Goal: Task Accomplishment & Management: Use online tool/utility

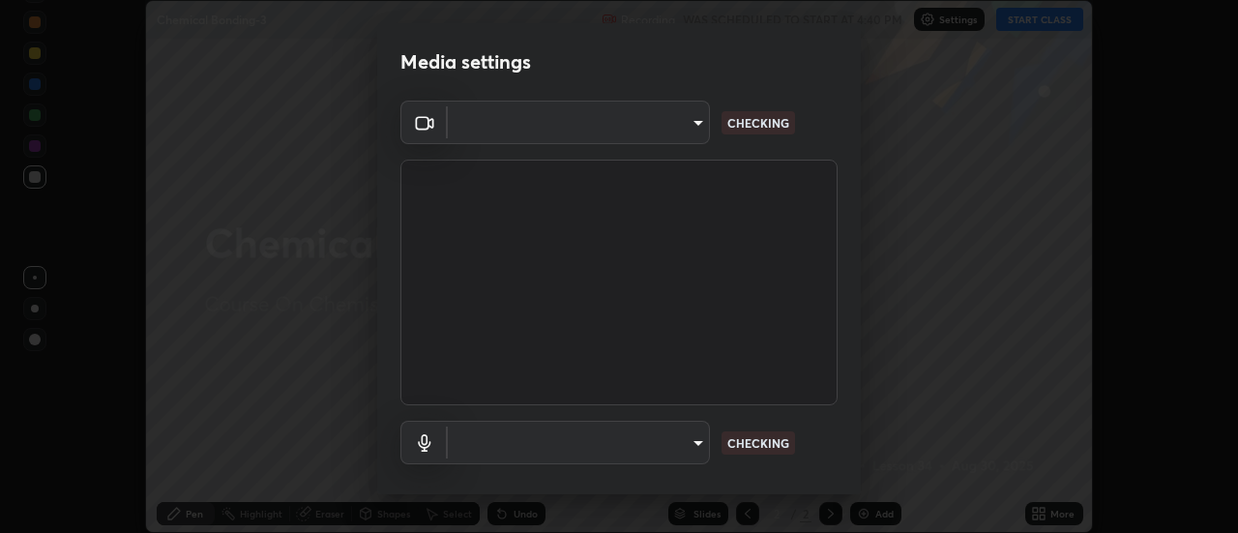
scroll to position [533, 1237]
type input "0be616c92c2879d8fe19306c4b8383fc9b13f77197a30f876870ce6c7906effd"
type input "default"
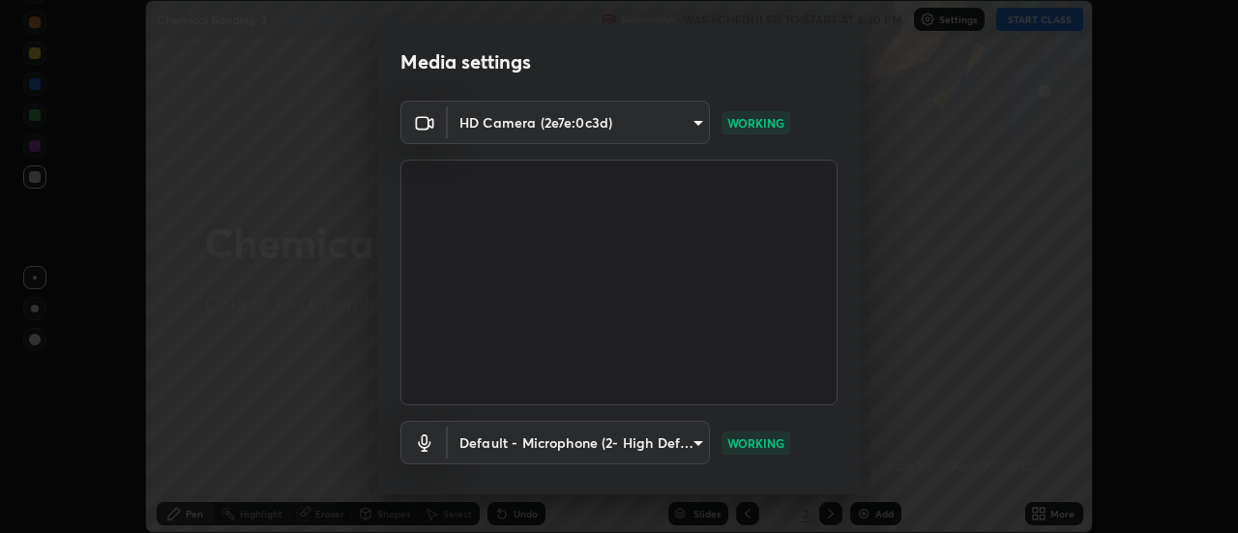
scroll to position [102, 0]
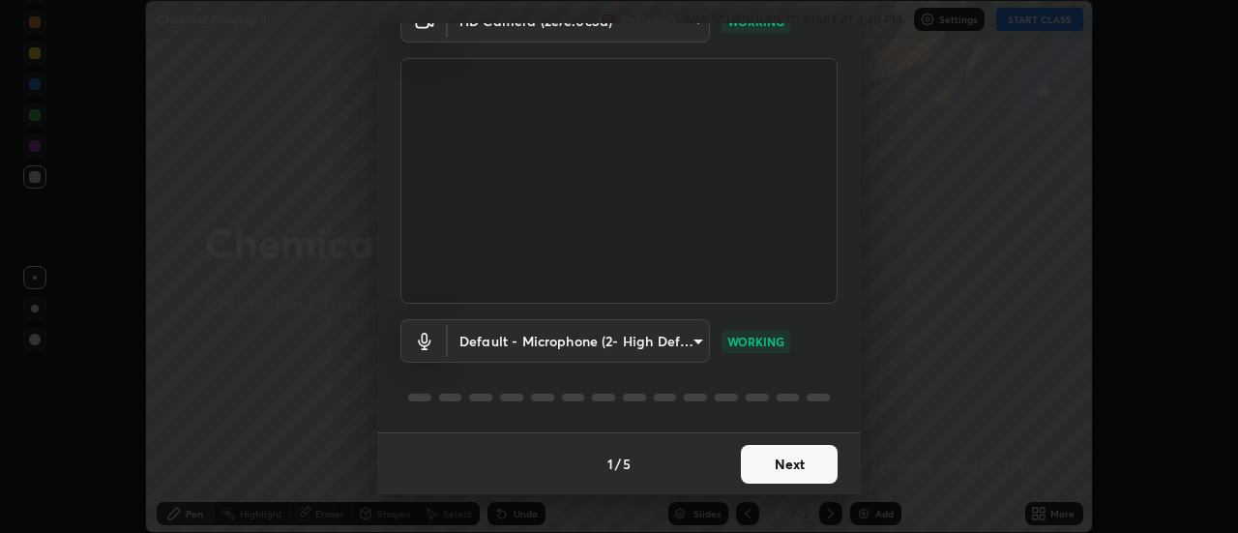
click at [801, 456] on button "Next" at bounding box center [789, 464] width 97 height 39
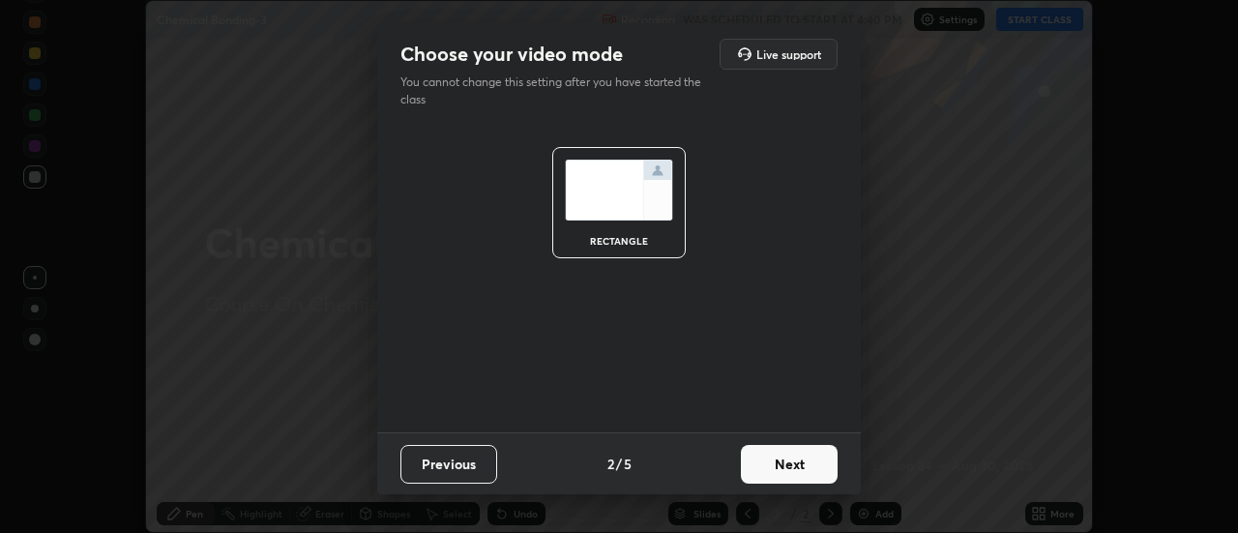
scroll to position [0, 0]
click at [790, 451] on button "Next" at bounding box center [789, 464] width 97 height 39
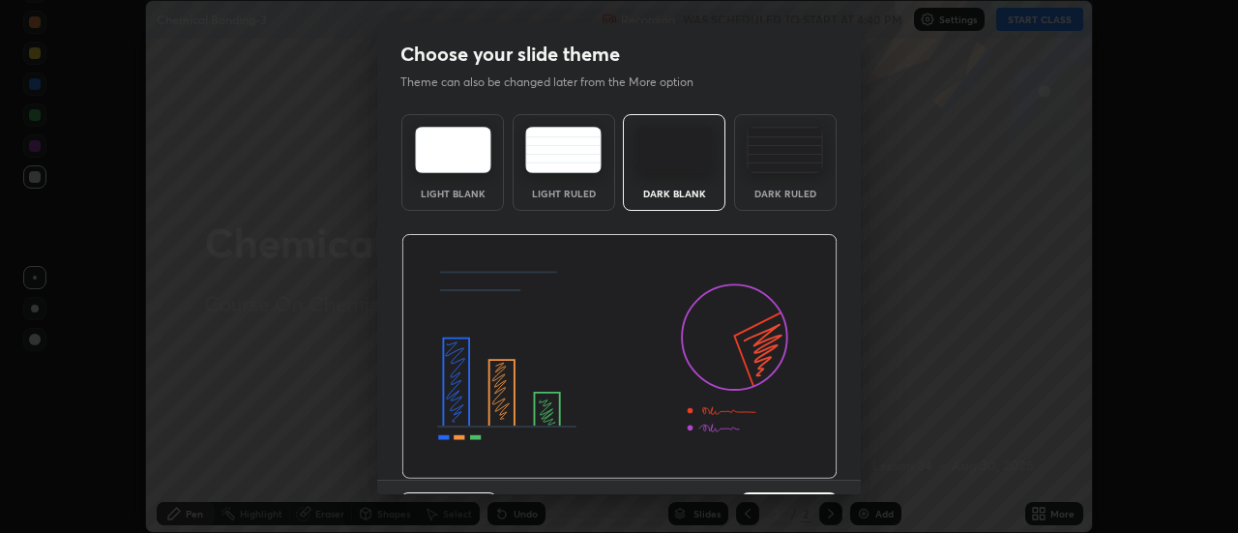
scroll to position [47, 0]
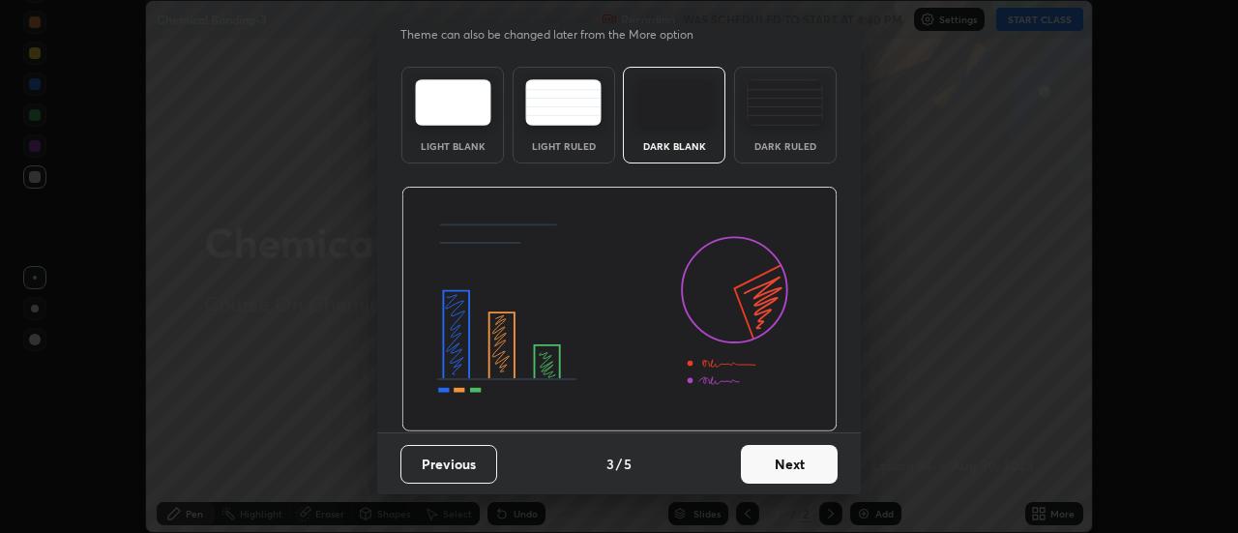
click at [809, 460] on button "Next" at bounding box center [789, 464] width 97 height 39
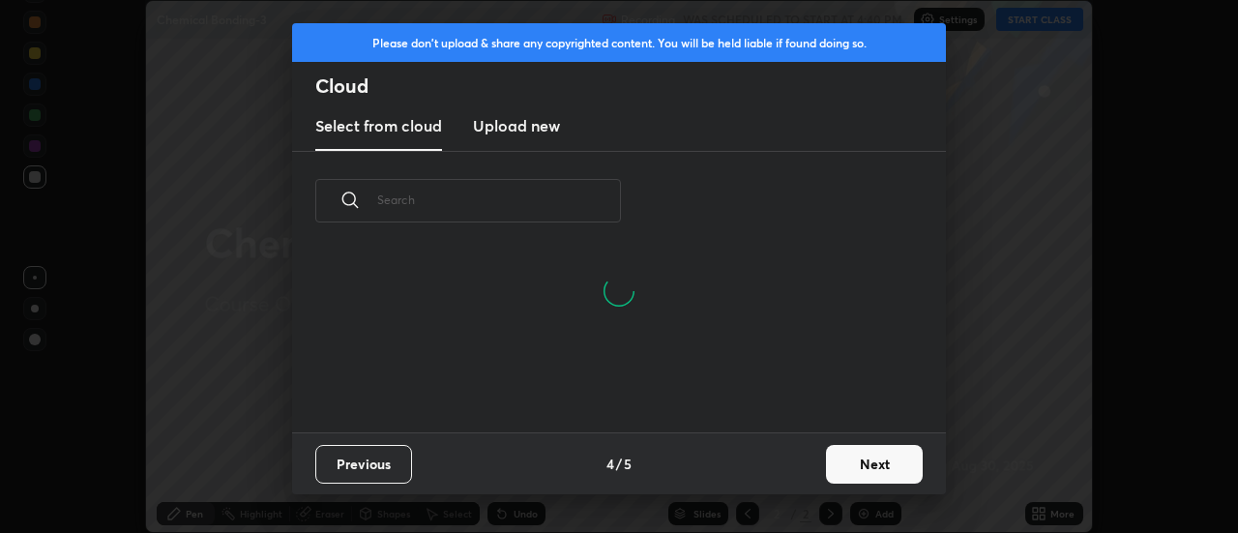
click at [389, 469] on button "Previous" at bounding box center [363, 464] width 97 height 39
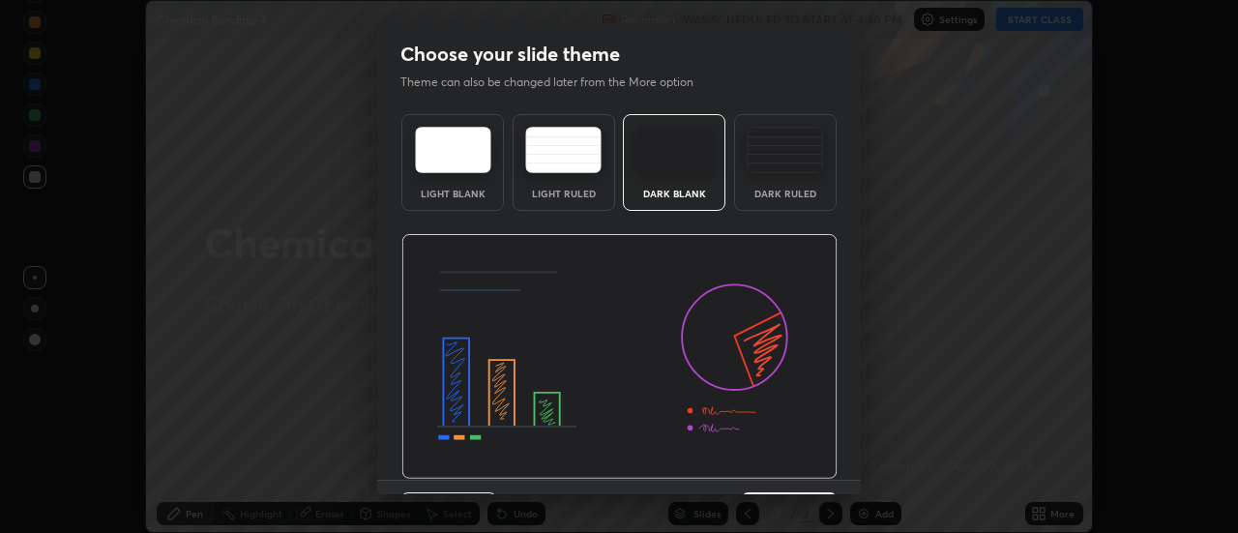
scroll to position [47, 0]
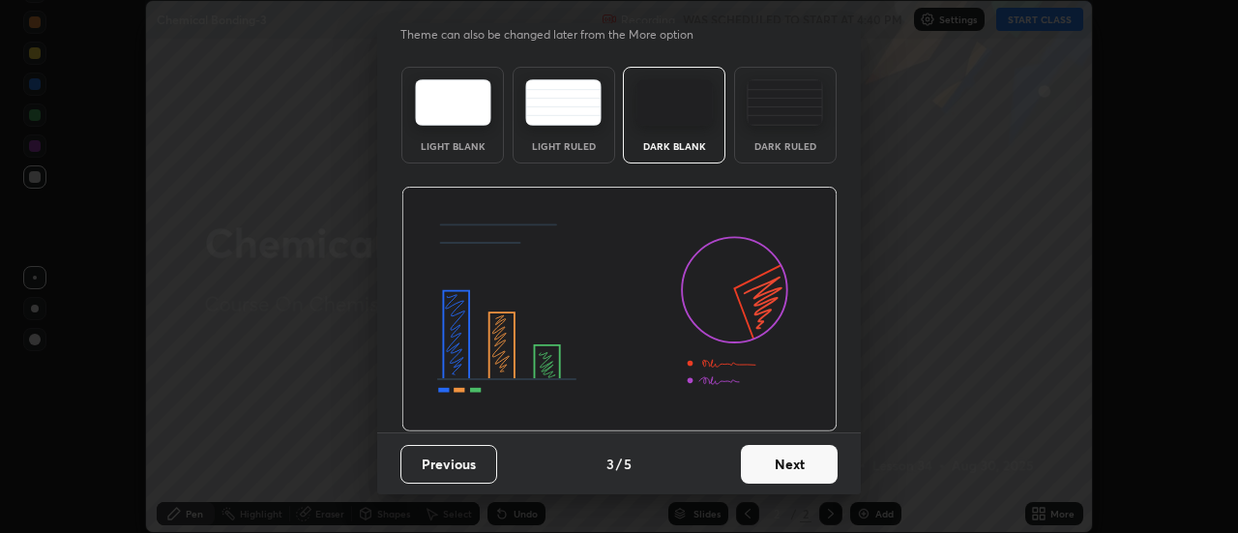
click at [470, 458] on button "Previous" at bounding box center [448, 464] width 97 height 39
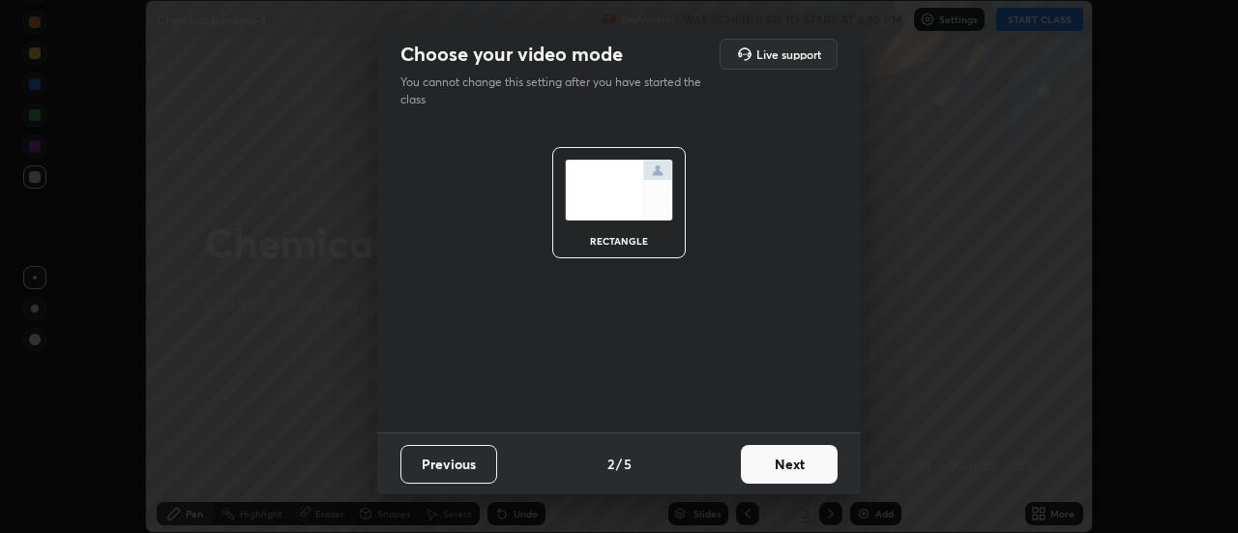
scroll to position [0, 0]
click at [486, 472] on button "Previous" at bounding box center [448, 464] width 97 height 39
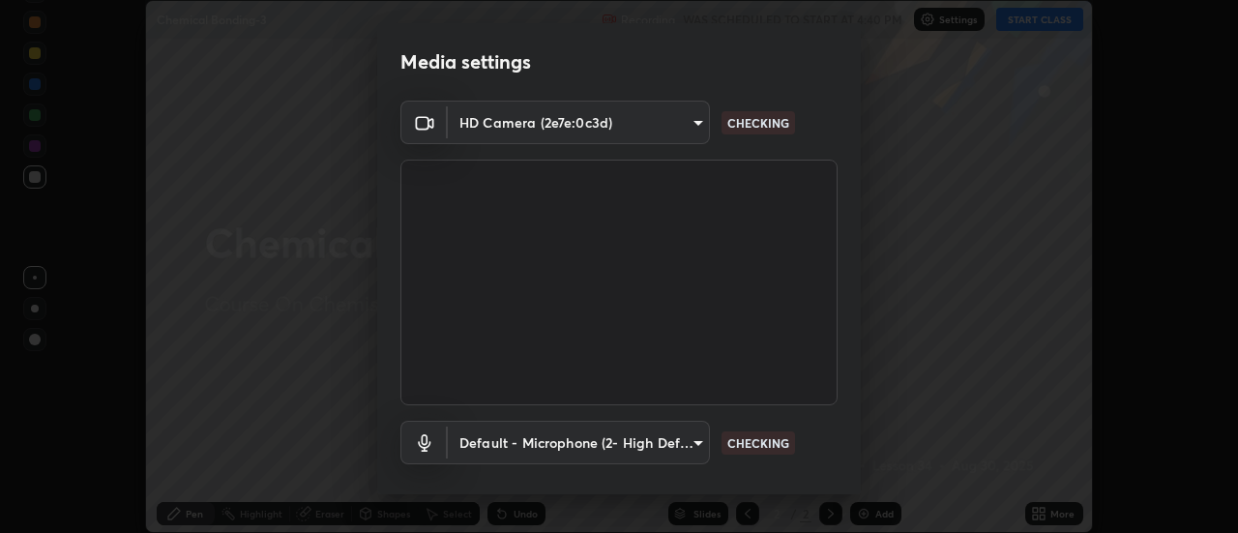
click at [647, 444] on body "Erase all Chemical Bonding-3 Recording WAS SCHEDULED TO START AT 4:40 PM Settin…" at bounding box center [619, 266] width 1238 height 533
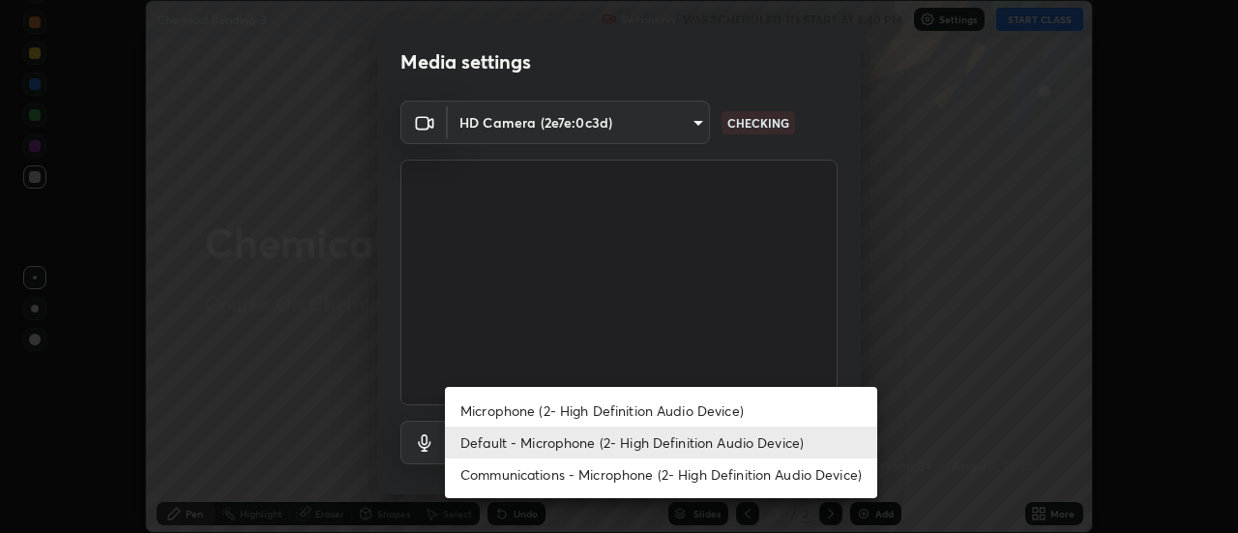
click at [601, 446] on li "Default - Microphone (2- High Definition Audio Device)" at bounding box center [661, 442] width 432 height 32
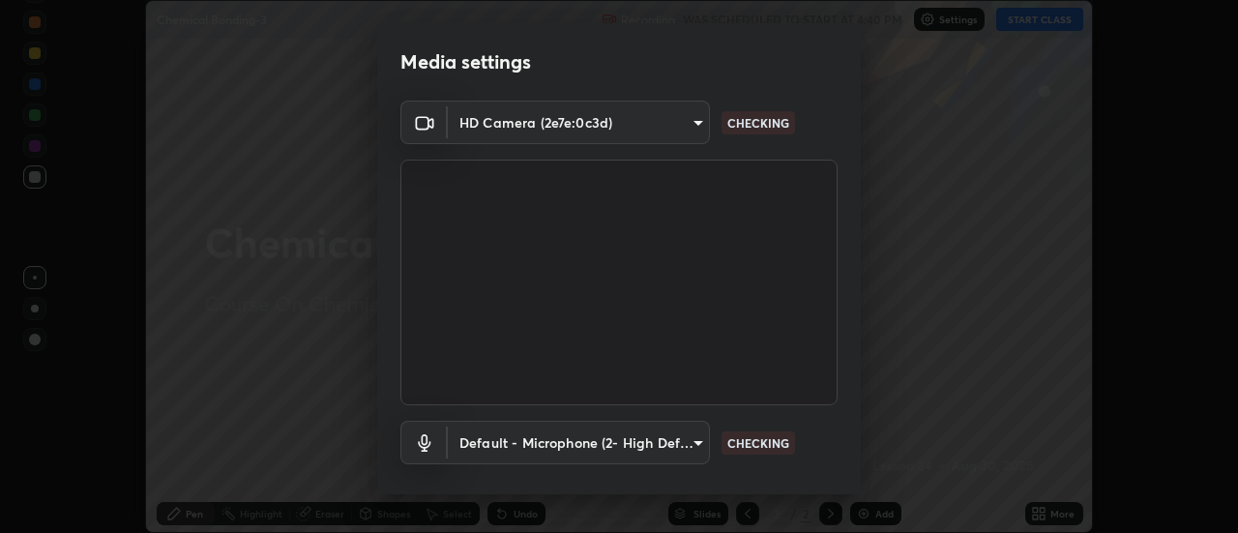
click at [597, 443] on body "Erase all Chemical Bonding-3 Recording WAS SCHEDULED TO START AT 4:40 PM Settin…" at bounding box center [619, 266] width 1238 height 533
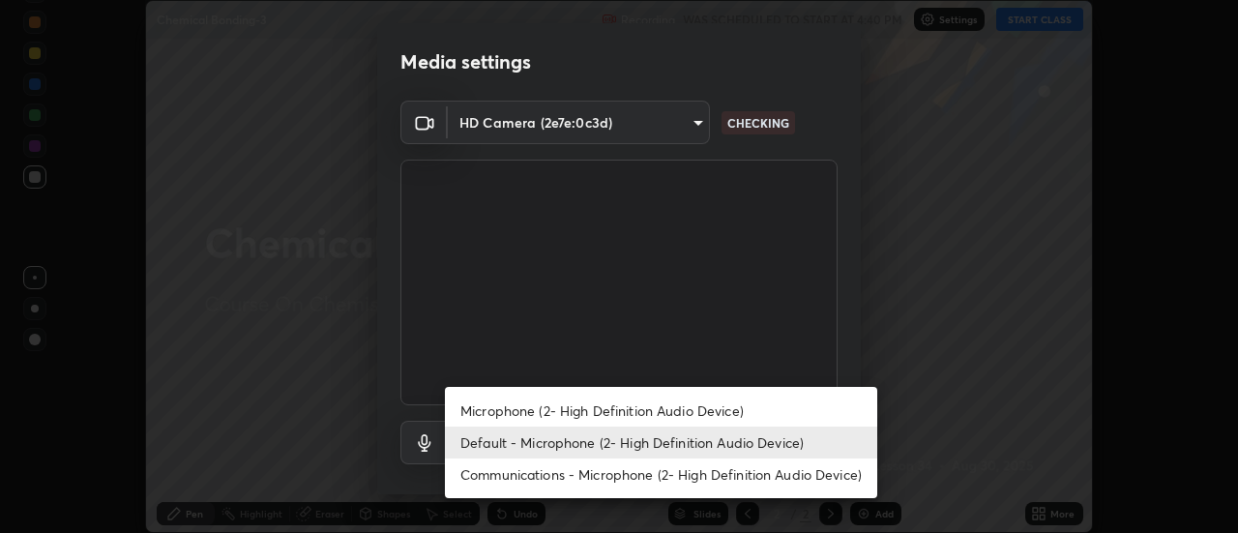
click at [586, 403] on li "Microphone (2- High Definition Audio Device)" at bounding box center [661, 411] width 432 height 32
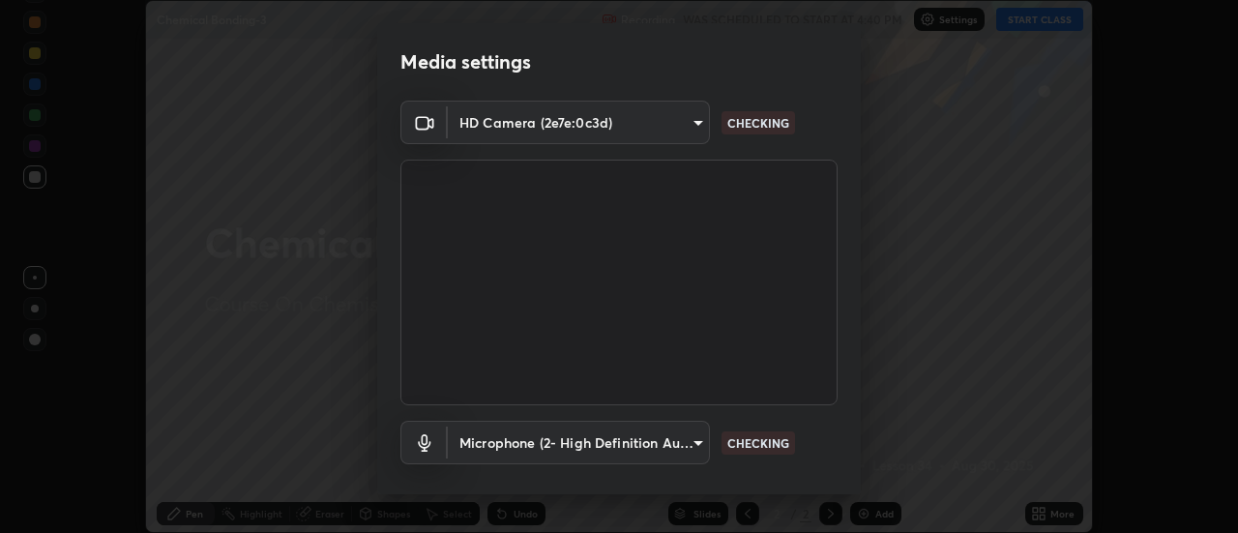
click at [594, 442] on body "Erase all Chemical Bonding-3 Recording WAS SCHEDULED TO START AT 4:40 PM Settin…" at bounding box center [619, 266] width 1238 height 533
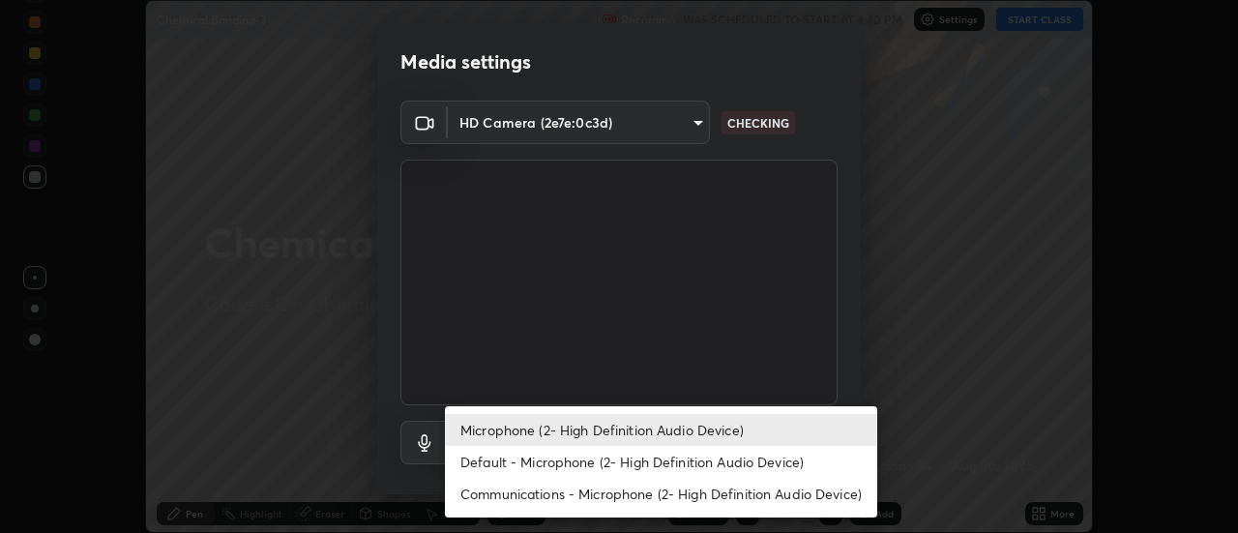
click at [582, 468] on li "Default - Microphone (2- High Definition Audio Device)" at bounding box center [661, 462] width 432 height 32
type input "default"
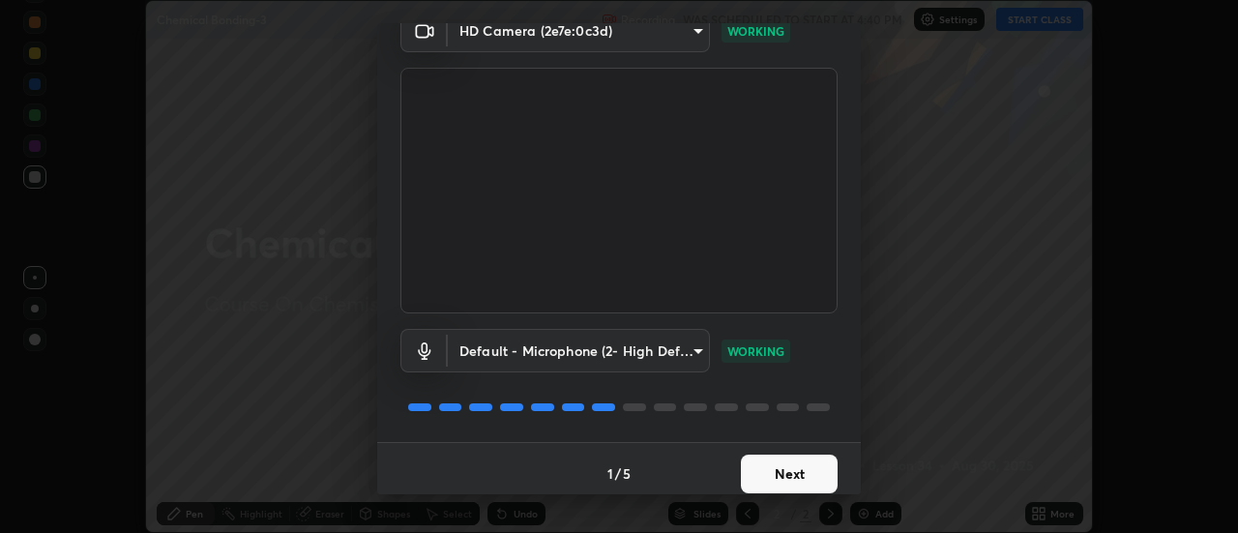
scroll to position [102, 0]
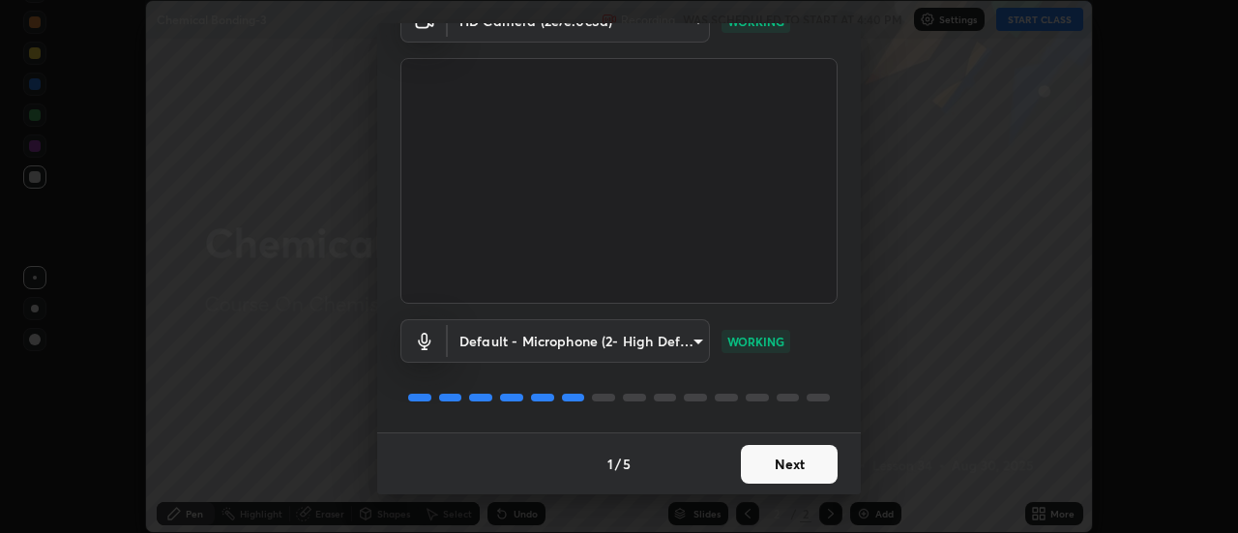
click at [816, 470] on button "Next" at bounding box center [789, 464] width 97 height 39
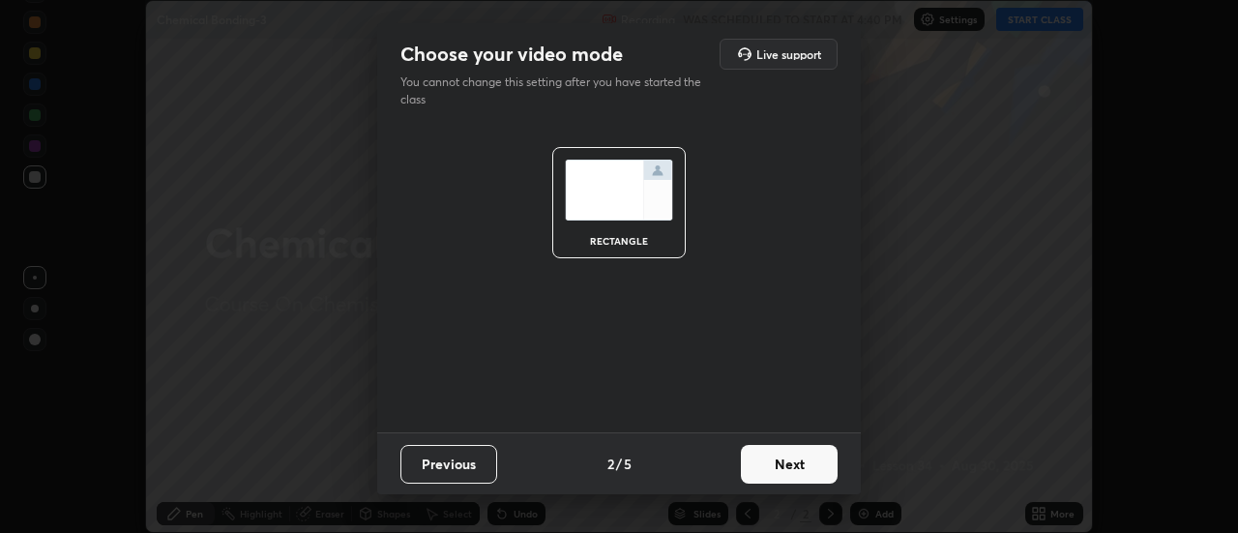
scroll to position [0, 0]
click at [823, 469] on button "Next" at bounding box center [789, 464] width 97 height 39
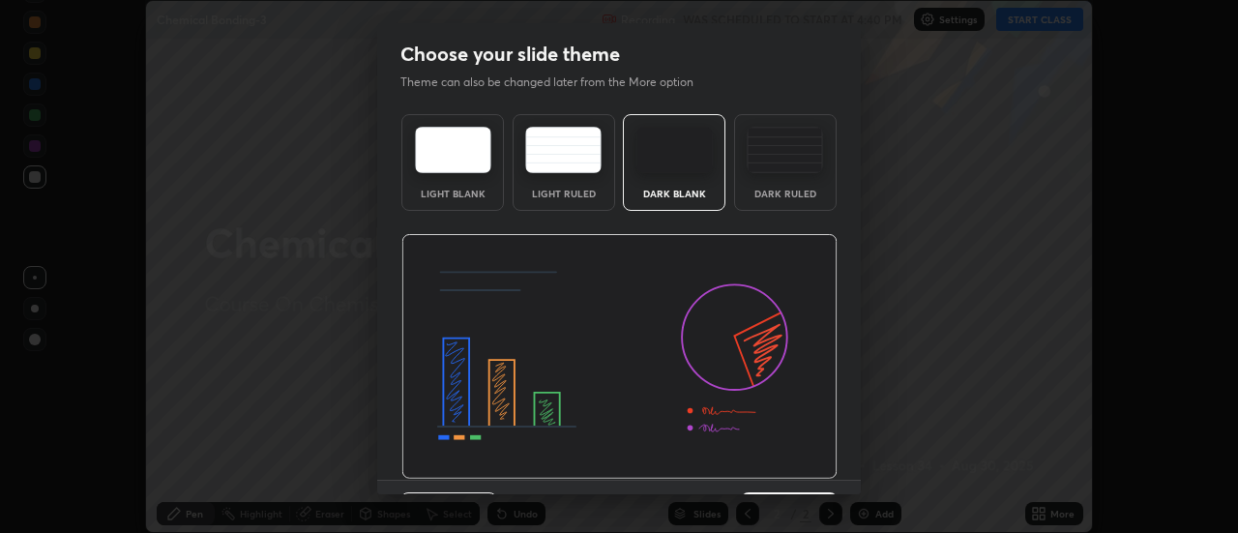
scroll to position [47, 0]
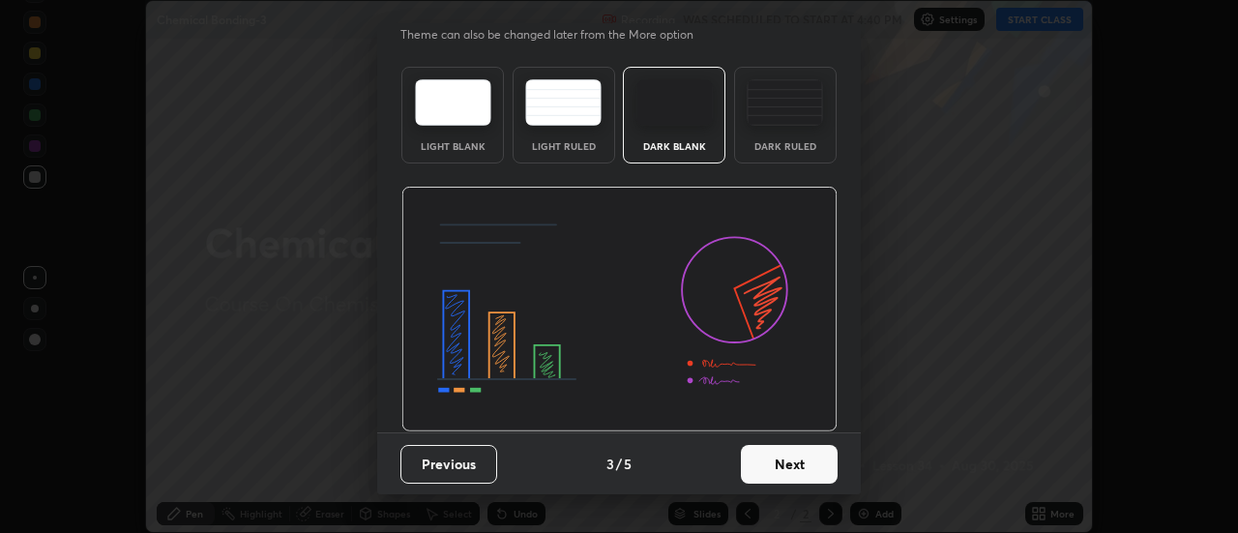
click at [822, 460] on button "Next" at bounding box center [789, 464] width 97 height 39
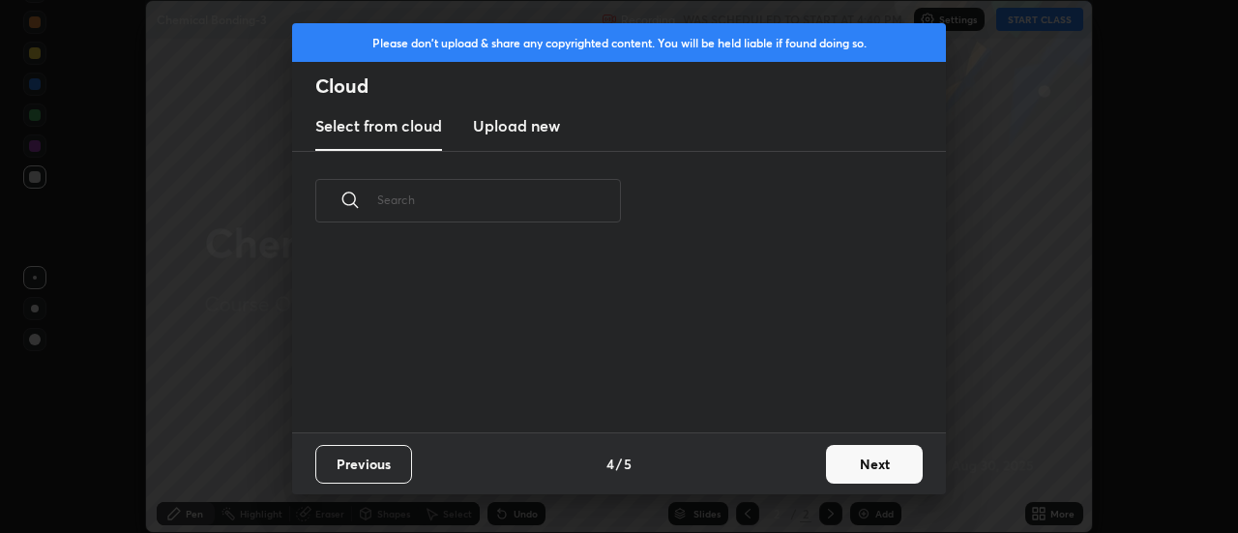
click at [834, 462] on button "Next" at bounding box center [874, 464] width 97 height 39
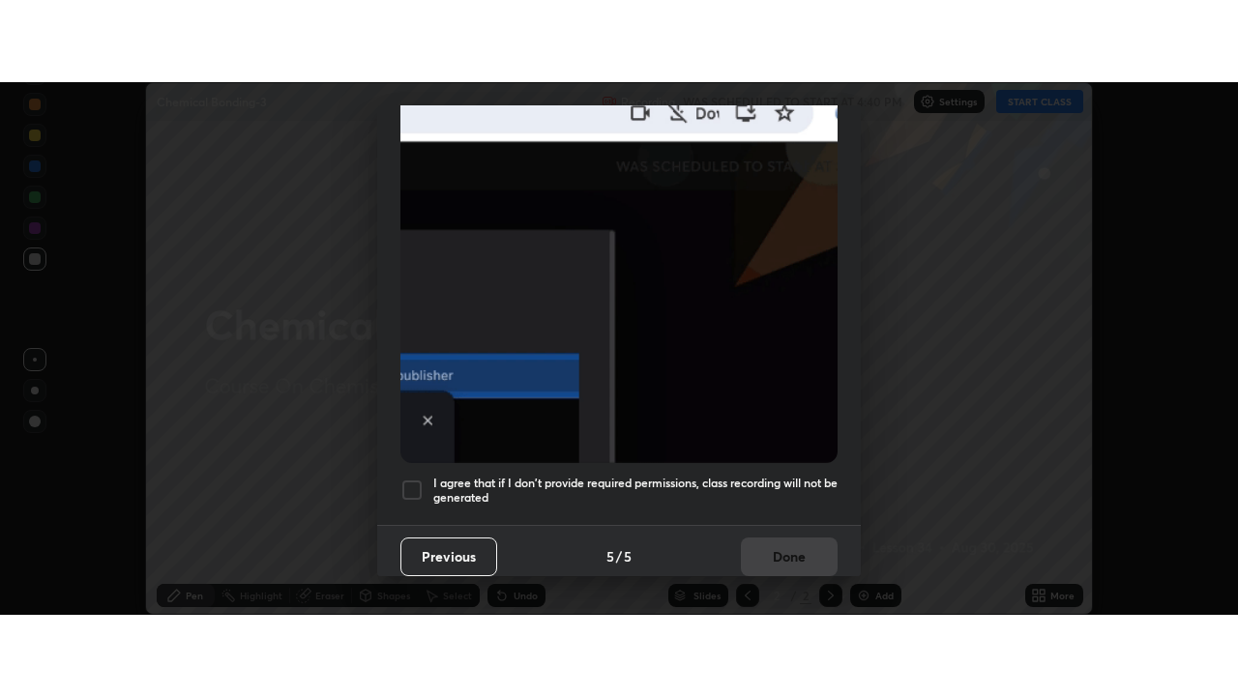
scroll to position [496, 0]
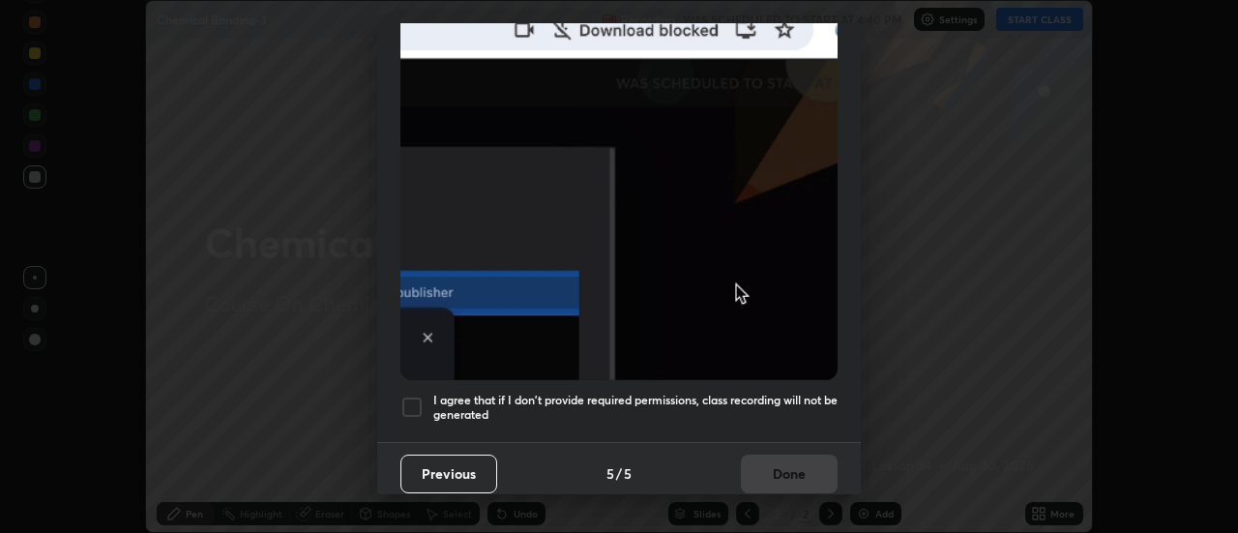
click at [415, 398] on div at bounding box center [411, 407] width 23 height 23
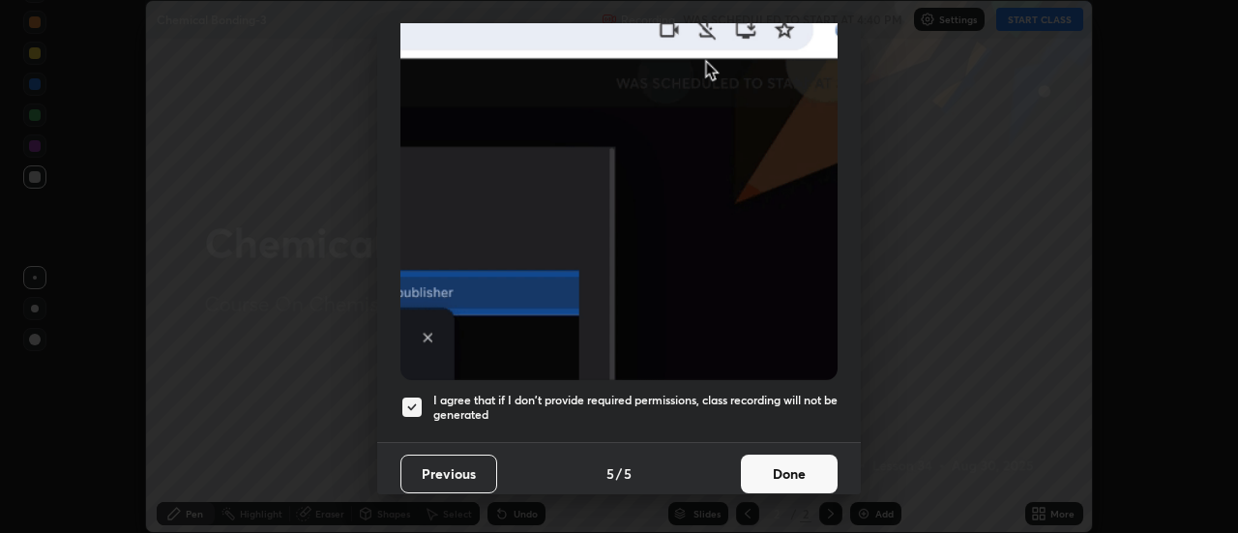
click at [801, 457] on button "Done" at bounding box center [789, 474] width 97 height 39
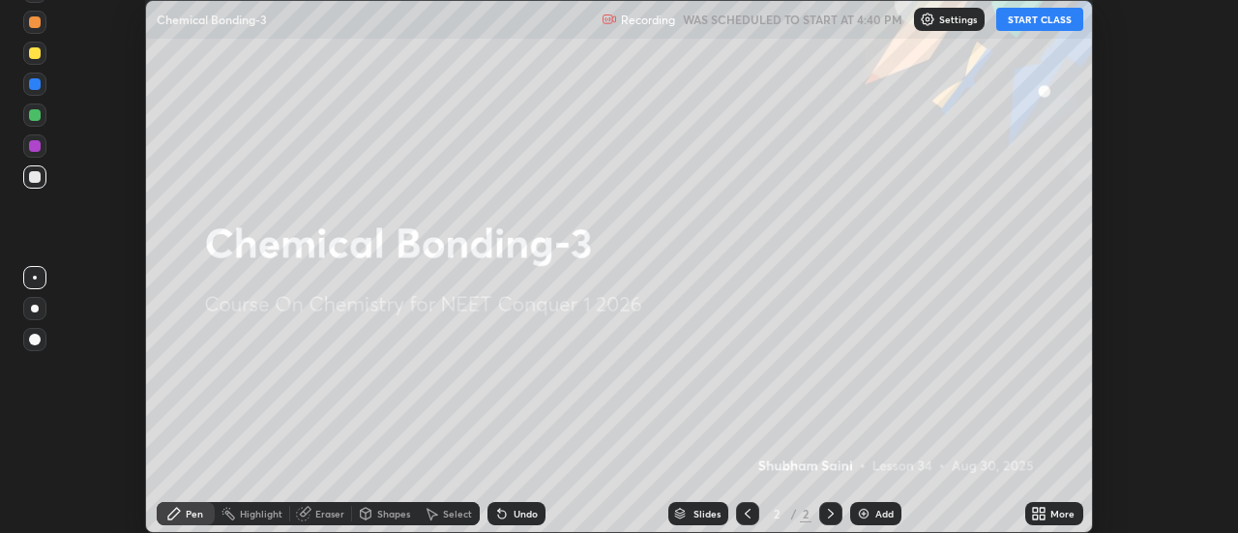
click at [1042, 510] on icon at bounding box center [1043, 510] width 5 height 5
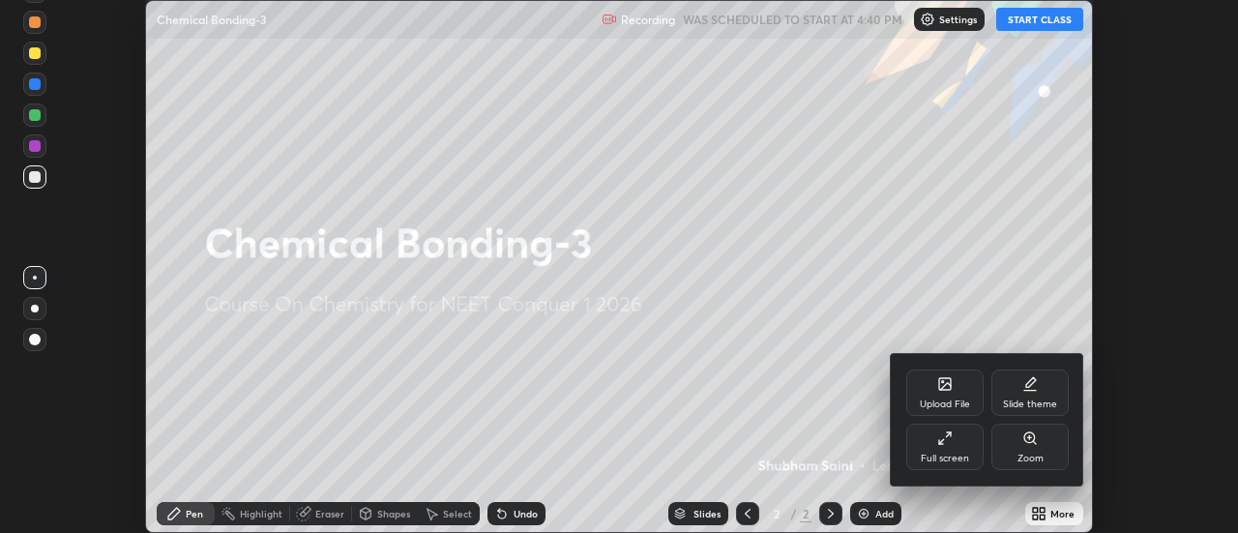
click at [952, 447] on div "Full screen" at bounding box center [944, 447] width 77 height 46
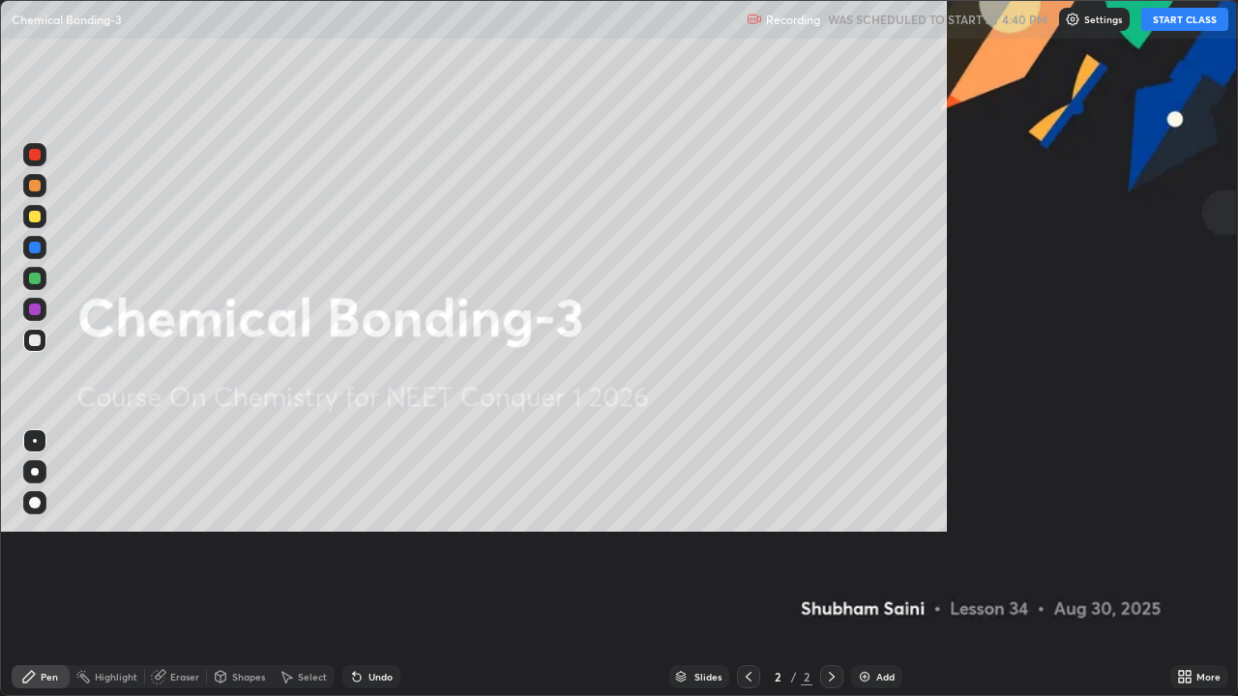
scroll to position [696, 1238]
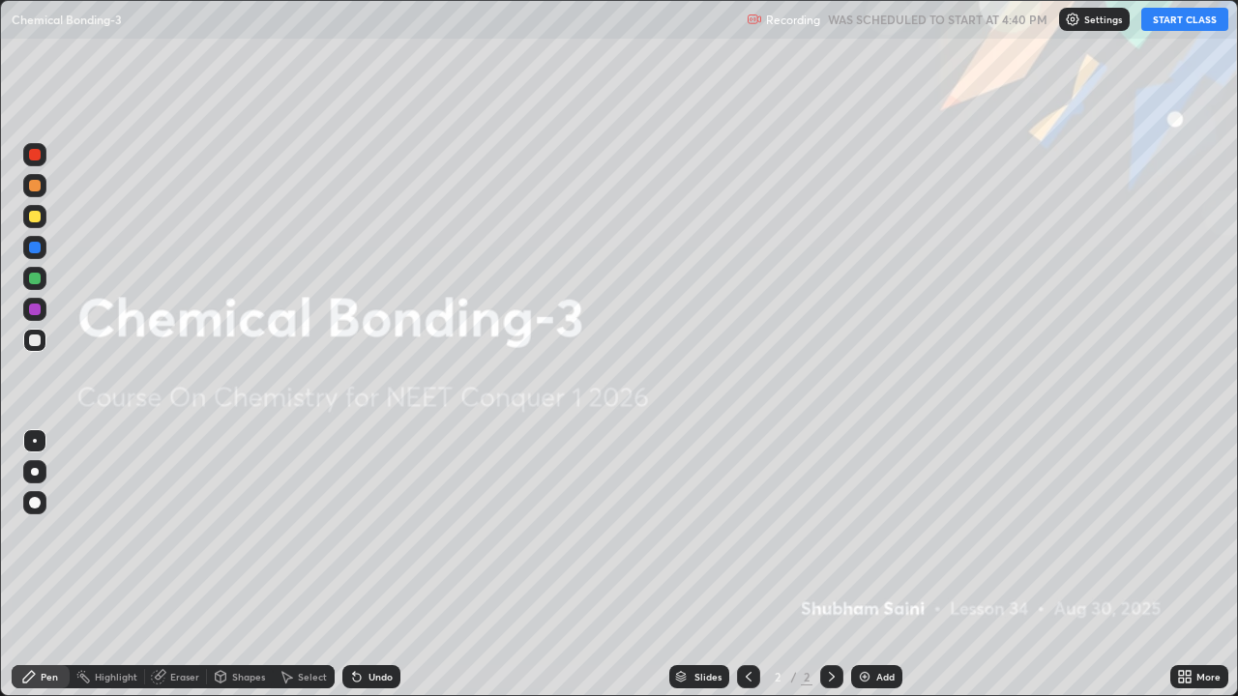
click at [1202, 15] on button "START CLASS" at bounding box center [1184, 19] width 87 height 23
click at [34, 472] on div at bounding box center [35, 472] width 8 height 8
click at [31, 219] on div at bounding box center [35, 217] width 12 height 12
click at [882, 532] on div "Add" at bounding box center [876, 676] width 51 height 23
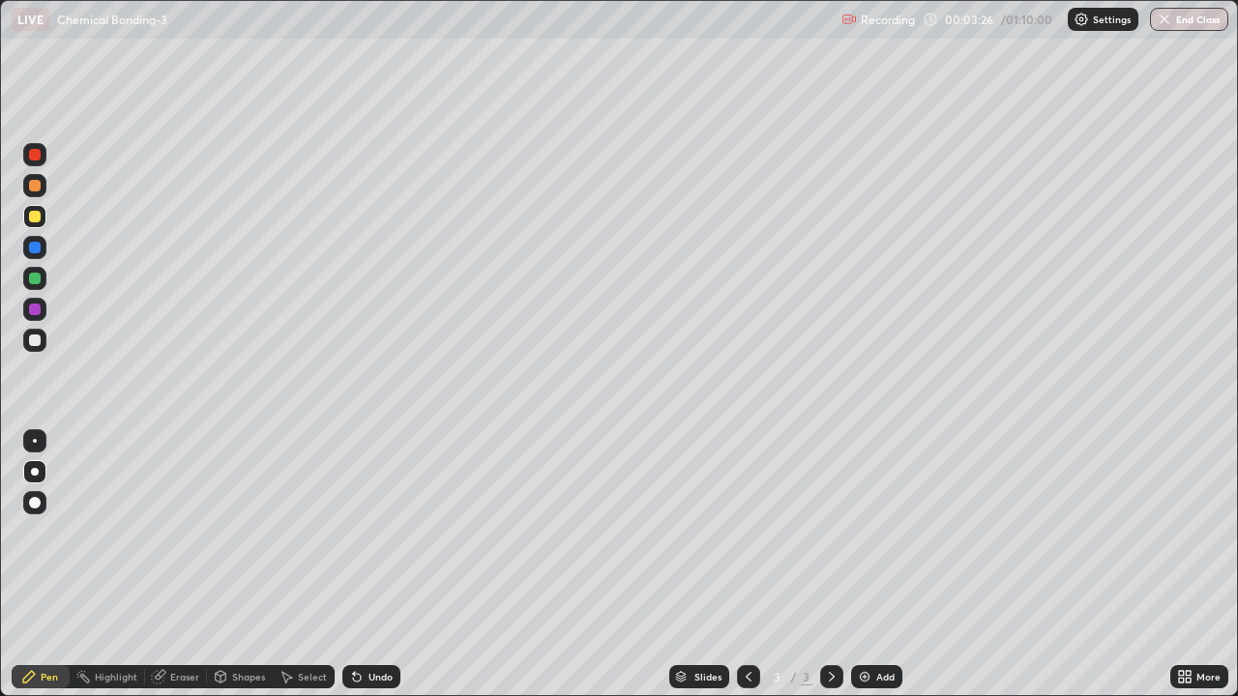
click at [374, 532] on div "Undo" at bounding box center [371, 676] width 58 height 23
click at [380, 532] on div "Undo" at bounding box center [380, 677] width 24 height 10
click at [381, 532] on div "Undo" at bounding box center [371, 676] width 58 height 23
click at [255, 532] on div "Shapes" at bounding box center [248, 677] width 33 height 10
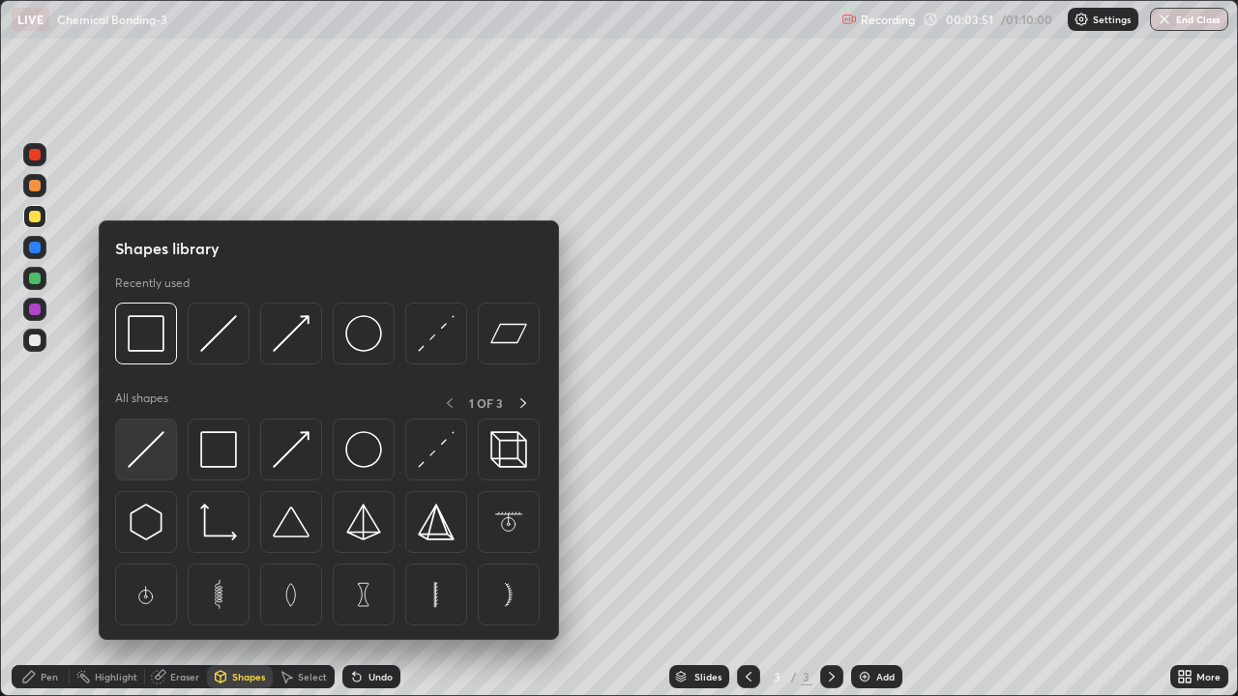
click at [160, 457] on img at bounding box center [146, 449] width 37 height 37
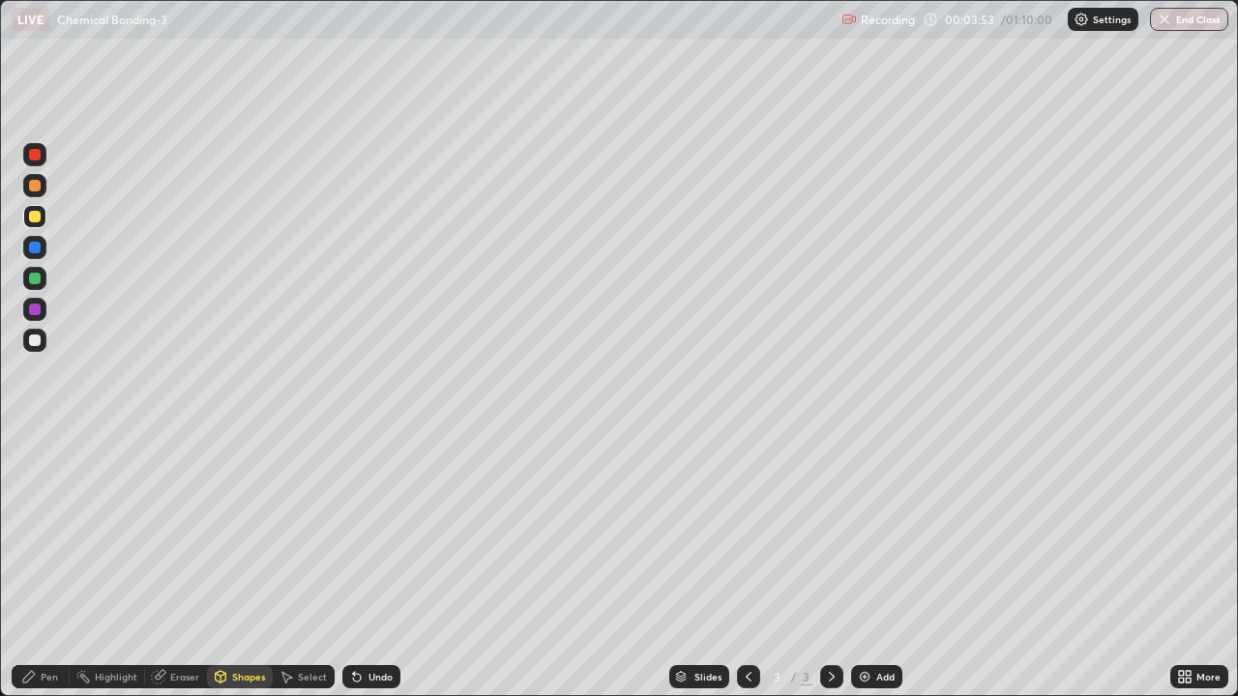
click at [45, 532] on div "Pen" at bounding box center [41, 676] width 58 height 23
click at [42, 340] on div at bounding box center [34, 340] width 23 height 23
click at [34, 274] on div at bounding box center [35, 279] width 12 height 12
click at [35, 248] on div at bounding box center [35, 248] width 12 height 12
click at [36, 309] on div at bounding box center [35, 310] width 12 height 12
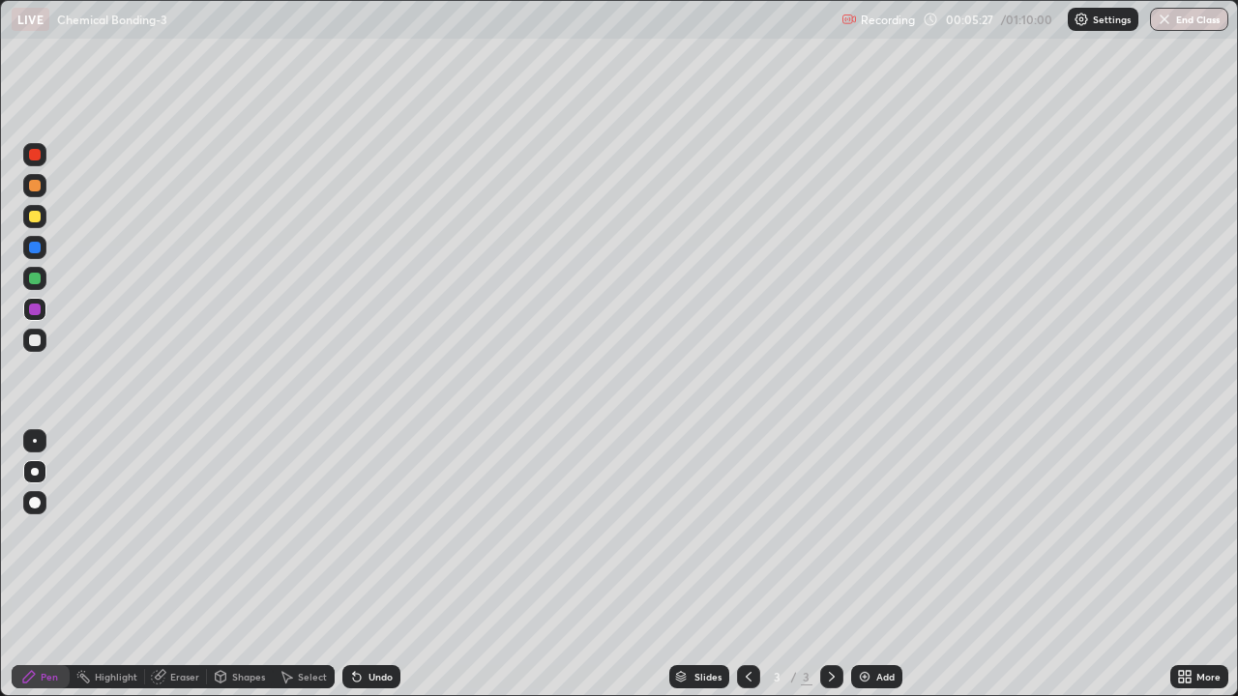
click at [37, 344] on div at bounding box center [35, 341] width 12 height 12
click at [42, 311] on div at bounding box center [34, 309] width 23 height 23
click at [40, 342] on div at bounding box center [35, 341] width 12 height 12
click at [35, 277] on div at bounding box center [35, 279] width 12 height 12
click at [386, 532] on div "Undo" at bounding box center [371, 676] width 58 height 23
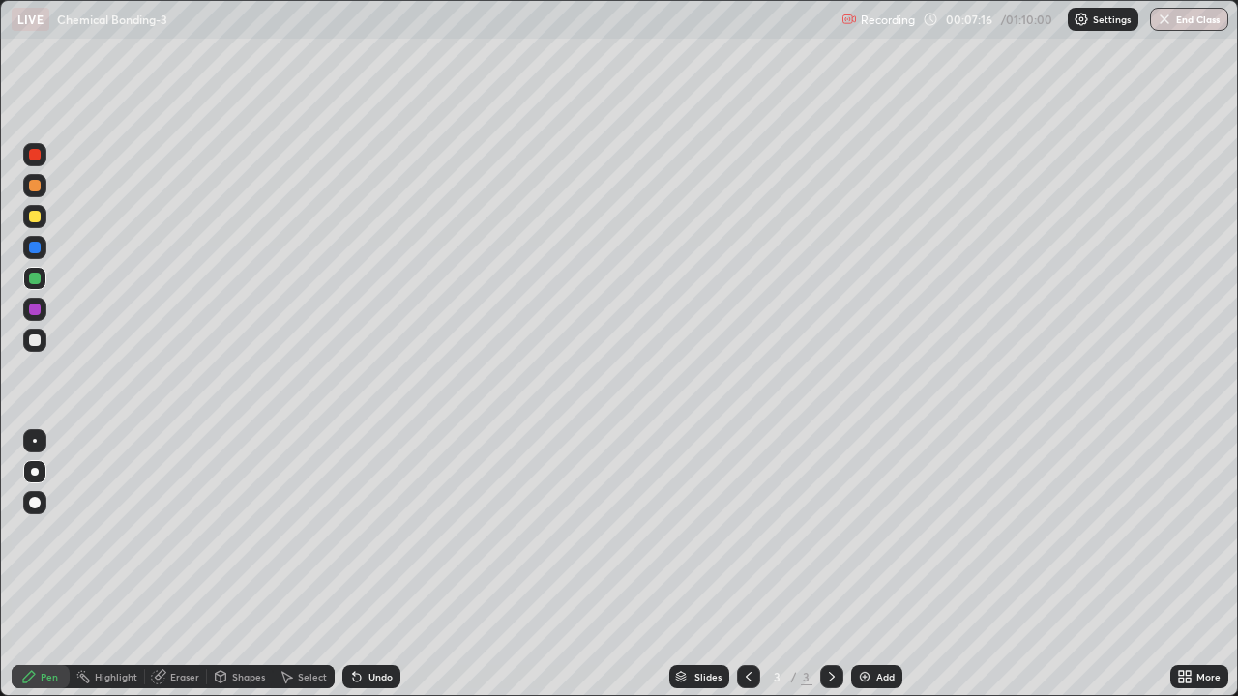
click at [378, 532] on div "Undo" at bounding box center [371, 676] width 58 height 23
click at [380, 532] on div "Undo" at bounding box center [380, 677] width 24 height 10
click at [384, 532] on div "Undo" at bounding box center [380, 677] width 24 height 10
click at [382, 532] on div "Undo" at bounding box center [380, 677] width 24 height 10
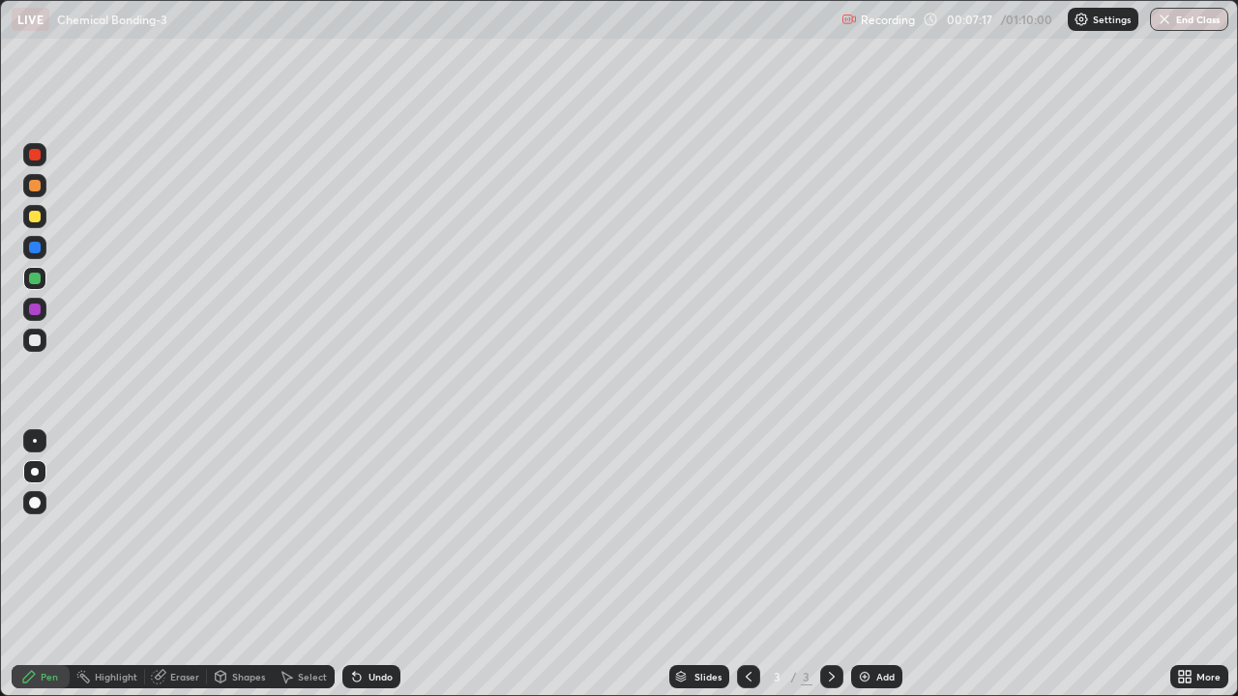
click at [382, 532] on div "Undo" at bounding box center [380, 677] width 24 height 10
click at [383, 532] on div "Undo" at bounding box center [380, 677] width 24 height 10
click at [384, 532] on div "Undo" at bounding box center [380, 677] width 24 height 10
click at [381, 532] on div "Undo" at bounding box center [371, 676] width 58 height 23
click at [42, 339] on div at bounding box center [34, 340] width 23 height 23
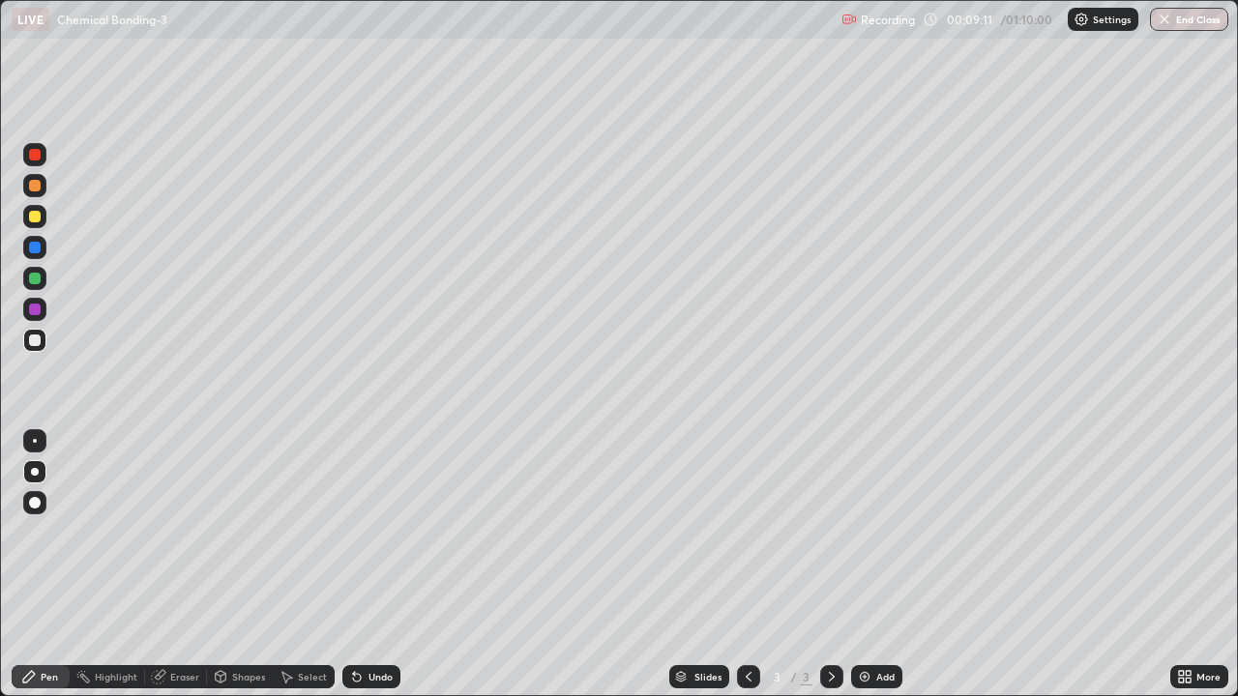
click at [390, 532] on div "Undo" at bounding box center [380, 677] width 24 height 10
click at [386, 532] on div "Undo" at bounding box center [380, 677] width 24 height 10
click at [393, 532] on div "Undo" at bounding box center [371, 676] width 58 height 23
click at [375, 532] on div "Undo" at bounding box center [371, 676] width 58 height 23
click at [381, 532] on div "Undo" at bounding box center [380, 677] width 24 height 10
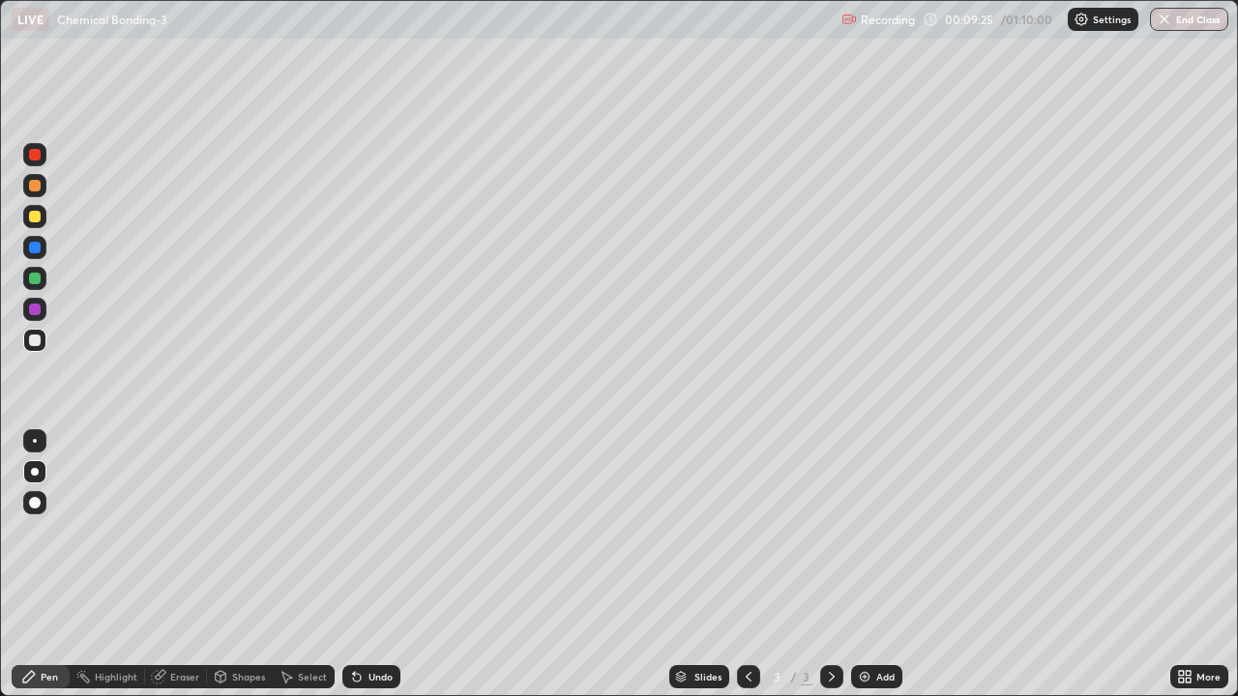
click at [377, 532] on div "Undo" at bounding box center [371, 676] width 58 height 23
click at [384, 532] on div "Undo" at bounding box center [371, 676] width 58 height 23
click at [879, 532] on div "Add" at bounding box center [885, 677] width 18 height 10
click at [39, 282] on div at bounding box center [35, 279] width 12 height 12
click at [248, 532] on div "Shapes" at bounding box center [248, 677] width 33 height 10
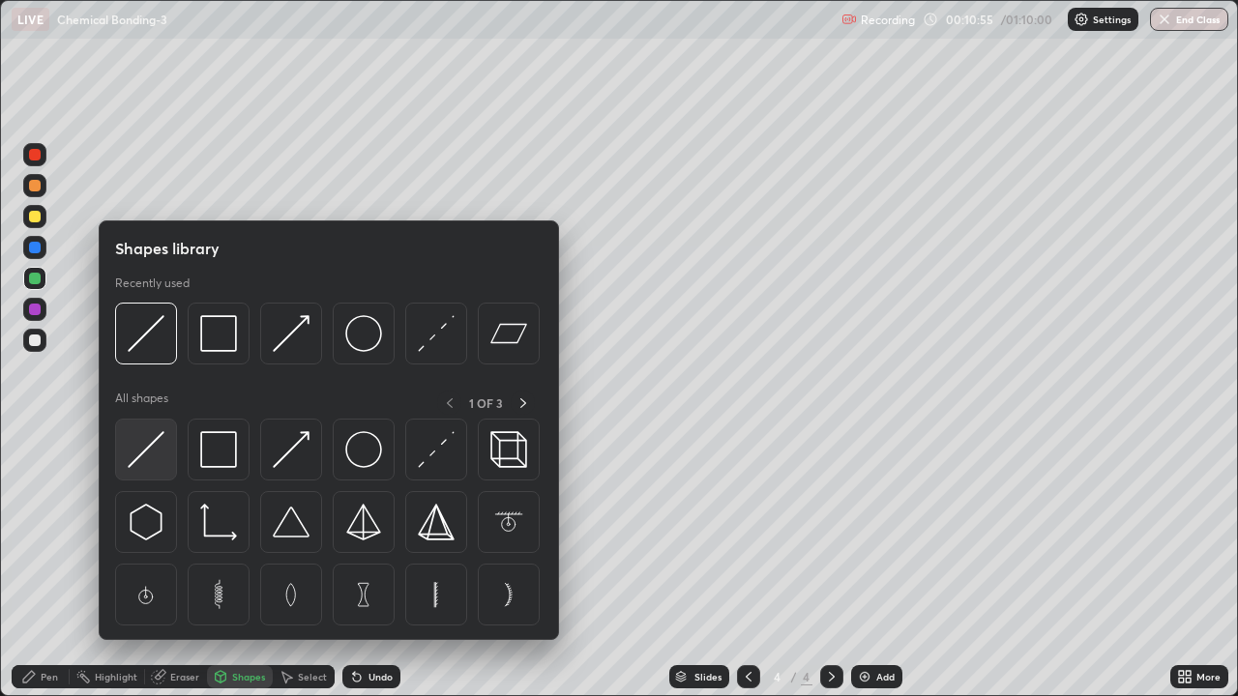
click at [148, 445] on img at bounding box center [146, 449] width 37 height 37
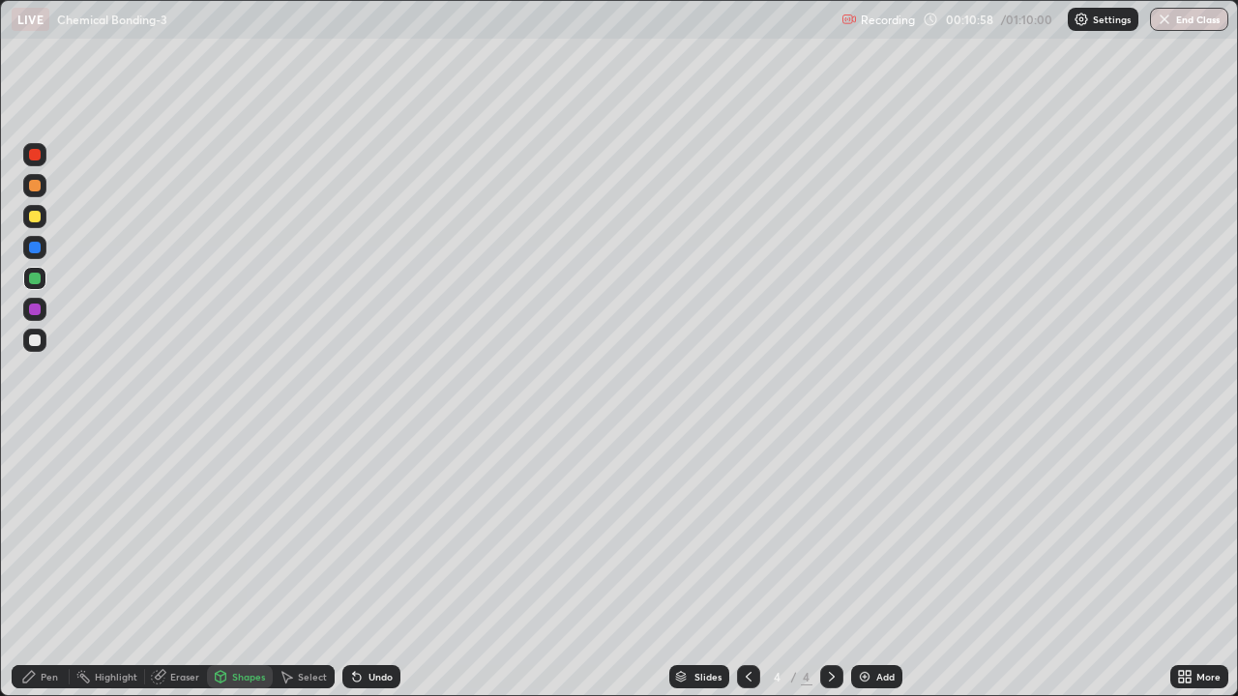
click at [37, 532] on div "Pen" at bounding box center [41, 676] width 58 height 23
click at [31, 338] on div at bounding box center [35, 341] width 12 height 12
click at [383, 532] on div "Undo" at bounding box center [371, 676] width 58 height 23
click at [397, 532] on div "Undo" at bounding box center [371, 676] width 58 height 23
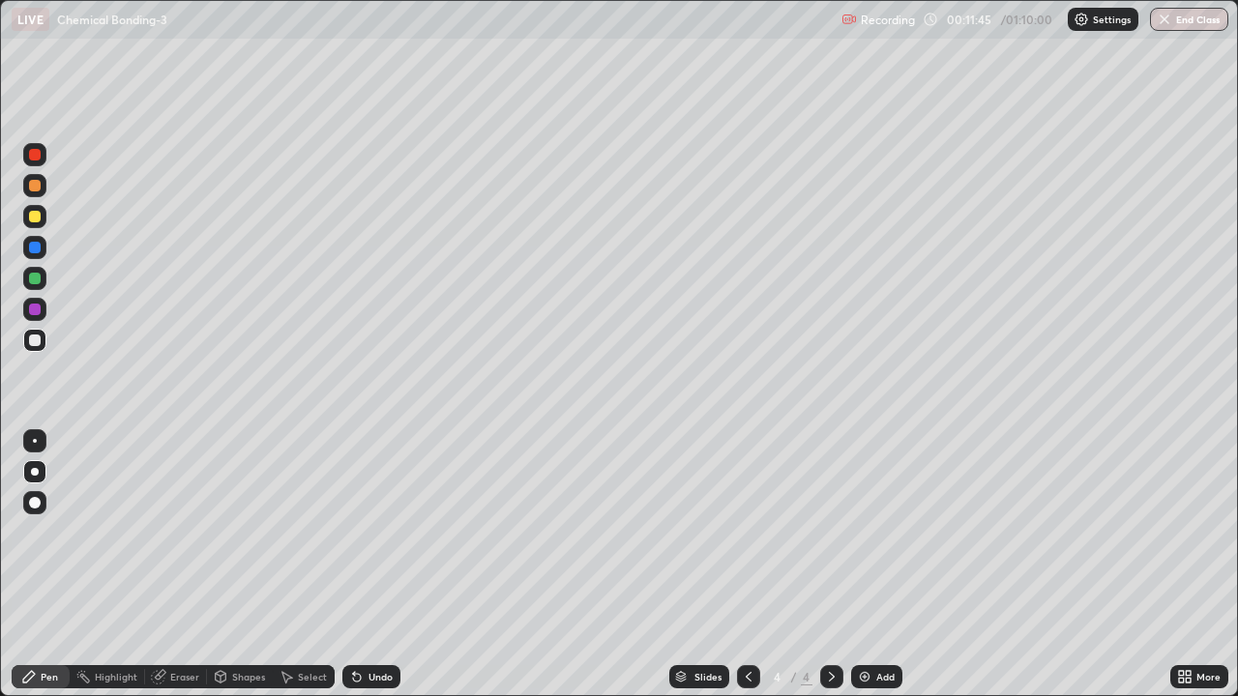
click at [394, 532] on div "Undo" at bounding box center [371, 676] width 58 height 23
click at [395, 532] on div "Undo" at bounding box center [371, 676] width 58 height 23
click at [389, 532] on div "Undo" at bounding box center [371, 676] width 58 height 23
click at [35, 279] on div at bounding box center [35, 279] width 12 height 12
click at [383, 532] on div "Undo" at bounding box center [371, 676] width 58 height 23
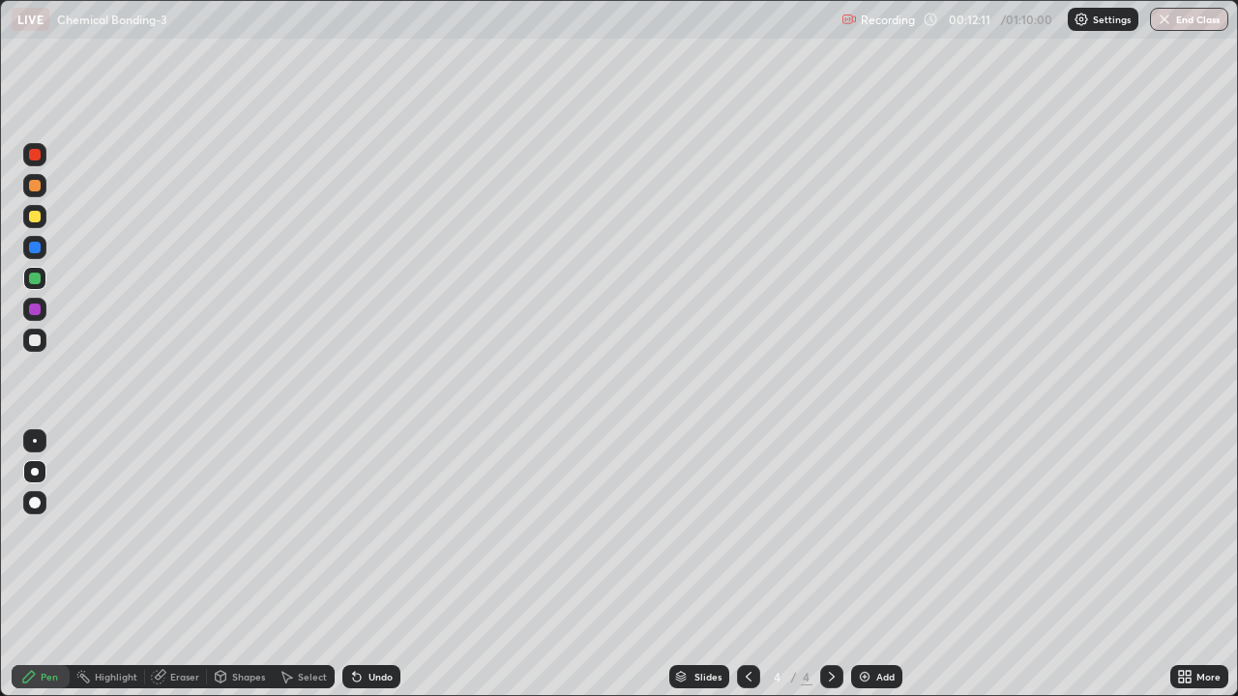
click at [385, 532] on div "Undo" at bounding box center [371, 676] width 58 height 23
click at [386, 532] on div "Undo" at bounding box center [371, 676] width 58 height 23
click at [40, 213] on div at bounding box center [35, 217] width 12 height 12
click at [390, 532] on div "Undo" at bounding box center [380, 677] width 24 height 10
click at [372, 532] on div "Undo" at bounding box center [380, 677] width 24 height 10
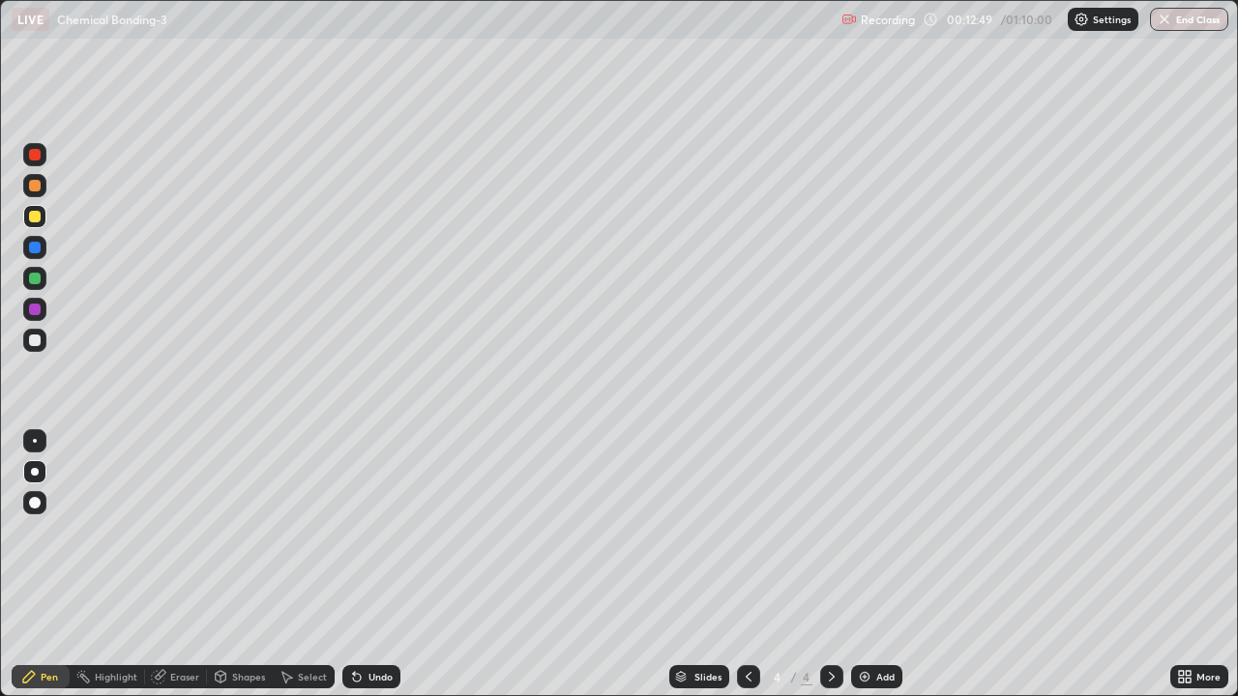
click at [384, 532] on div "Undo" at bounding box center [380, 677] width 24 height 10
click at [36, 339] on div at bounding box center [35, 341] width 12 height 12
click at [31, 239] on div at bounding box center [34, 247] width 23 height 23
click at [43, 343] on div at bounding box center [34, 340] width 23 height 23
click at [830, 532] on icon at bounding box center [831, 676] width 15 height 15
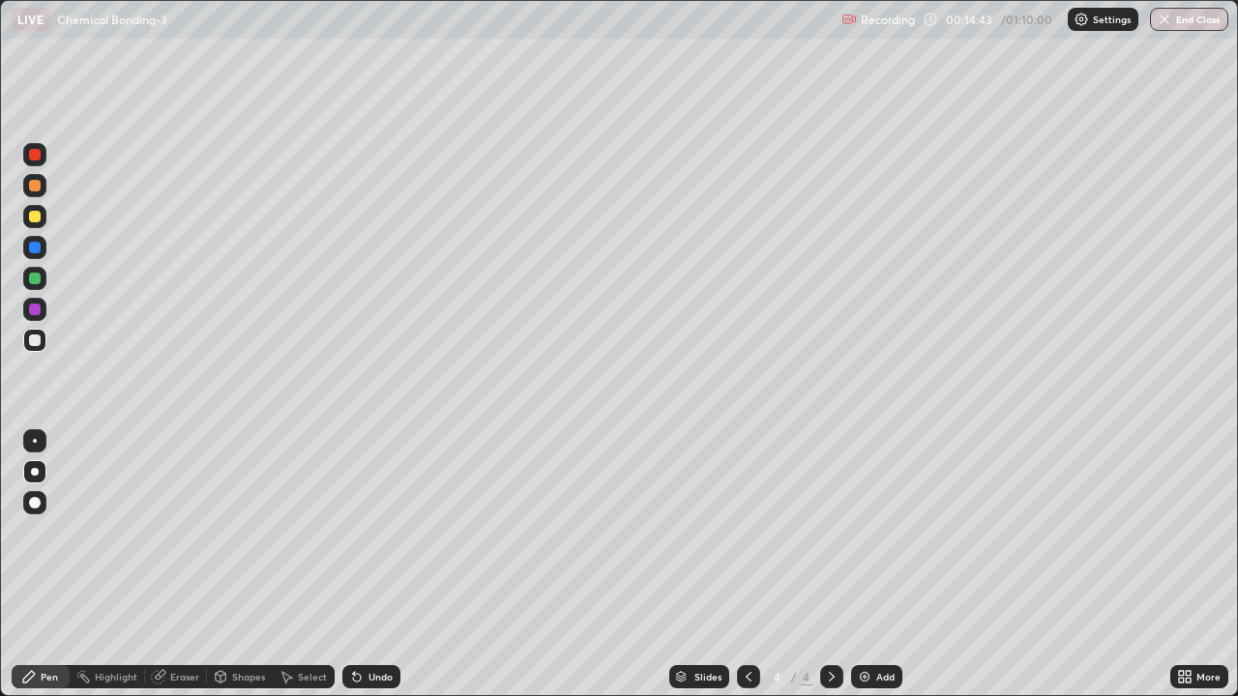
click at [867, 532] on div "Add" at bounding box center [876, 676] width 51 height 23
click at [376, 532] on div "Undo" at bounding box center [380, 677] width 24 height 10
click at [374, 532] on div "Undo" at bounding box center [368, 677] width 66 height 39
click at [395, 532] on div "Undo" at bounding box center [371, 676] width 58 height 23
click at [40, 215] on div at bounding box center [35, 217] width 12 height 12
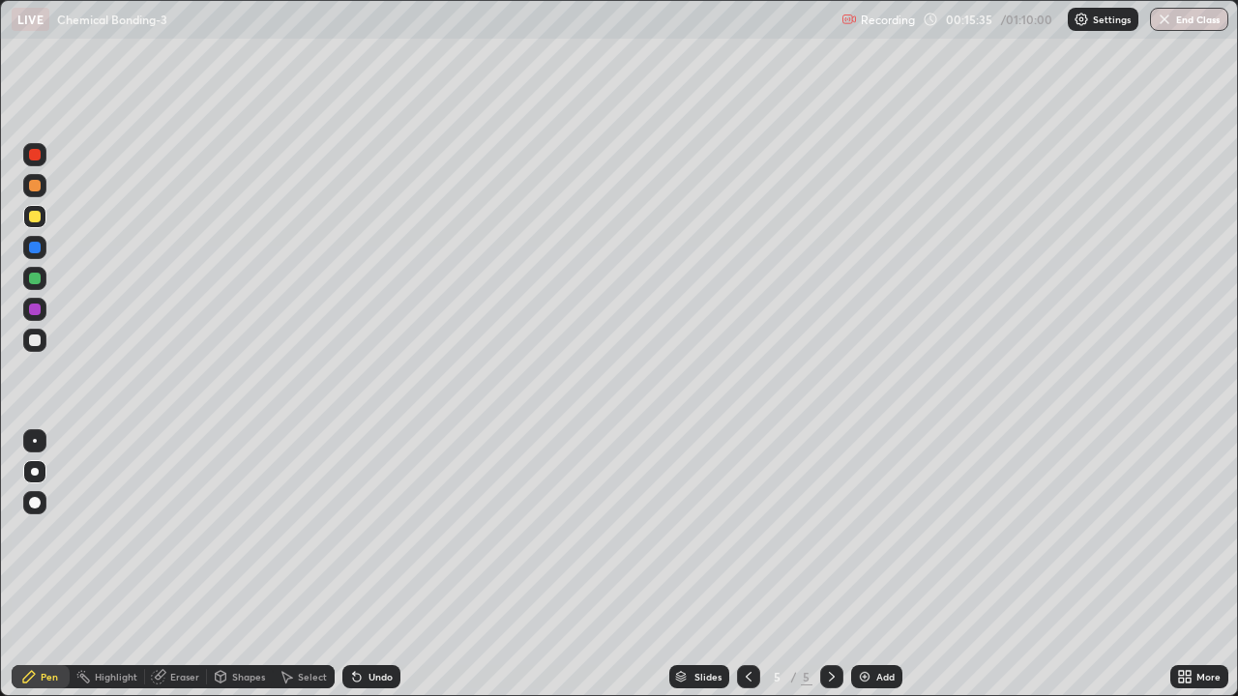
click at [378, 532] on div "Undo" at bounding box center [380, 677] width 24 height 10
click at [378, 532] on div "Undo" at bounding box center [371, 676] width 58 height 23
click at [33, 339] on div at bounding box center [35, 341] width 12 height 12
click at [39, 314] on div at bounding box center [34, 309] width 23 height 23
click at [31, 343] on div at bounding box center [35, 341] width 12 height 12
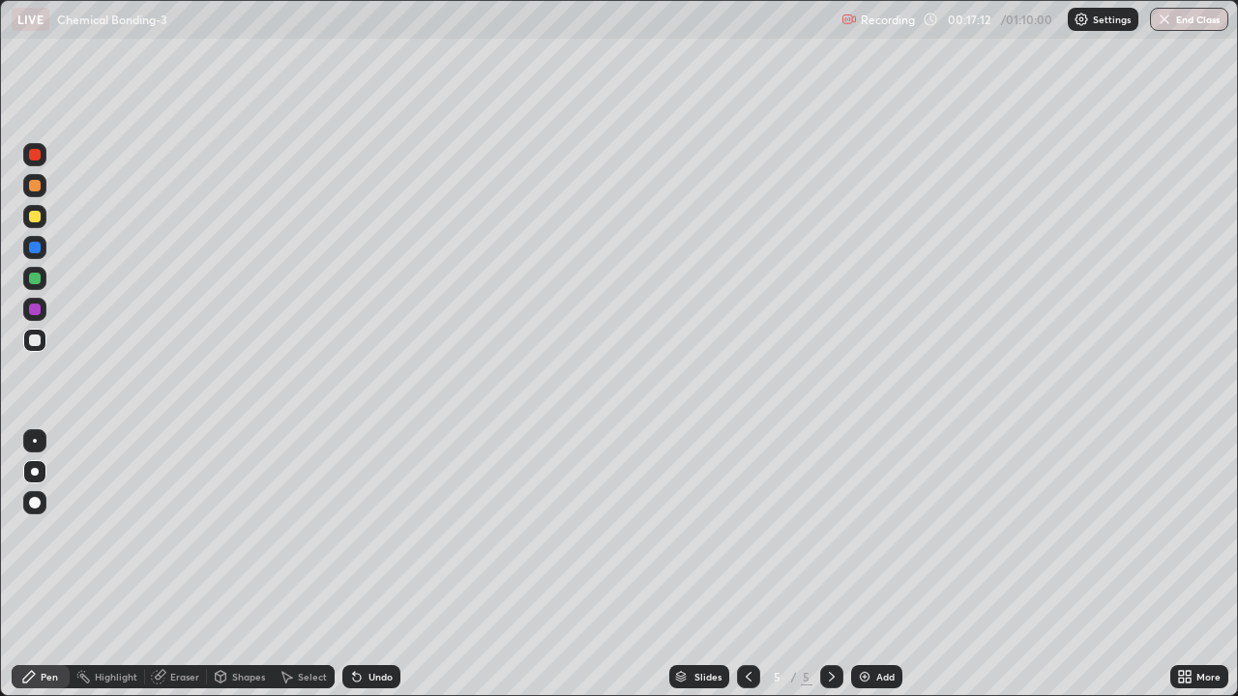
click at [34, 308] on div at bounding box center [35, 310] width 12 height 12
click at [32, 343] on div at bounding box center [35, 341] width 12 height 12
click at [32, 306] on div at bounding box center [35, 310] width 12 height 12
click at [391, 532] on div "Undo" at bounding box center [371, 676] width 58 height 23
click at [40, 344] on div at bounding box center [35, 341] width 12 height 12
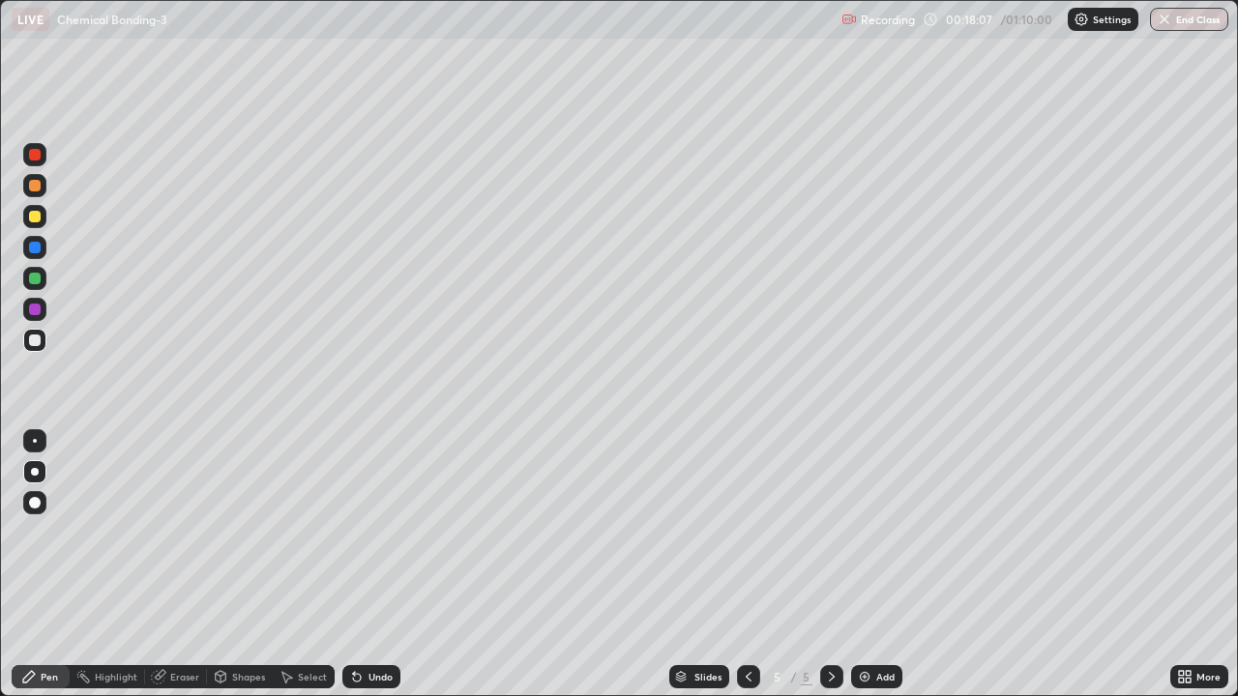
click at [397, 532] on div "Undo" at bounding box center [371, 676] width 58 height 23
click at [395, 532] on div "Undo" at bounding box center [371, 676] width 58 height 23
click at [397, 532] on div "Undo" at bounding box center [371, 676] width 58 height 23
click at [40, 310] on div at bounding box center [35, 310] width 12 height 12
click at [749, 532] on icon at bounding box center [748, 676] width 15 height 15
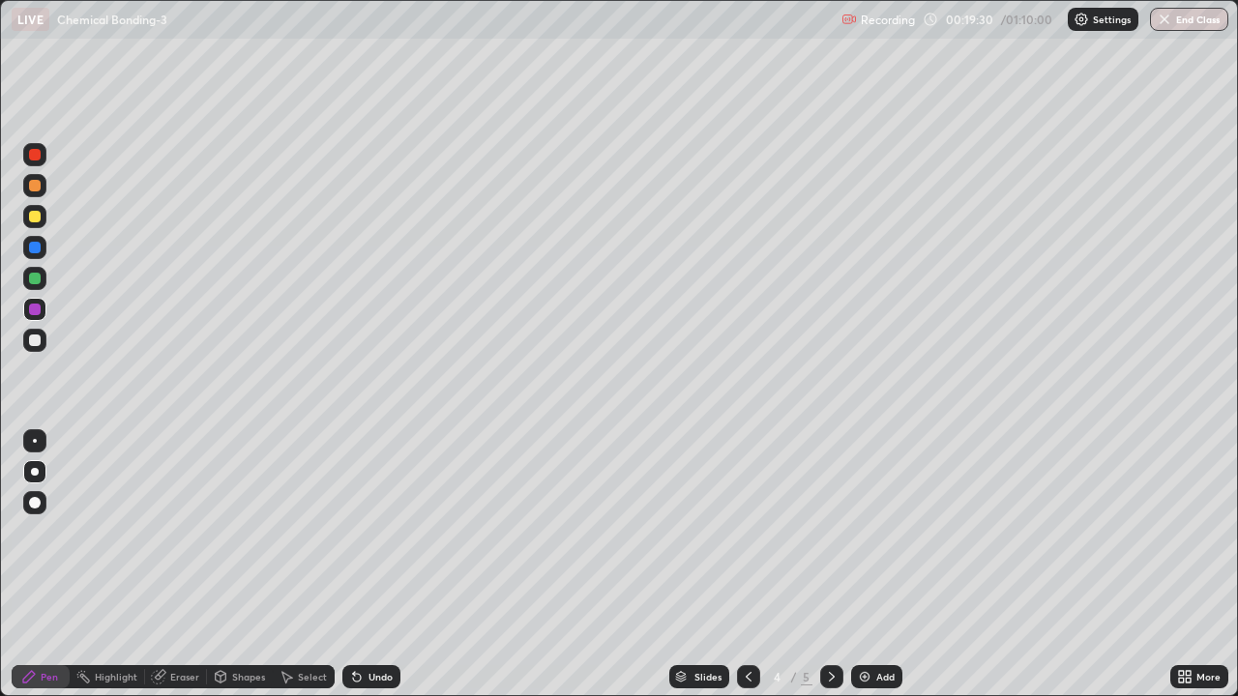
click at [832, 532] on icon at bounding box center [831, 676] width 15 height 15
click at [868, 532] on img at bounding box center [864, 676] width 15 height 15
click at [37, 220] on div at bounding box center [35, 217] width 12 height 12
click at [245, 532] on div "Shapes" at bounding box center [248, 677] width 33 height 10
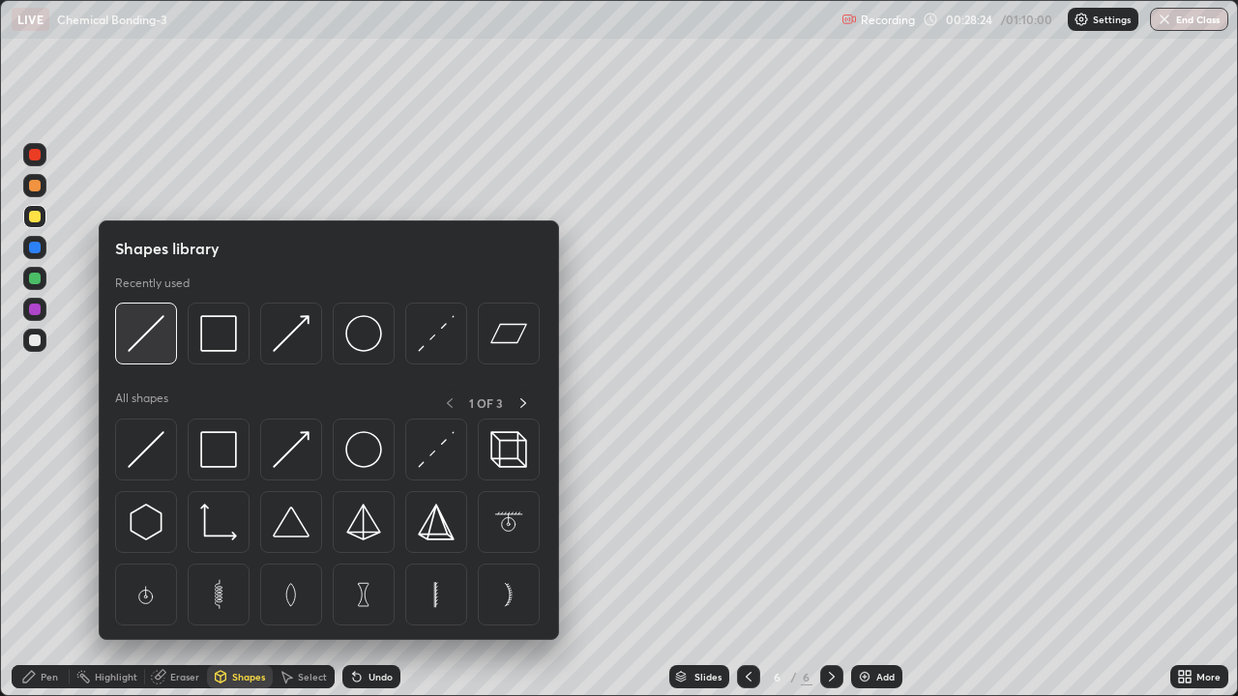
click at [161, 350] on img at bounding box center [146, 333] width 37 height 37
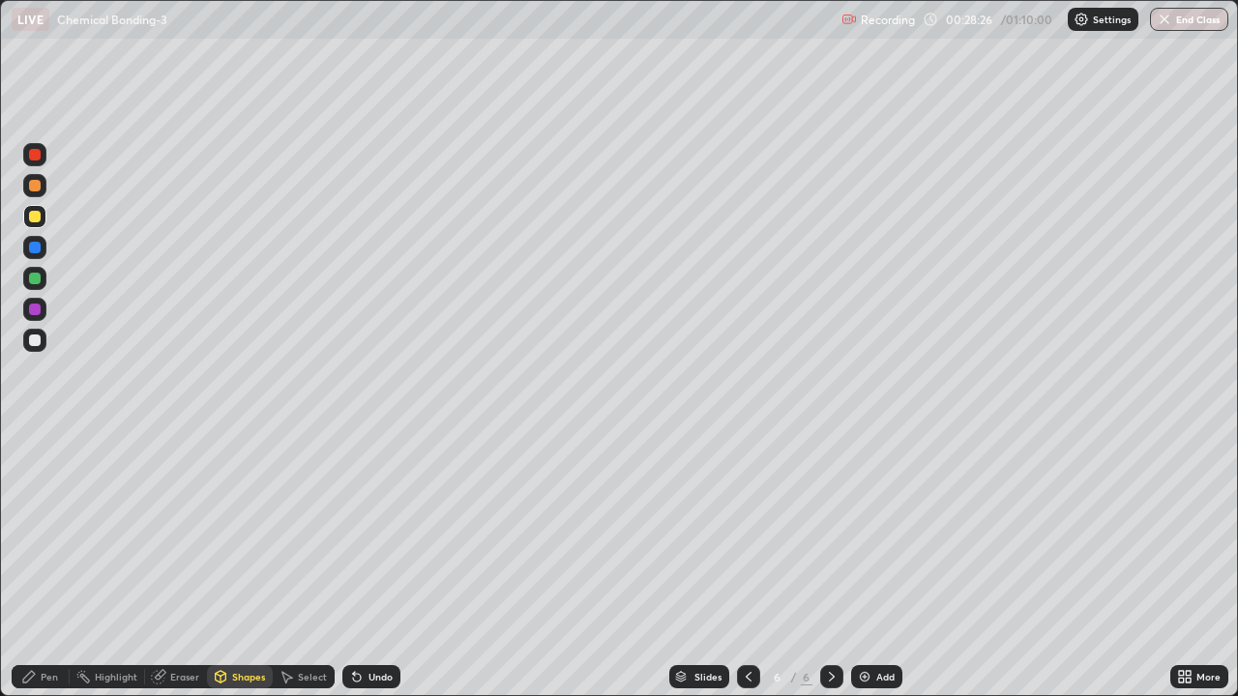
click at [369, 532] on div "Undo" at bounding box center [371, 676] width 58 height 23
click at [49, 532] on div "Pen" at bounding box center [41, 676] width 58 height 23
click at [40, 343] on div at bounding box center [35, 341] width 12 height 12
click at [36, 341] on div at bounding box center [35, 341] width 12 height 12
click at [36, 279] on div at bounding box center [35, 279] width 12 height 12
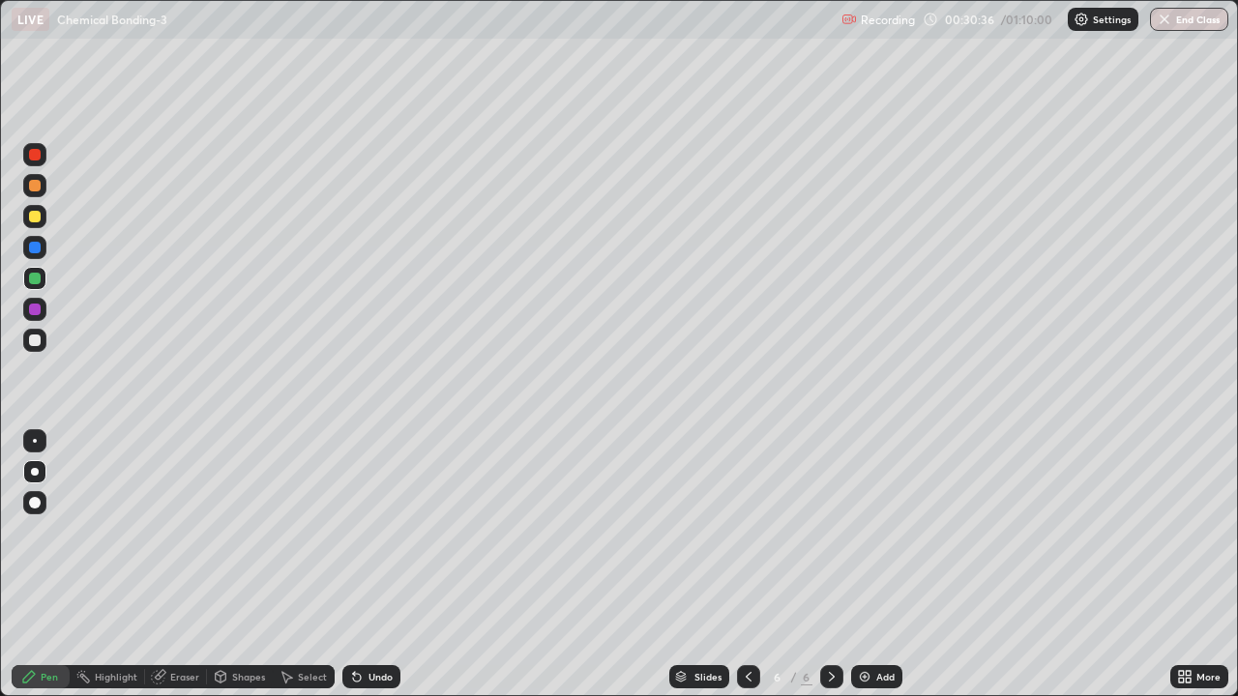
click at [391, 532] on div "Undo" at bounding box center [371, 676] width 58 height 23
click at [390, 532] on div "Undo" at bounding box center [371, 676] width 58 height 23
click at [869, 532] on img at bounding box center [864, 676] width 15 height 15
click at [32, 220] on div at bounding box center [35, 217] width 12 height 12
click at [241, 532] on div "Shapes" at bounding box center [240, 676] width 66 height 23
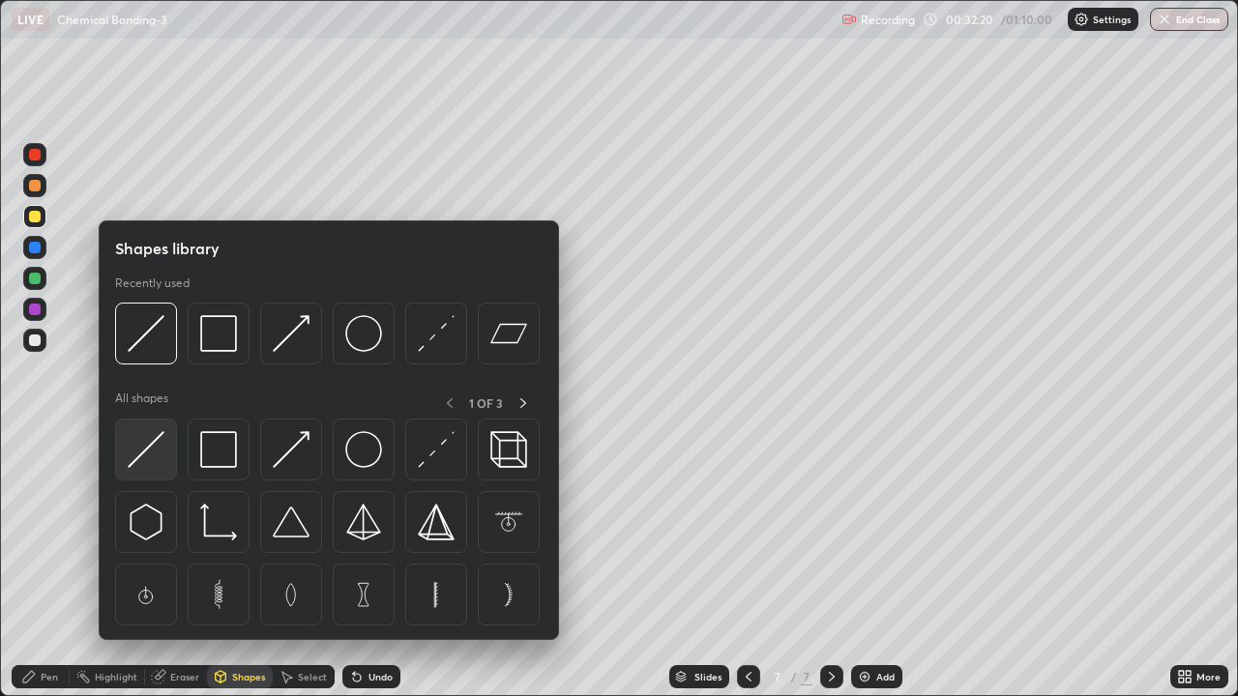
click at [152, 457] on img at bounding box center [146, 449] width 37 height 37
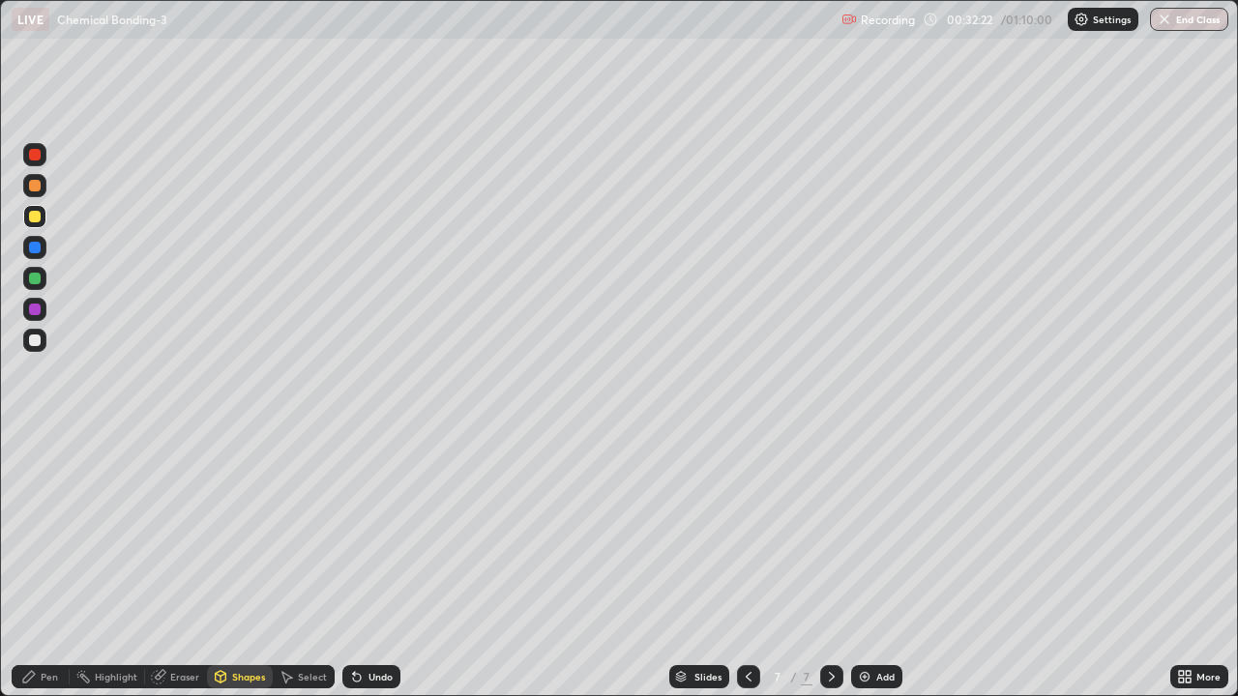
click at [46, 532] on div "Pen" at bounding box center [41, 676] width 58 height 23
click at [36, 337] on div at bounding box center [35, 341] width 12 height 12
click at [367, 532] on div "Undo" at bounding box center [371, 676] width 58 height 23
click at [376, 532] on div "Undo" at bounding box center [371, 676] width 58 height 23
click at [391, 532] on div "Undo" at bounding box center [371, 676] width 58 height 23
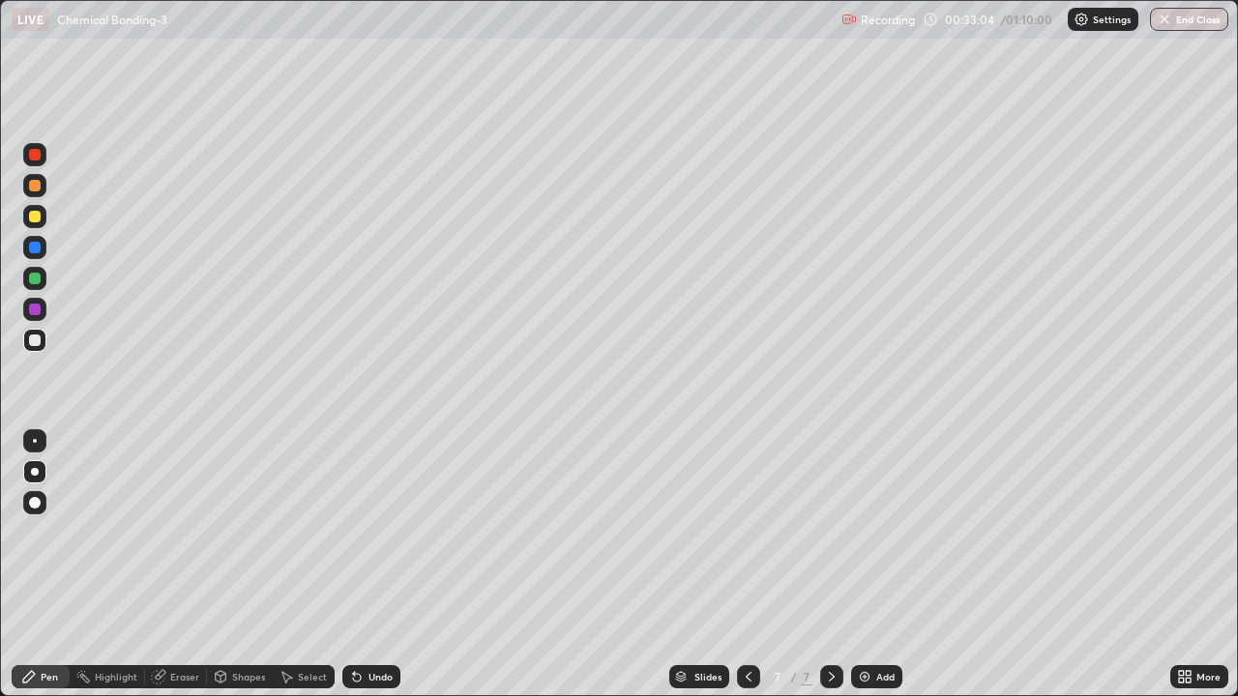
click at [391, 532] on div "Undo" at bounding box center [371, 676] width 58 height 23
click at [36, 281] on div at bounding box center [35, 279] width 12 height 12
click at [393, 532] on div "Undo" at bounding box center [371, 676] width 58 height 23
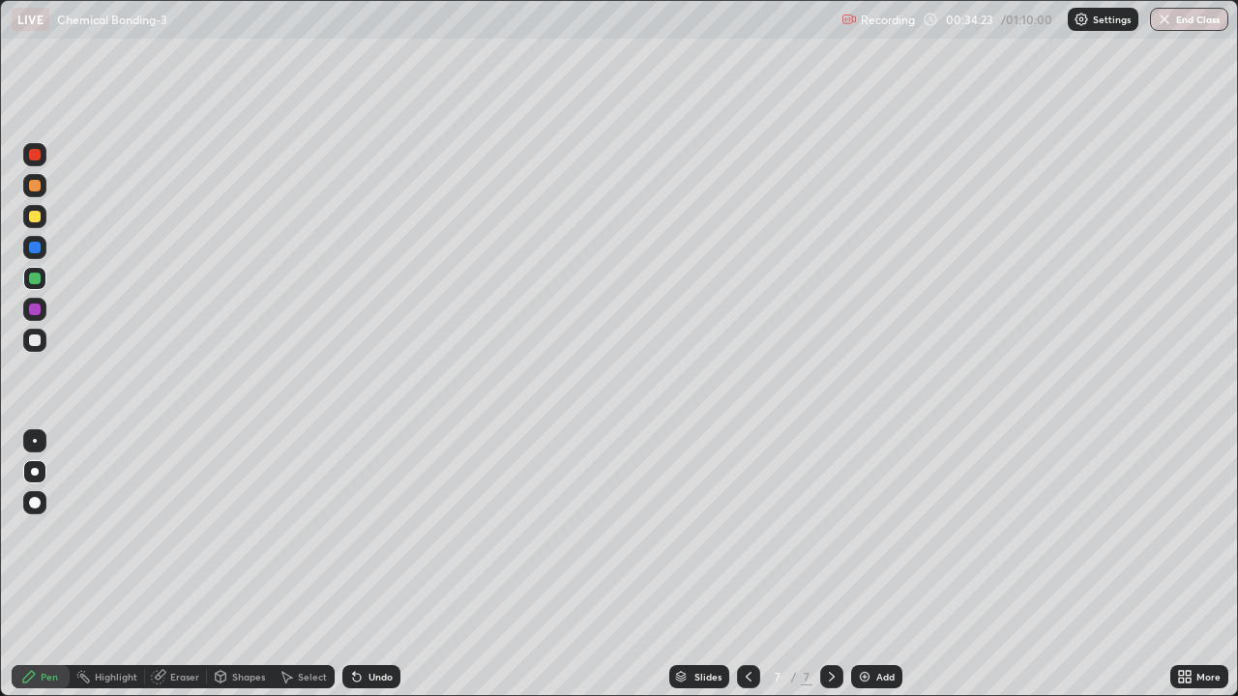
click at [185, 532] on div "Eraser" at bounding box center [184, 677] width 29 height 10
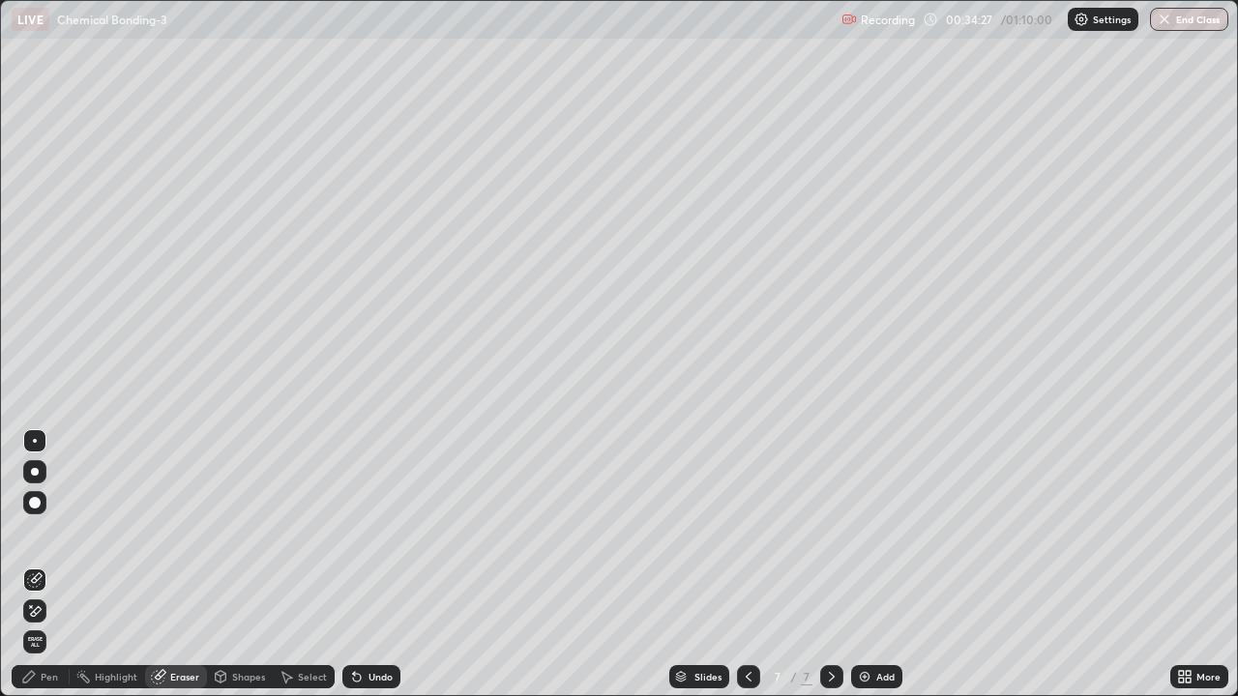
click at [58, 532] on div "Pen" at bounding box center [41, 676] width 58 height 23
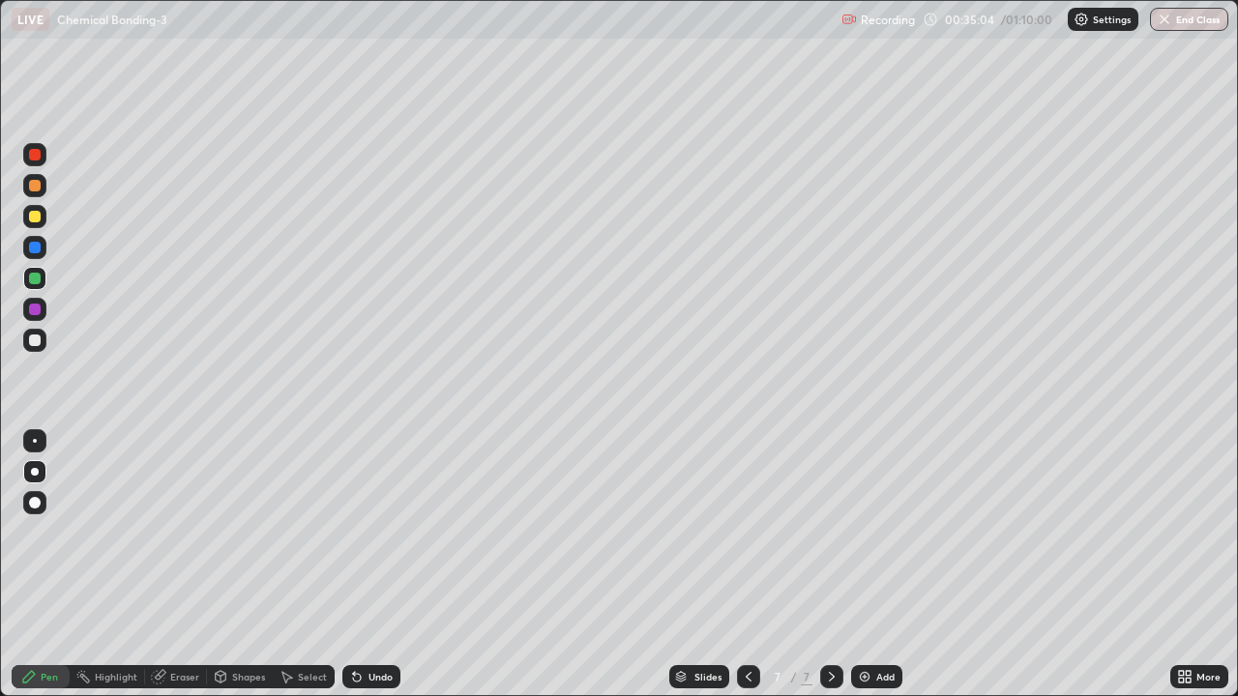
click at [175, 532] on div "Eraser" at bounding box center [184, 677] width 29 height 10
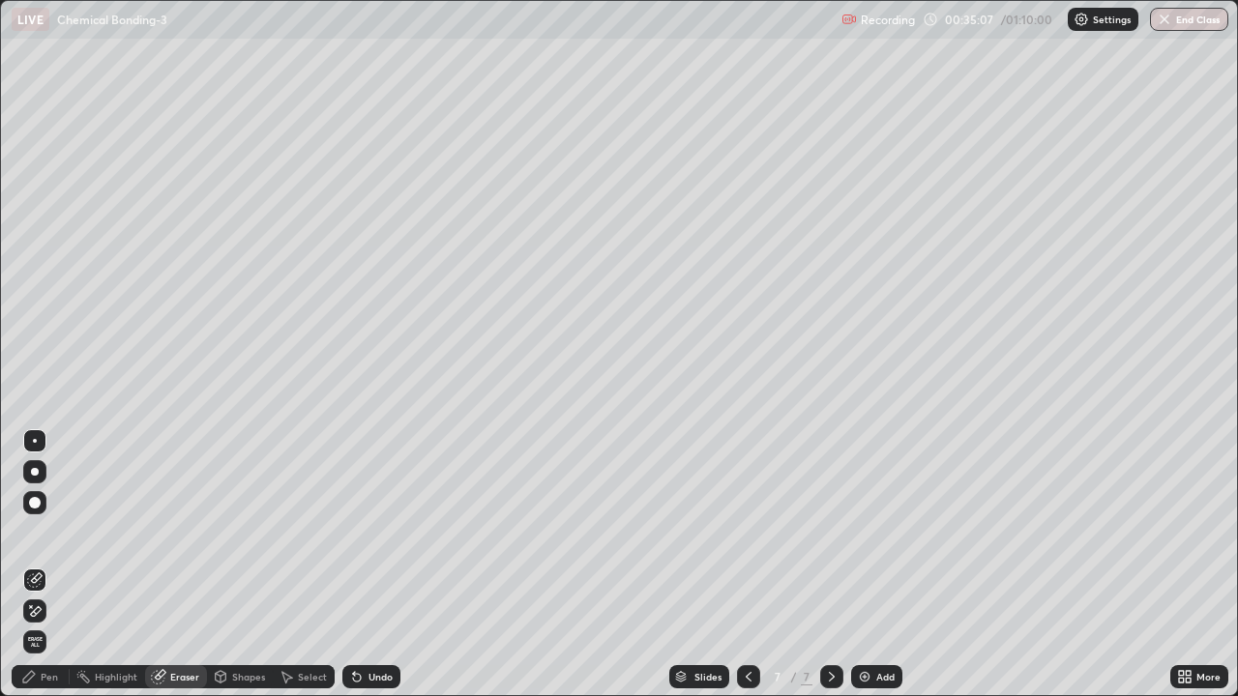
click at [39, 532] on div "Pen" at bounding box center [41, 676] width 58 height 23
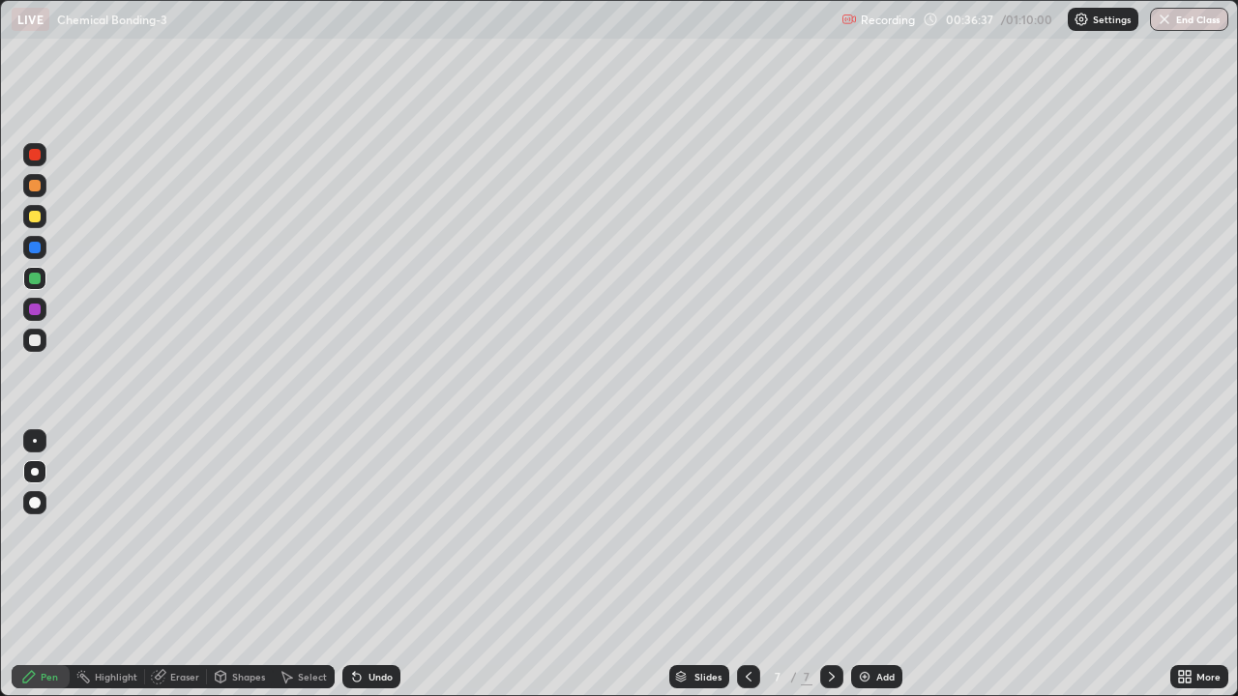
click at [881, 532] on div "Add" at bounding box center [885, 677] width 18 height 10
click at [32, 247] on div at bounding box center [35, 248] width 12 height 12
click at [38, 221] on div at bounding box center [35, 217] width 12 height 12
click at [374, 532] on div "Undo" at bounding box center [371, 676] width 58 height 23
click at [368, 532] on div "Undo" at bounding box center [380, 677] width 24 height 10
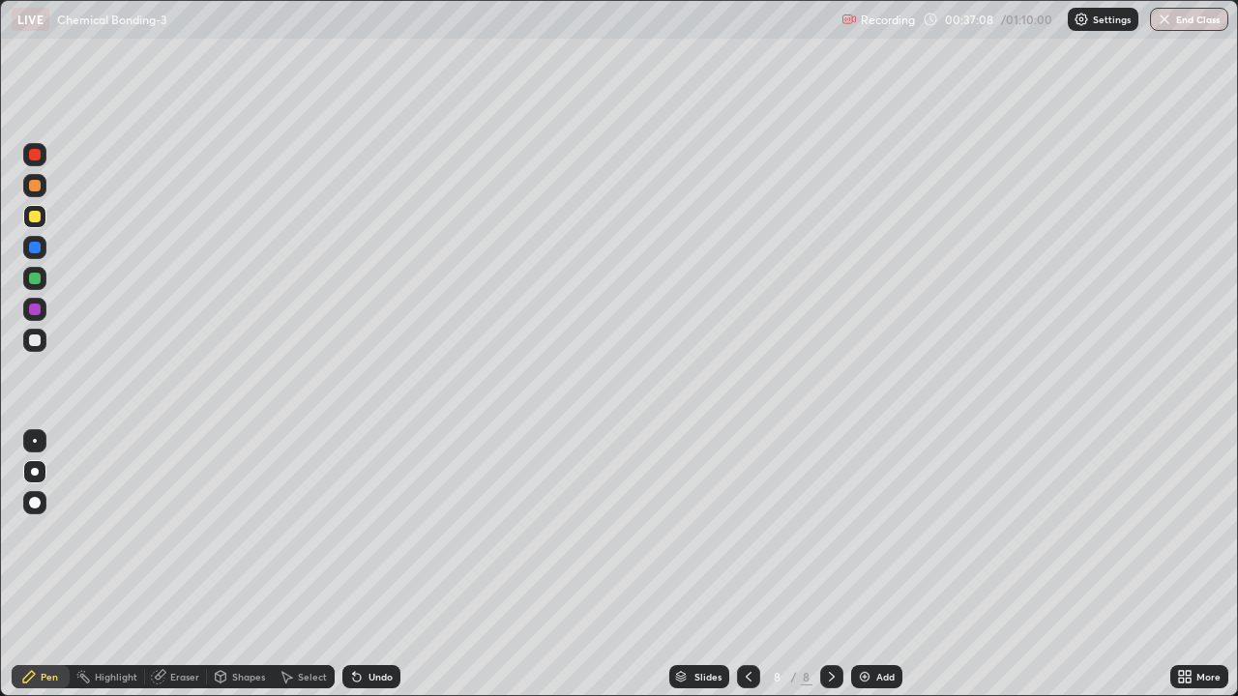
click at [382, 532] on div "Undo" at bounding box center [380, 677] width 24 height 10
click at [382, 532] on div "Undo" at bounding box center [371, 676] width 58 height 23
click at [380, 532] on div "Undo" at bounding box center [380, 677] width 24 height 10
click at [385, 532] on div "Undo" at bounding box center [380, 677] width 24 height 10
click at [386, 532] on div "Undo" at bounding box center [371, 676] width 58 height 23
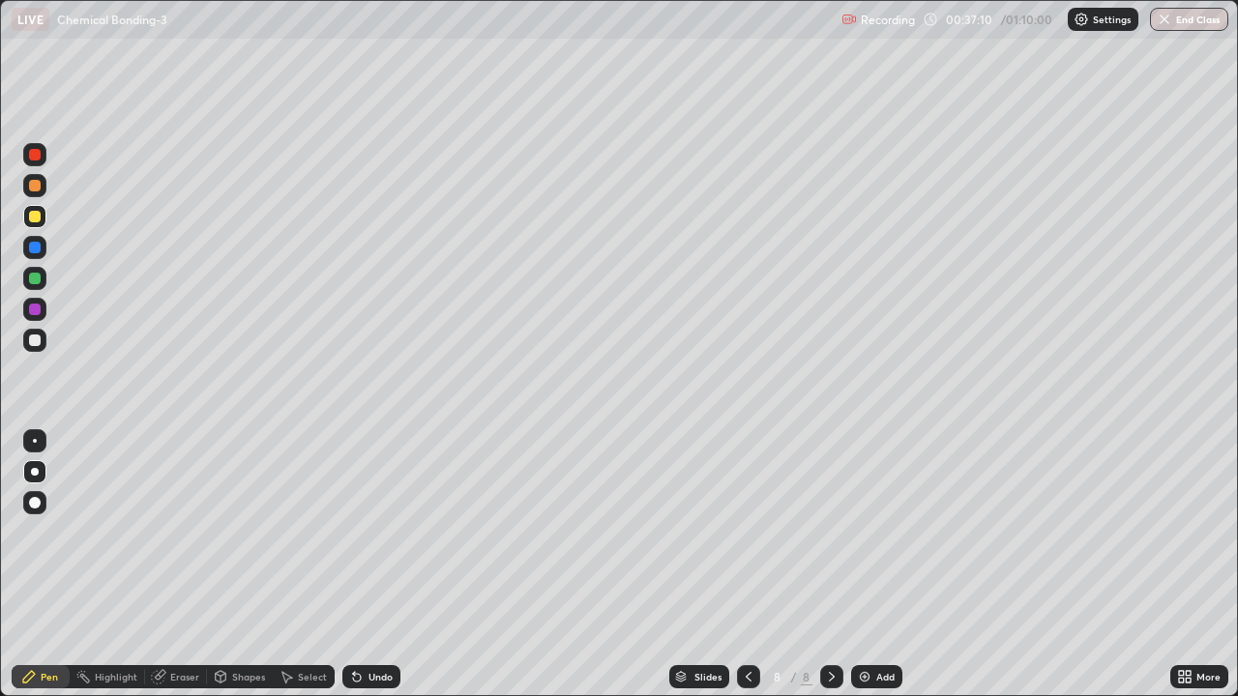
click at [383, 532] on div "Undo" at bounding box center [371, 676] width 58 height 23
click at [378, 532] on div "Undo" at bounding box center [380, 677] width 24 height 10
click at [178, 532] on div "Eraser" at bounding box center [176, 676] width 62 height 23
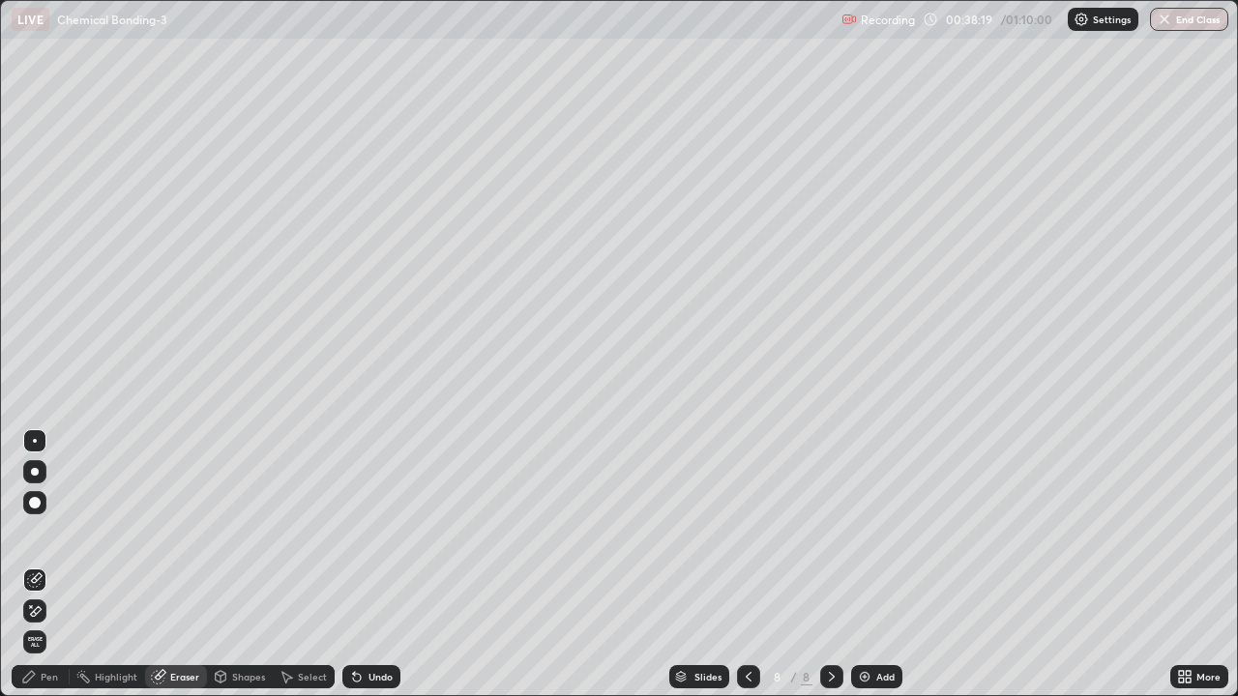
click at [38, 532] on div "Pen" at bounding box center [41, 676] width 58 height 23
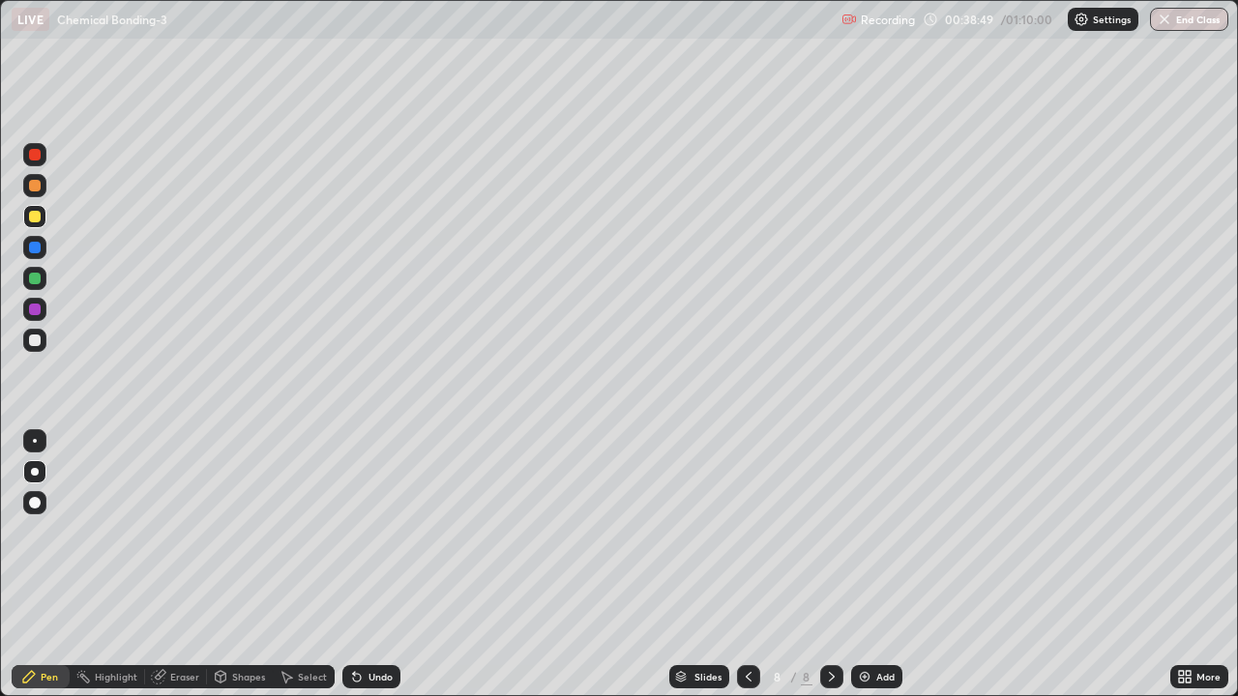
click at [876, 532] on div "Add" at bounding box center [885, 677] width 18 height 10
click at [36, 279] on div at bounding box center [35, 279] width 12 height 12
click at [376, 532] on div "Undo" at bounding box center [380, 677] width 24 height 10
click at [379, 532] on div "Undo" at bounding box center [380, 677] width 24 height 10
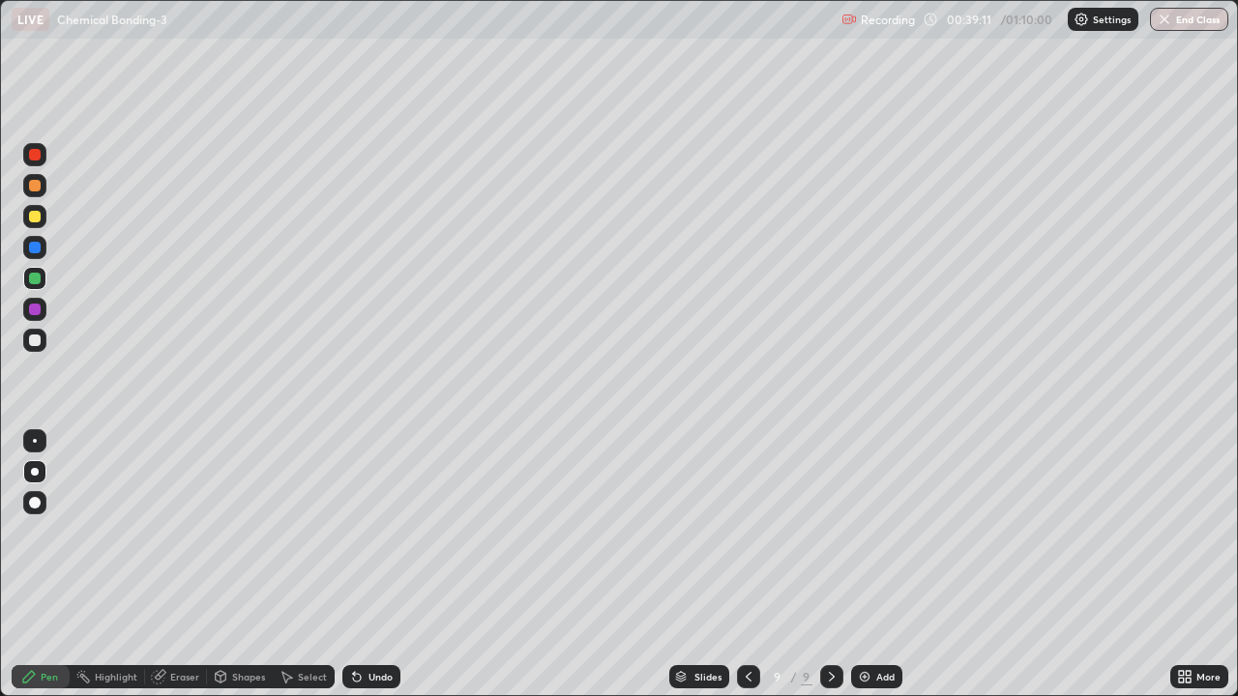
click at [30, 339] on div at bounding box center [35, 341] width 12 height 12
click at [381, 532] on div "Undo" at bounding box center [380, 677] width 24 height 10
click at [384, 532] on div "Undo" at bounding box center [371, 676] width 58 height 23
click at [873, 532] on div "Add" at bounding box center [876, 676] width 51 height 23
click at [34, 218] on div at bounding box center [35, 217] width 12 height 12
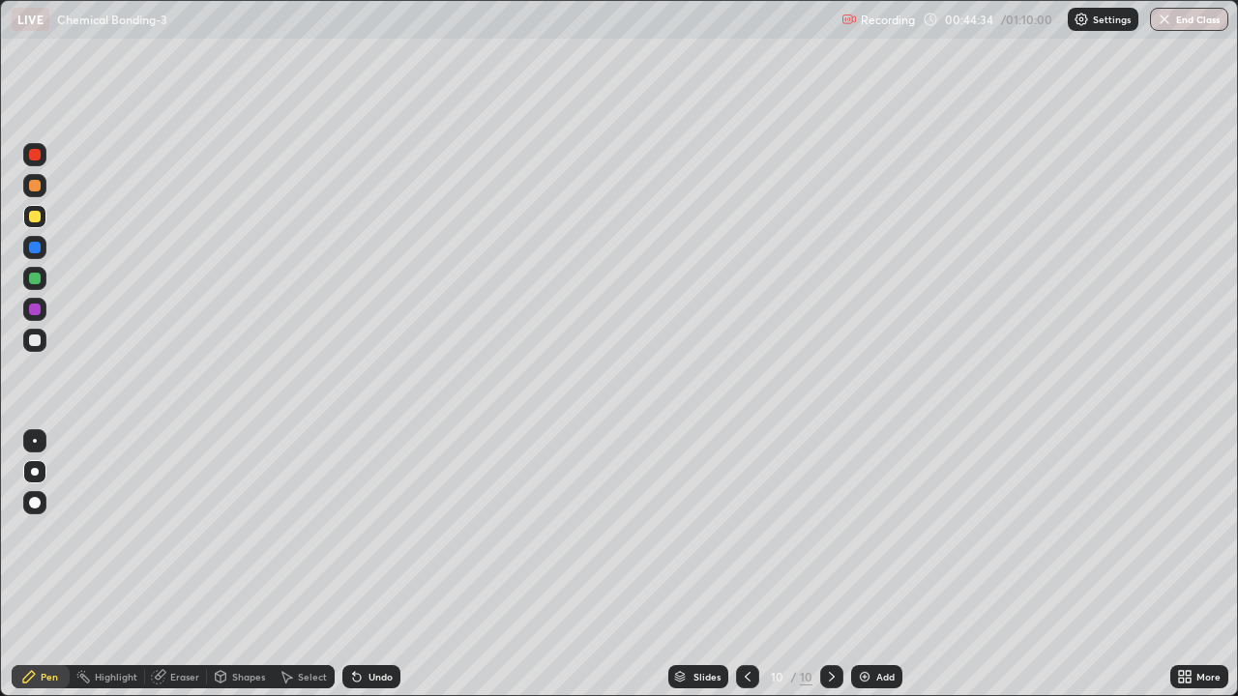
click at [884, 532] on div "Add" at bounding box center [885, 677] width 18 height 10
click at [34, 216] on div at bounding box center [35, 217] width 12 height 12
click at [35, 280] on div at bounding box center [35, 279] width 12 height 12
click at [40, 340] on div at bounding box center [35, 341] width 12 height 12
click at [385, 532] on div "Undo" at bounding box center [380, 677] width 24 height 10
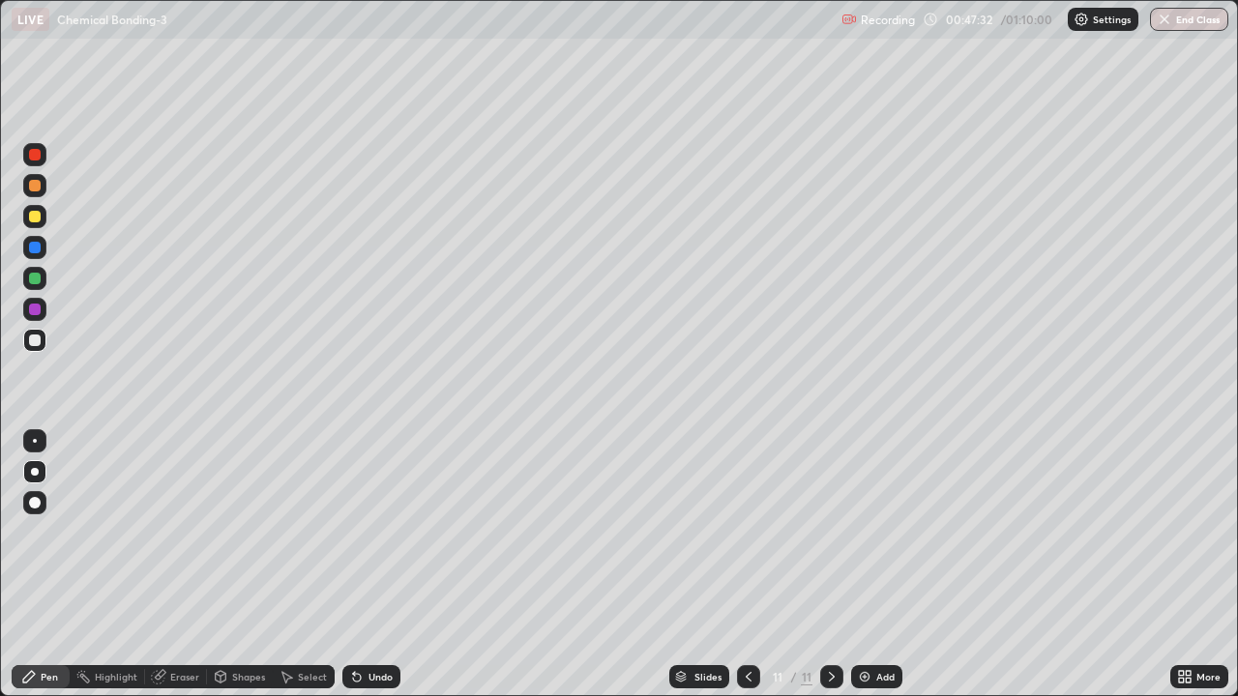
click at [380, 532] on div "Undo" at bounding box center [380, 677] width 24 height 10
click at [382, 532] on div "Undo" at bounding box center [371, 676] width 58 height 23
click at [392, 532] on div "Undo" at bounding box center [371, 676] width 58 height 23
click at [377, 532] on div "Undo" at bounding box center [380, 677] width 24 height 10
click at [876, 532] on div "Add" at bounding box center [885, 677] width 18 height 10
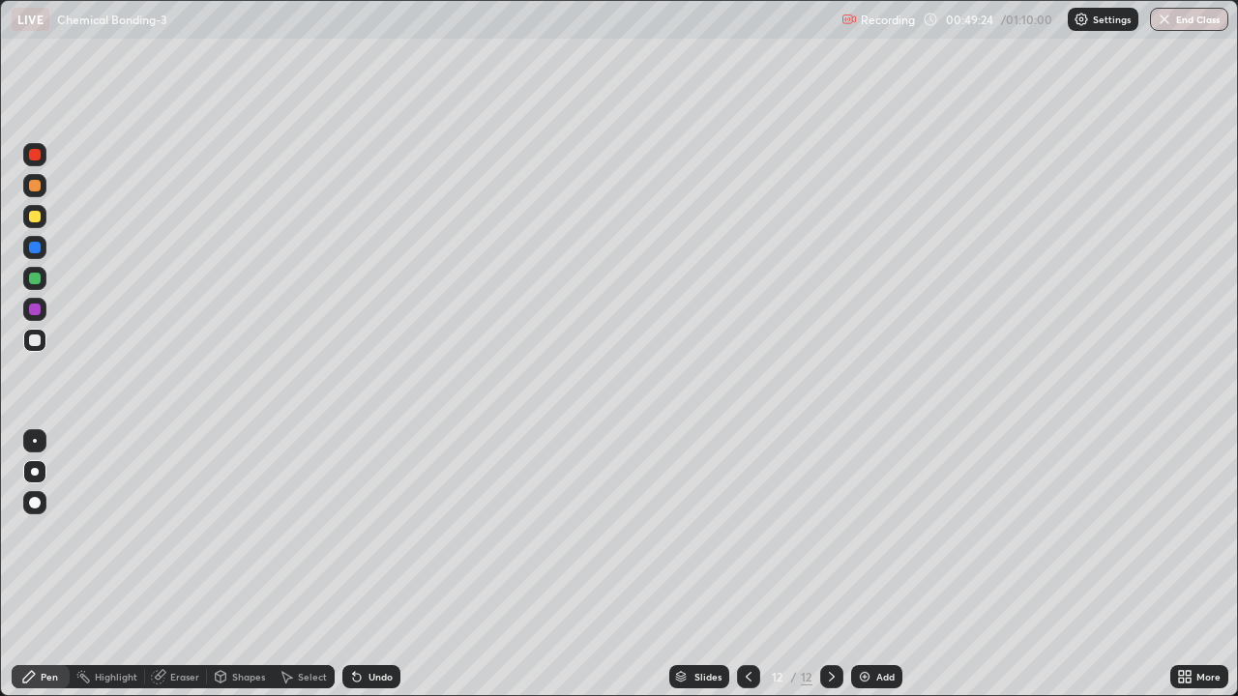
click at [37, 281] on div at bounding box center [35, 279] width 12 height 12
click at [247, 532] on div "Shapes" at bounding box center [248, 677] width 33 height 10
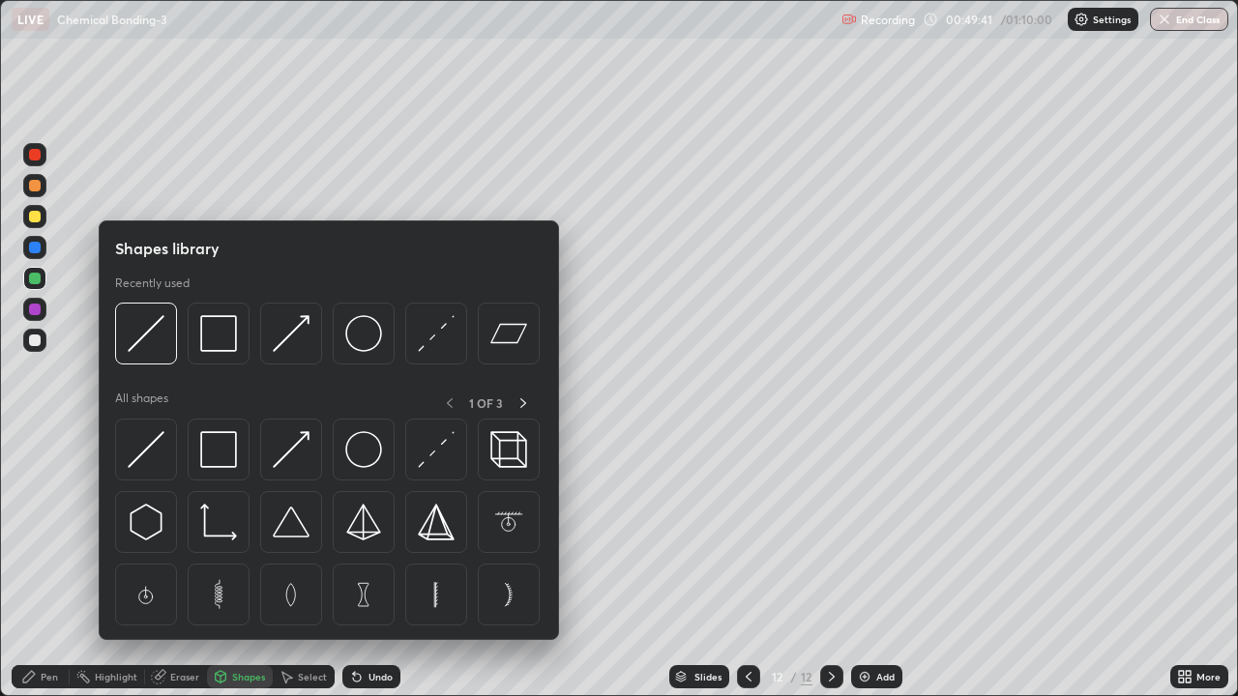
click at [379, 532] on div "Undo" at bounding box center [371, 676] width 58 height 23
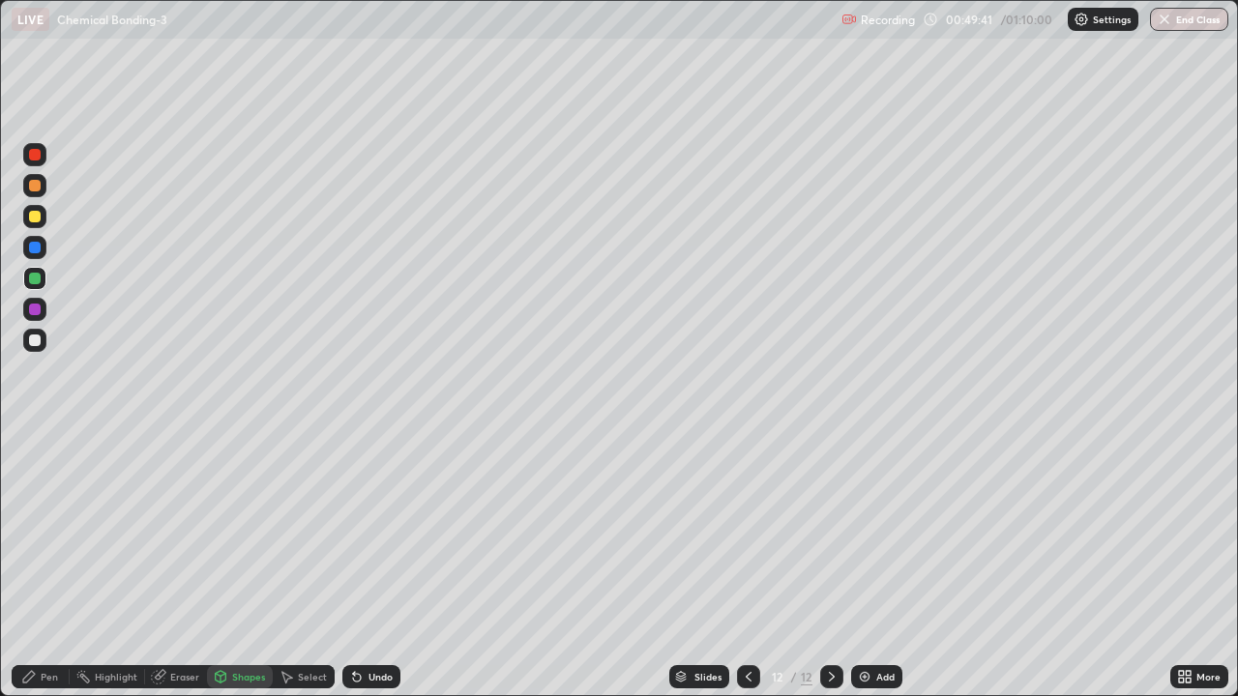
click at [375, 532] on div "Undo" at bounding box center [371, 676] width 58 height 23
click at [371, 532] on div "Undo" at bounding box center [380, 677] width 24 height 10
click at [368, 532] on div "Undo" at bounding box center [380, 677] width 24 height 10
click at [364, 532] on div "Undo" at bounding box center [371, 676] width 58 height 23
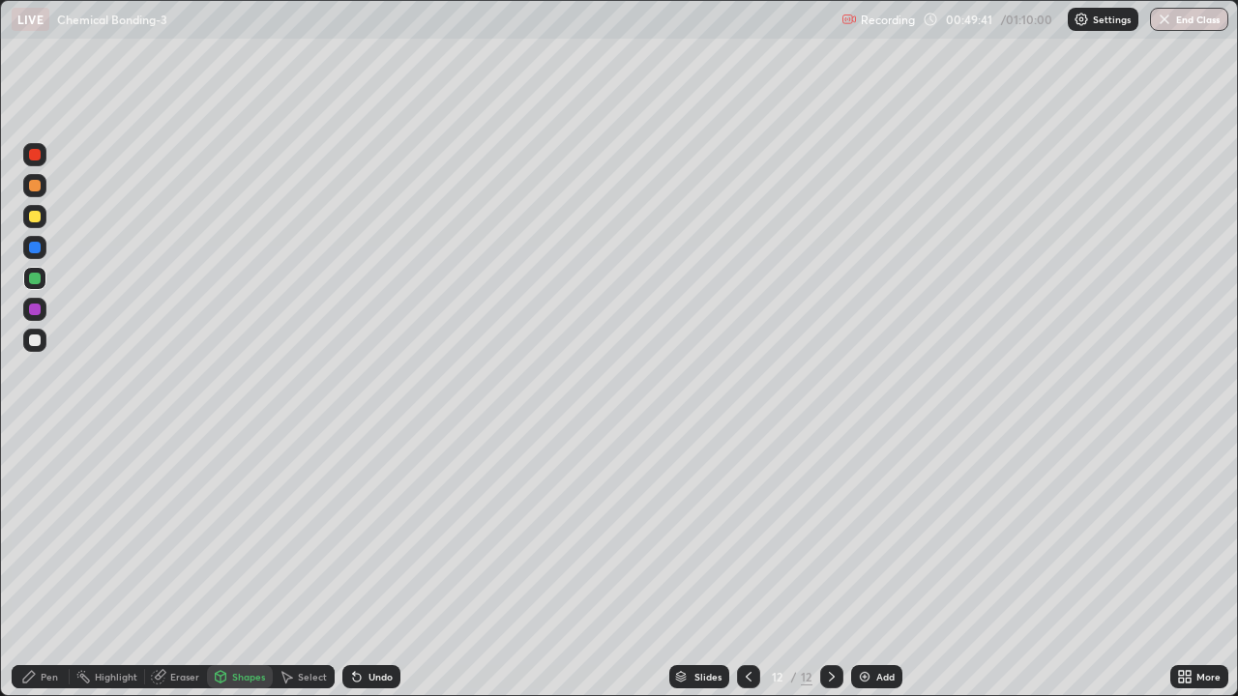
click at [366, 532] on div "Undo" at bounding box center [371, 676] width 58 height 23
click at [364, 532] on div "Undo" at bounding box center [371, 676] width 58 height 23
click at [353, 532] on icon at bounding box center [354, 673] width 2 height 2
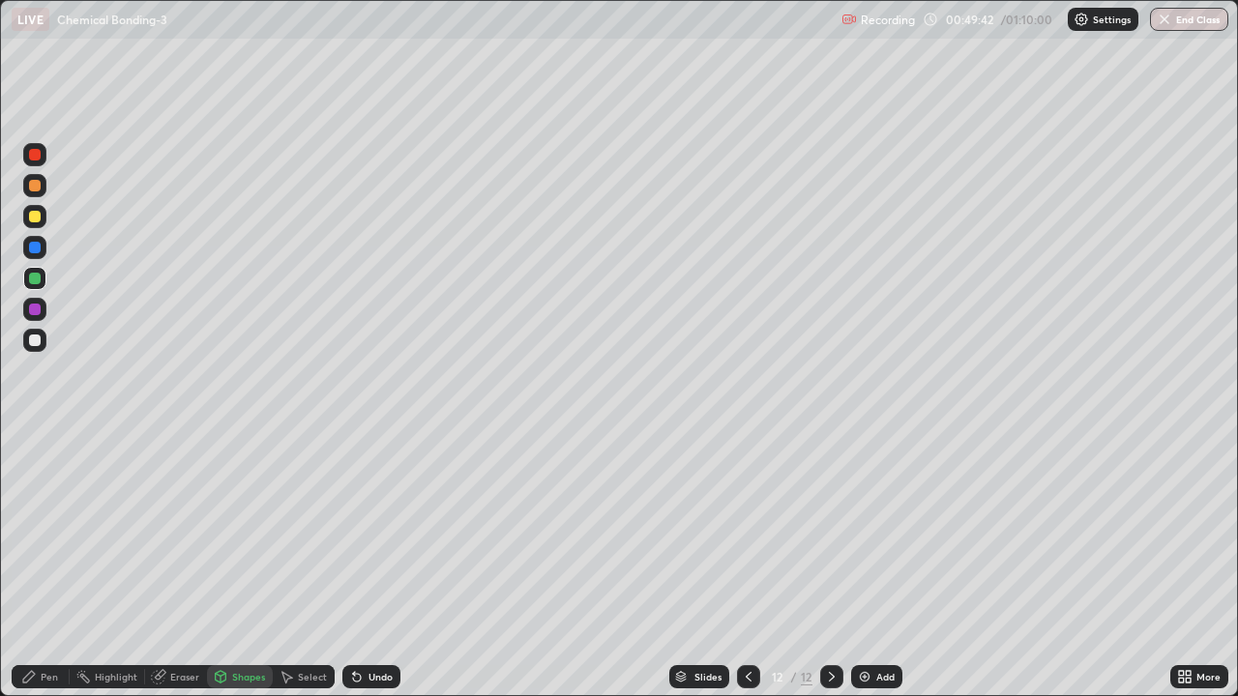
click at [353, 532] on div "Undo" at bounding box center [371, 676] width 58 height 23
click at [355, 532] on div "Undo" at bounding box center [368, 677] width 66 height 39
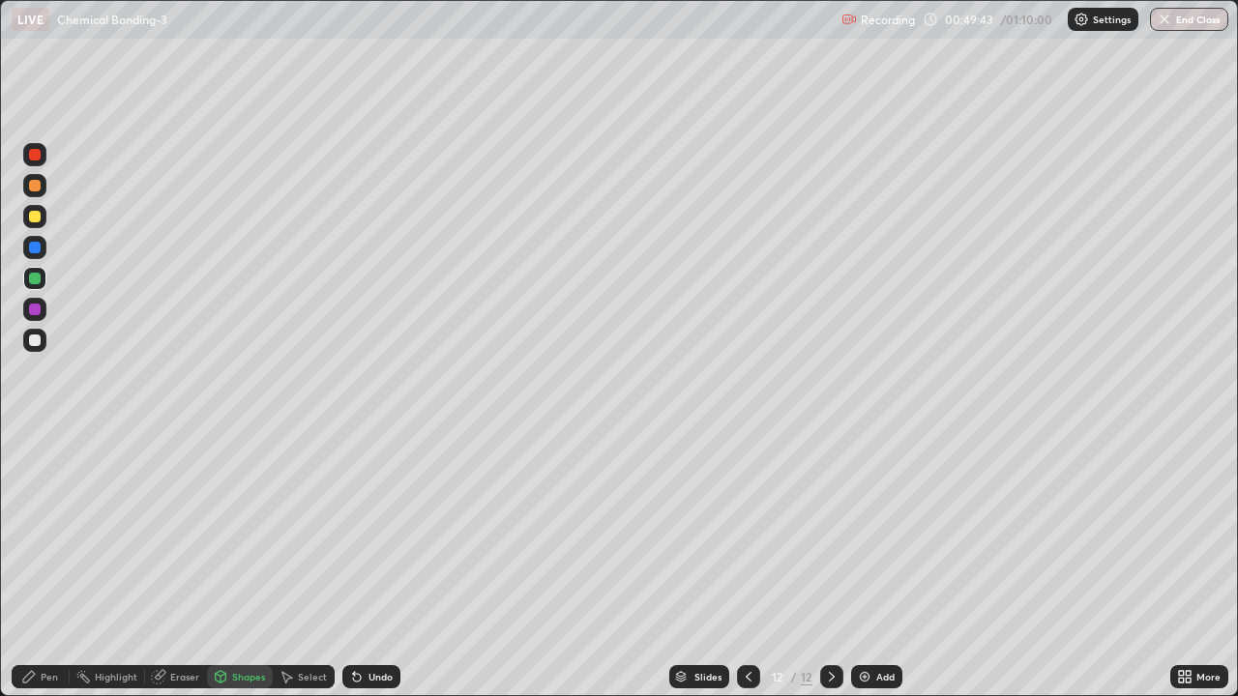
click at [358, 532] on div "Undo" at bounding box center [368, 677] width 66 height 39
click at [381, 532] on div "Undo" at bounding box center [371, 676] width 58 height 23
click at [46, 532] on div "Pen" at bounding box center [49, 677] width 17 height 10
click at [34, 221] on div at bounding box center [35, 217] width 12 height 12
click at [368, 532] on div "Undo" at bounding box center [380, 677] width 24 height 10
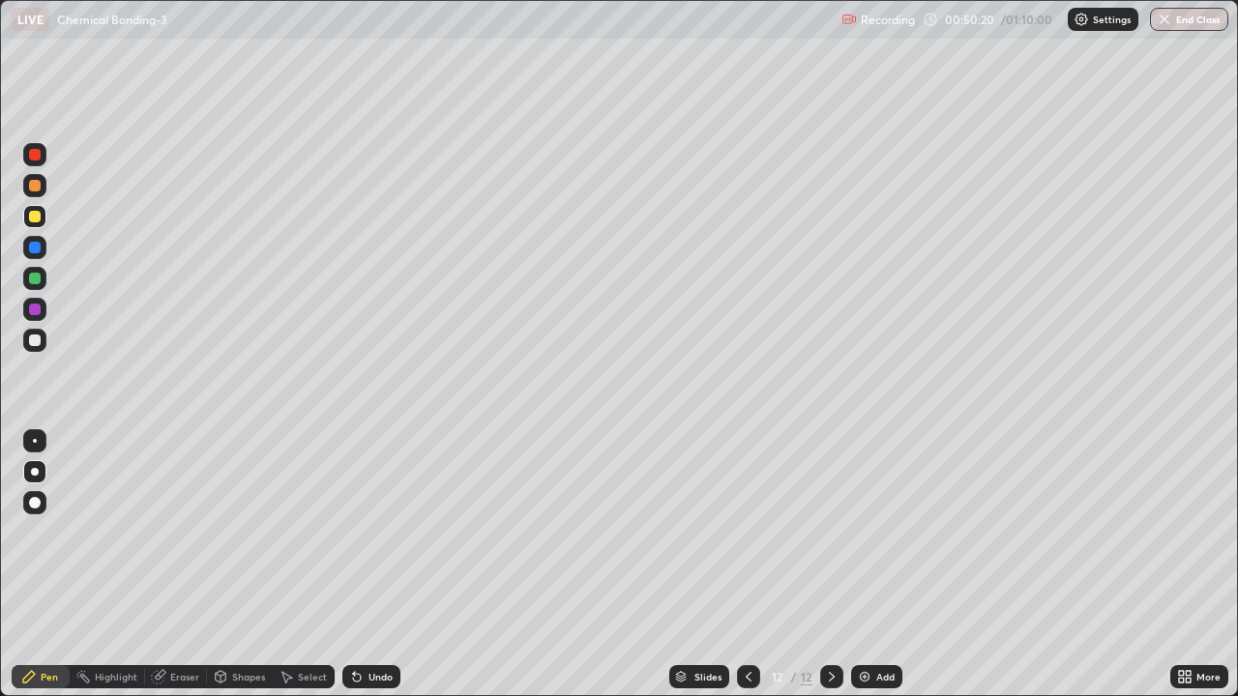
click at [369, 532] on div "Undo" at bounding box center [380, 677] width 24 height 10
click at [375, 532] on div "Undo" at bounding box center [380, 677] width 24 height 10
click at [369, 532] on div "Undo" at bounding box center [380, 677] width 24 height 10
click at [380, 532] on div "Undo" at bounding box center [380, 677] width 24 height 10
click at [384, 532] on div "Undo" at bounding box center [380, 677] width 24 height 10
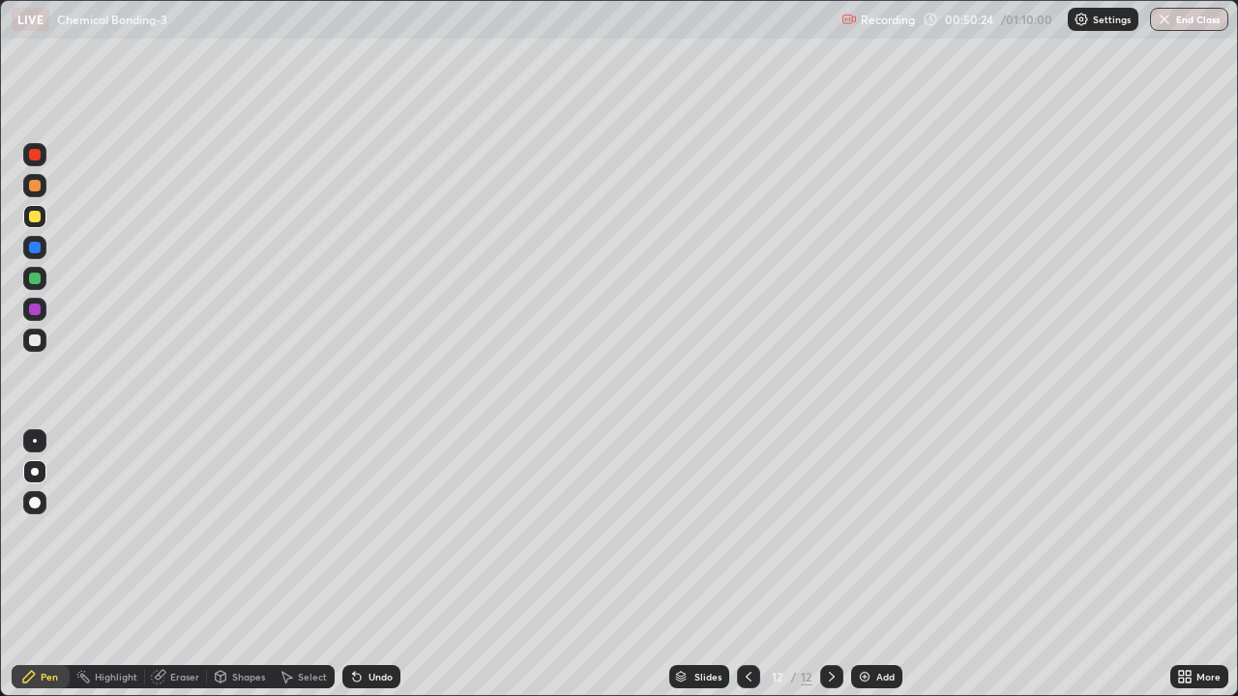
click at [382, 532] on div "Undo" at bounding box center [380, 677] width 24 height 10
click at [36, 331] on div at bounding box center [34, 340] width 23 height 23
click at [865, 532] on img at bounding box center [864, 676] width 15 height 15
click at [377, 532] on div "Undo" at bounding box center [380, 677] width 24 height 10
click at [380, 532] on div "Undo" at bounding box center [380, 677] width 24 height 10
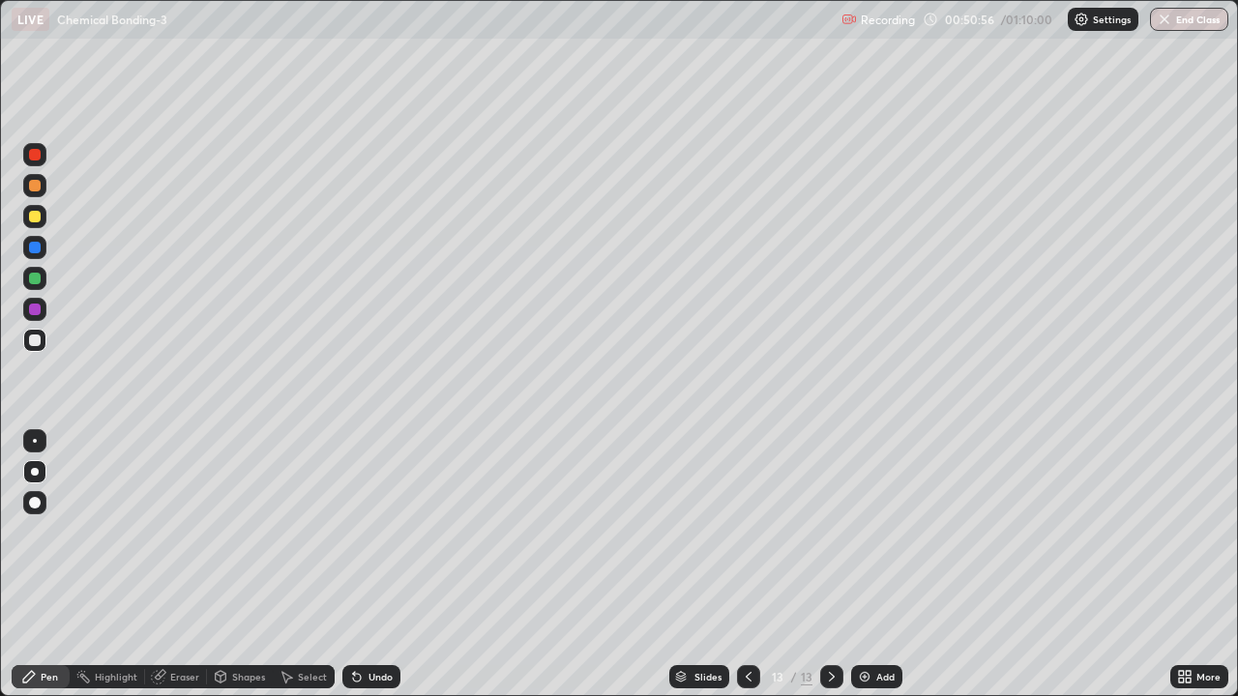
click at [376, 532] on div "Undo" at bounding box center [380, 677] width 24 height 10
click at [374, 532] on div "Undo" at bounding box center [380, 677] width 24 height 10
click at [380, 532] on div "Undo" at bounding box center [371, 676] width 58 height 23
click at [384, 532] on div "Undo" at bounding box center [380, 677] width 24 height 10
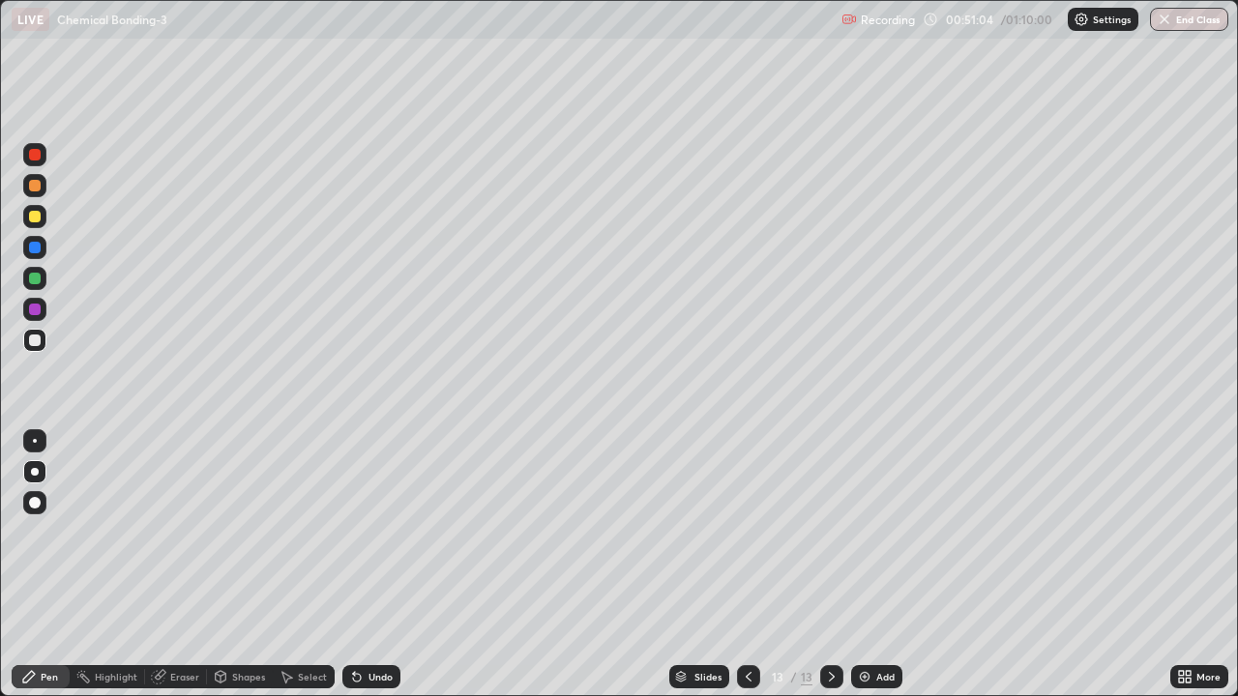
click at [388, 532] on div "Undo" at bounding box center [371, 676] width 58 height 23
click at [389, 532] on div "Undo" at bounding box center [371, 676] width 58 height 23
click at [391, 532] on div "Undo" at bounding box center [371, 676] width 58 height 23
click at [36, 344] on div at bounding box center [35, 341] width 12 height 12
click at [382, 532] on div "Undo" at bounding box center [371, 676] width 58 height 23
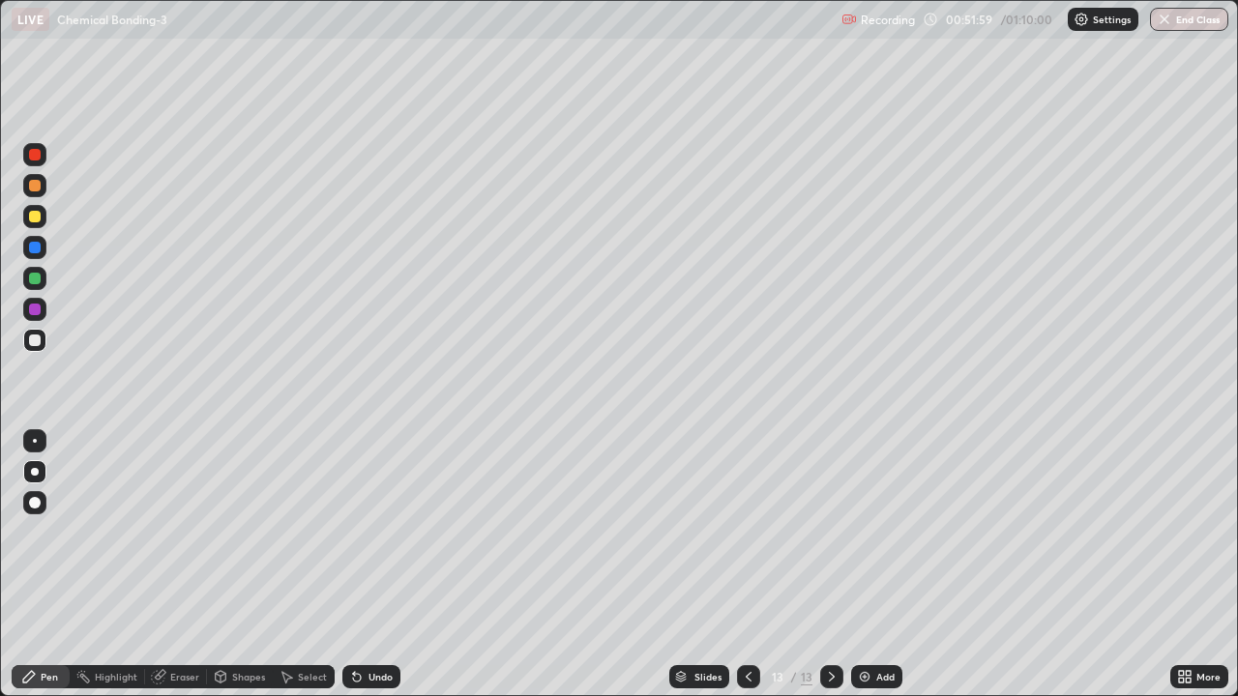
click at [174, 532] on div "Eraser" at bounding box center [184, 677] width 29 height 10
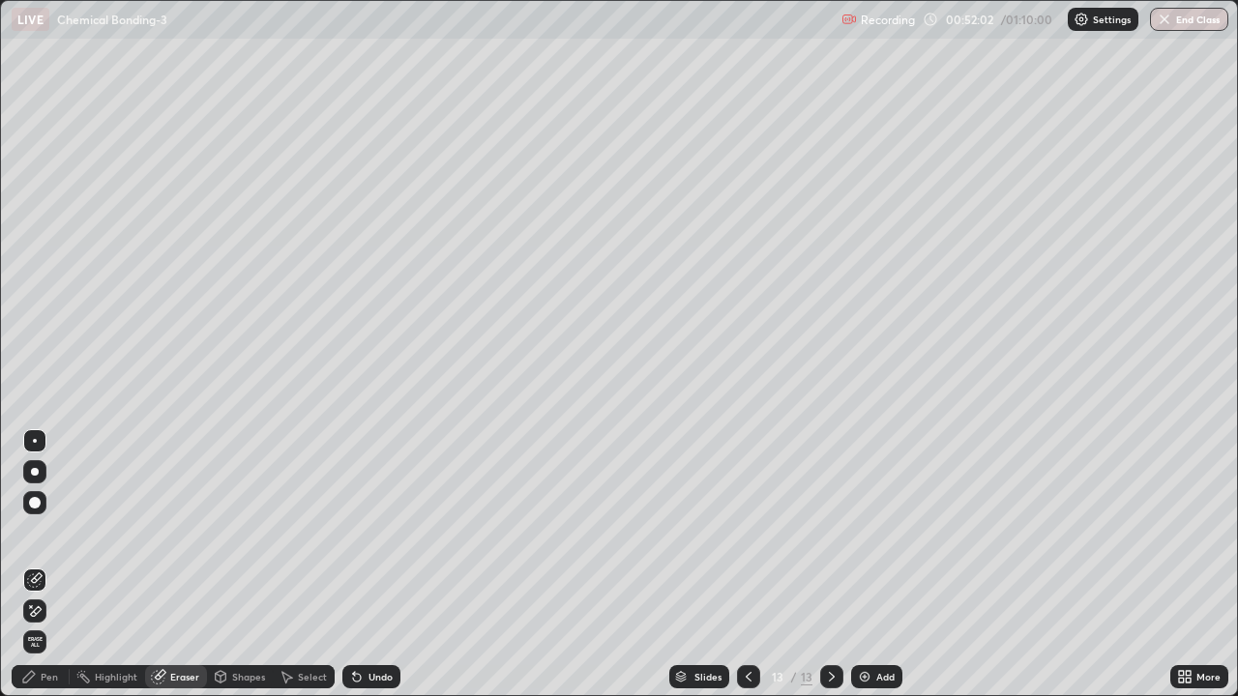
click at [45, 532] on div "Pen" at bounding box center [41, 676] width 58 height 23
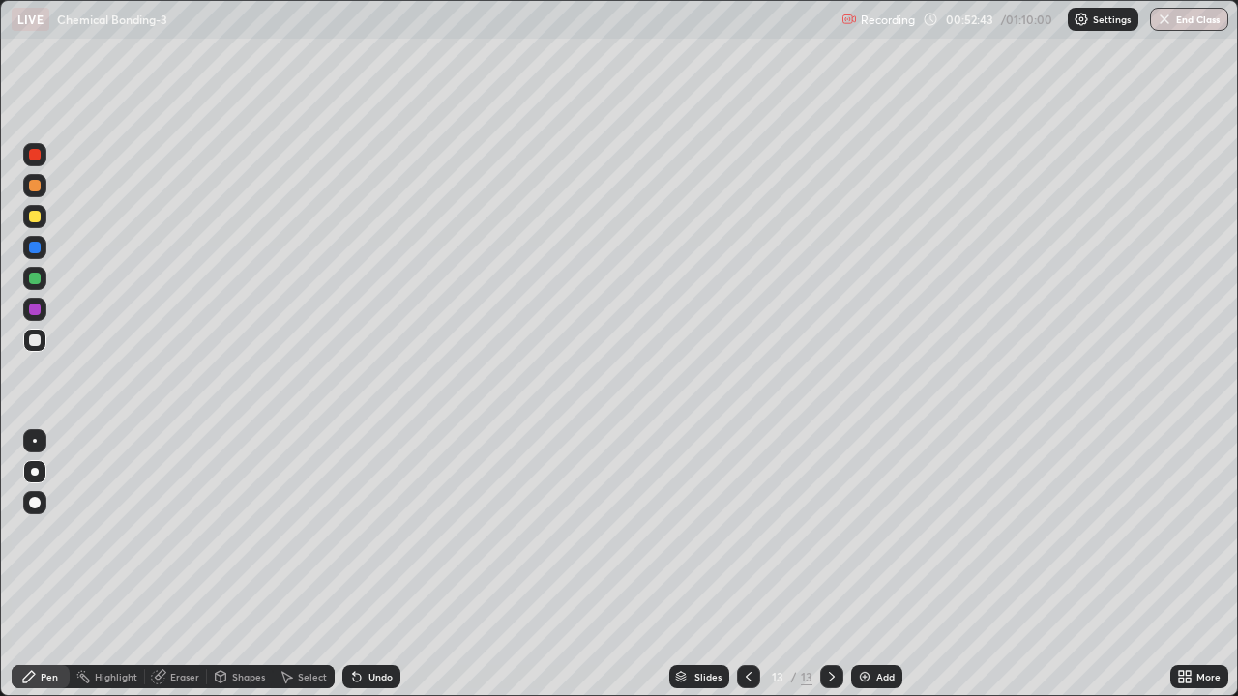
click at [39, 287] on div at bounding box center [34, 278] width 23 height 23
click at [881, 532] on div "Add" at bounding box center [885, 677] width 18 height 10
click at [373, 532] on div "Undo" at bounding box center [380, 677] width 24 height 10
click at [379, 532] on div "Undo" at bounding box center [380, 677] width 24 height 10
click at [380, 532] on div "Undo" at bounding box center [380, 677] width 24 height 10
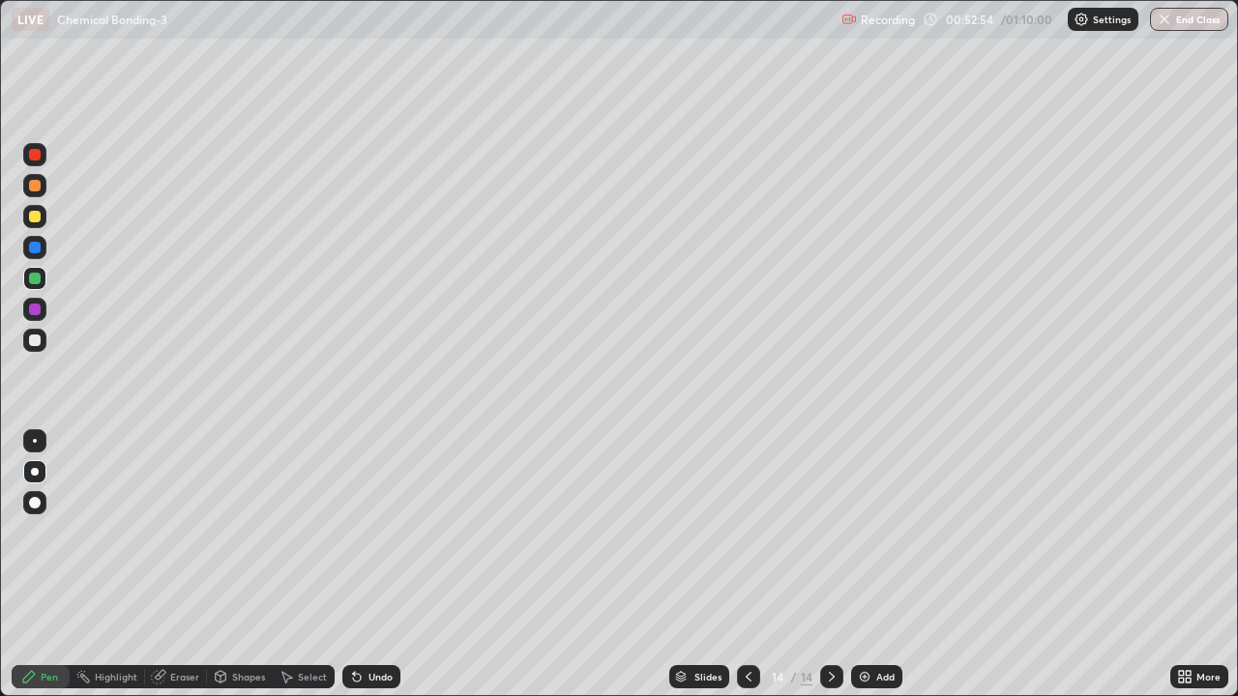
click at [385, 532] on div "Undo" at bounding box center [371, 676] width 58 height 23
click at [179, 532] on div "Eraser" at bounding box center [184, 677] width 29 height 10
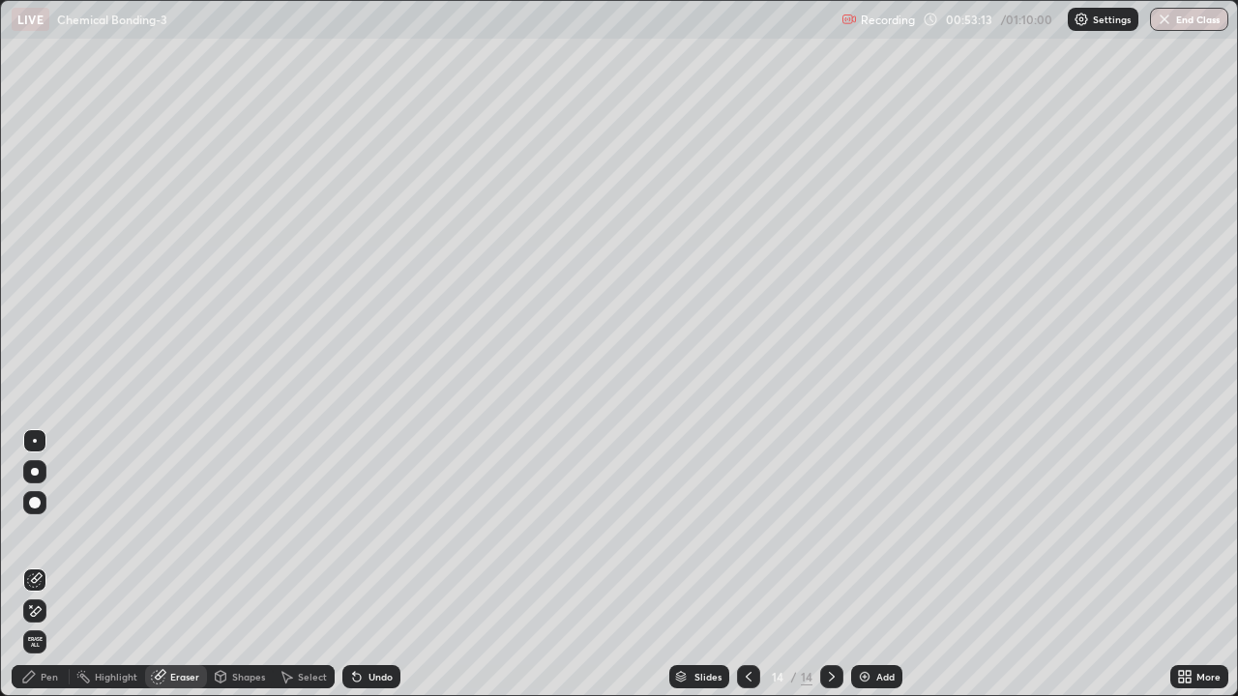
click at [37, 532] on icon at bounding box center [34, 611] width 15 height 16
click at [48, 532] on div "Pen" at bounding box center [49, 677] width 17 height 10
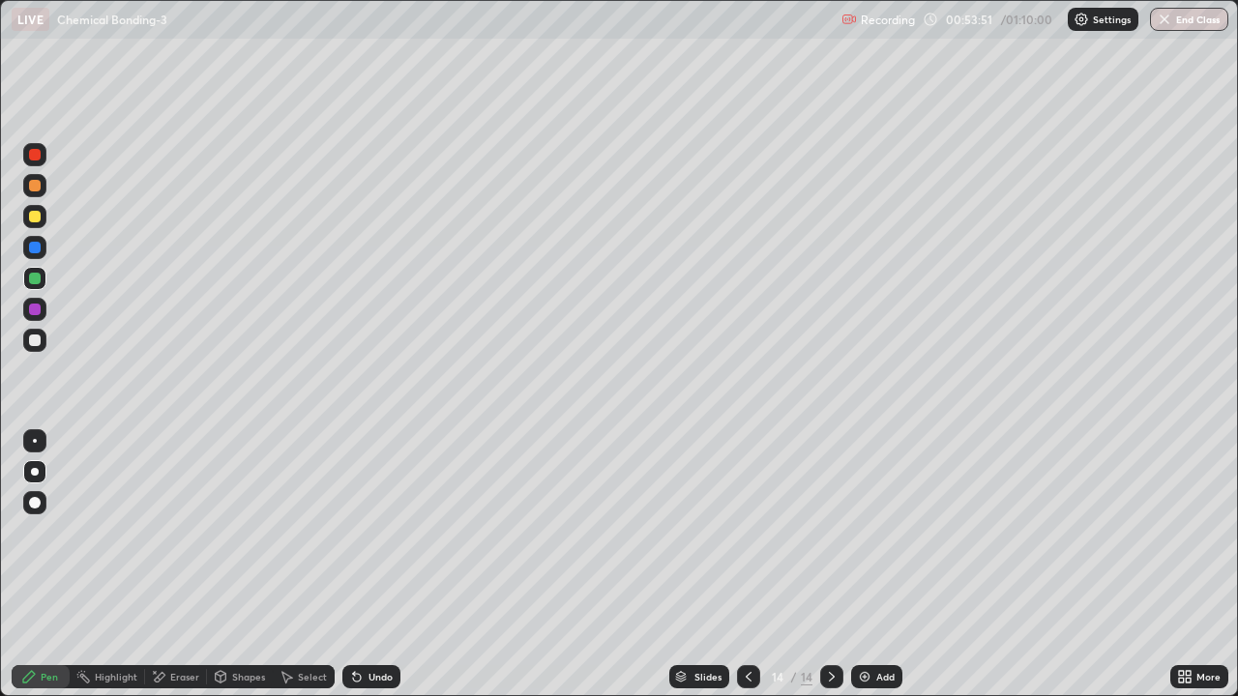
click at [36, 305] on div at bounding box center [35, 310] width 12 height 12
click at [1204, 22] on button "End Class" at bounding box center [1189, 19] width 78 height 23
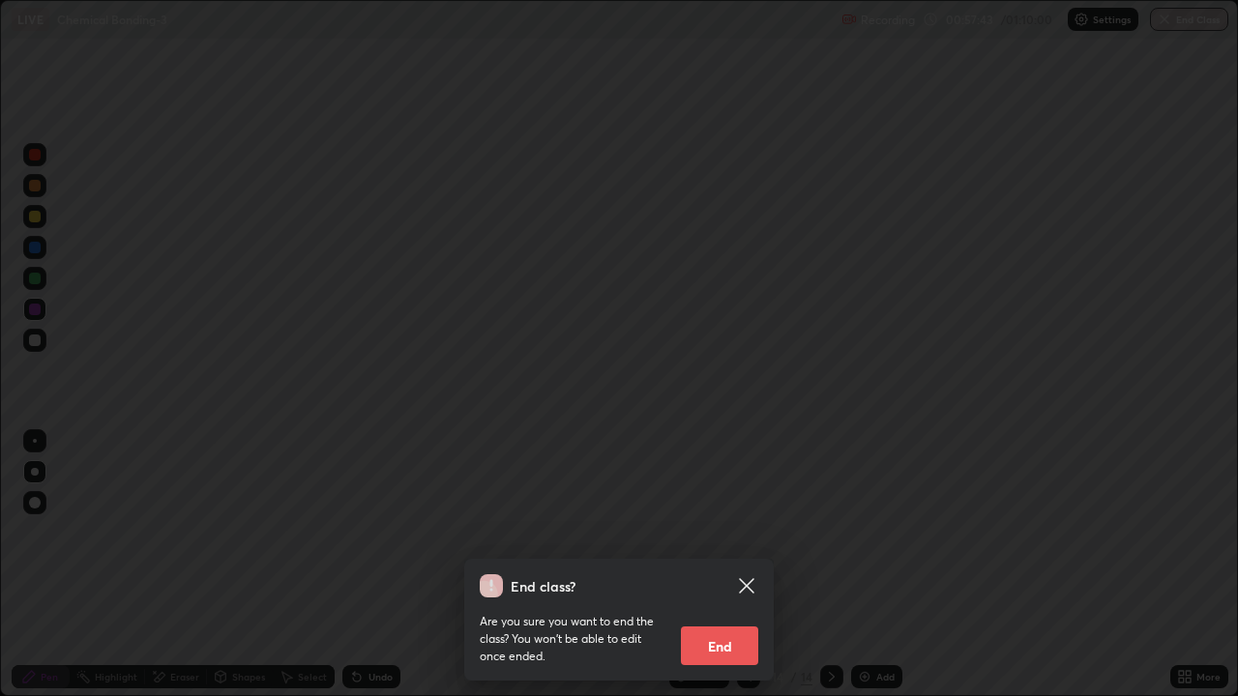
click at [735, 532] on button "End" at bounding box center [719, 646] width 77 height 39
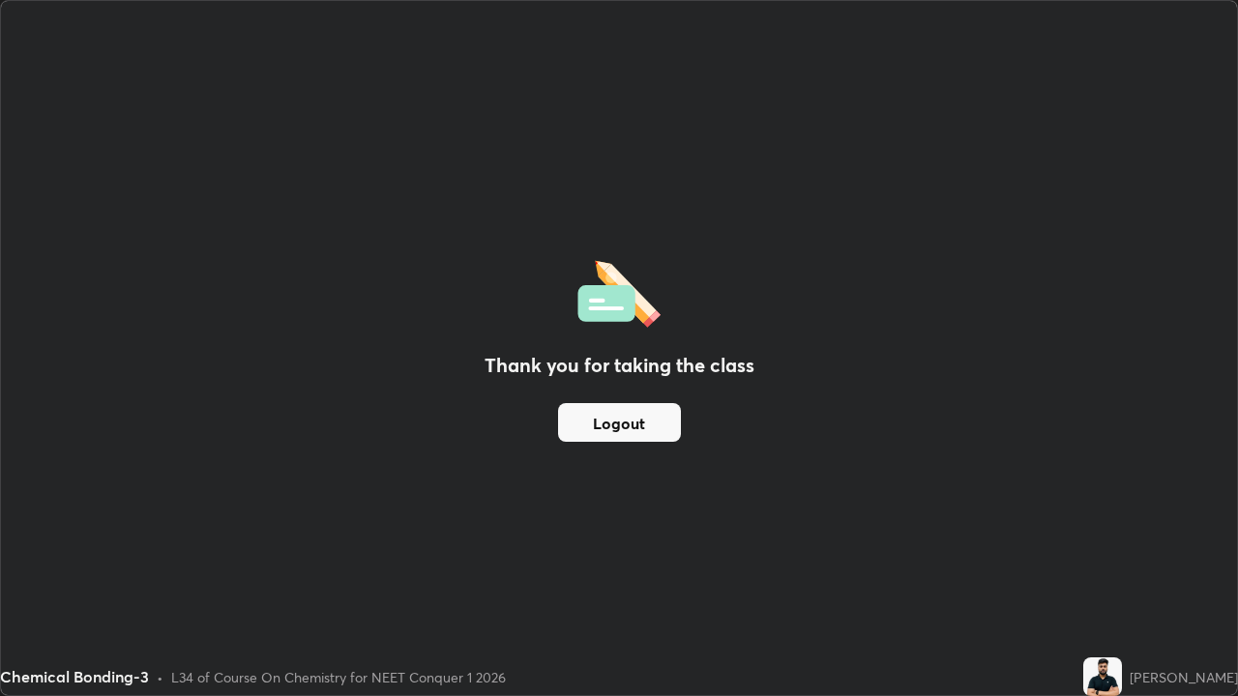
click at [645, 414] on button "Logout" at bounding box center [619, 422] width 123 height 39
click at [644, 417] on button "Logout" at bounding box center [619, 422] width 123 height 39
